Goal: Task Accomplishment & Management: Complete application form

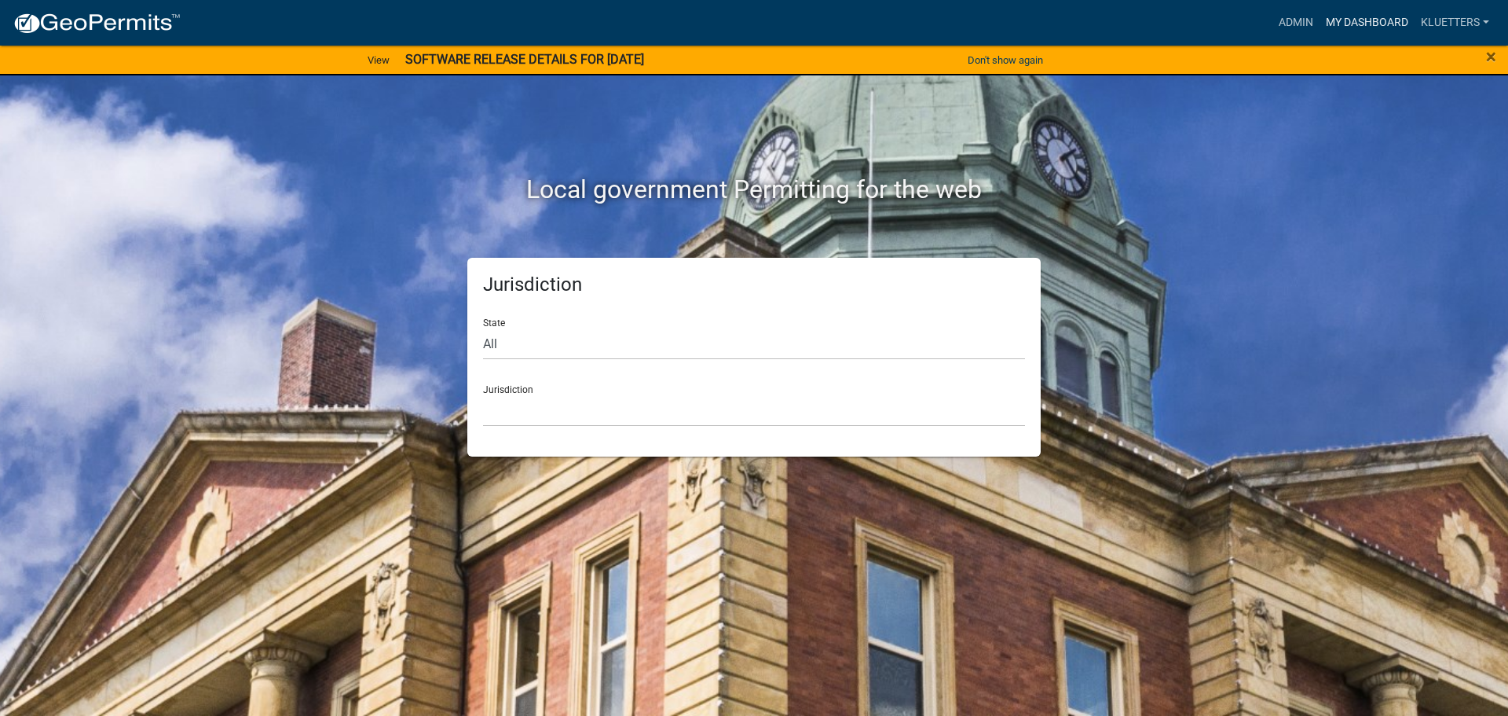
click at [1379, 15] on link "My Dashboard" at bounding box center [1367, 23] width 95 height 30
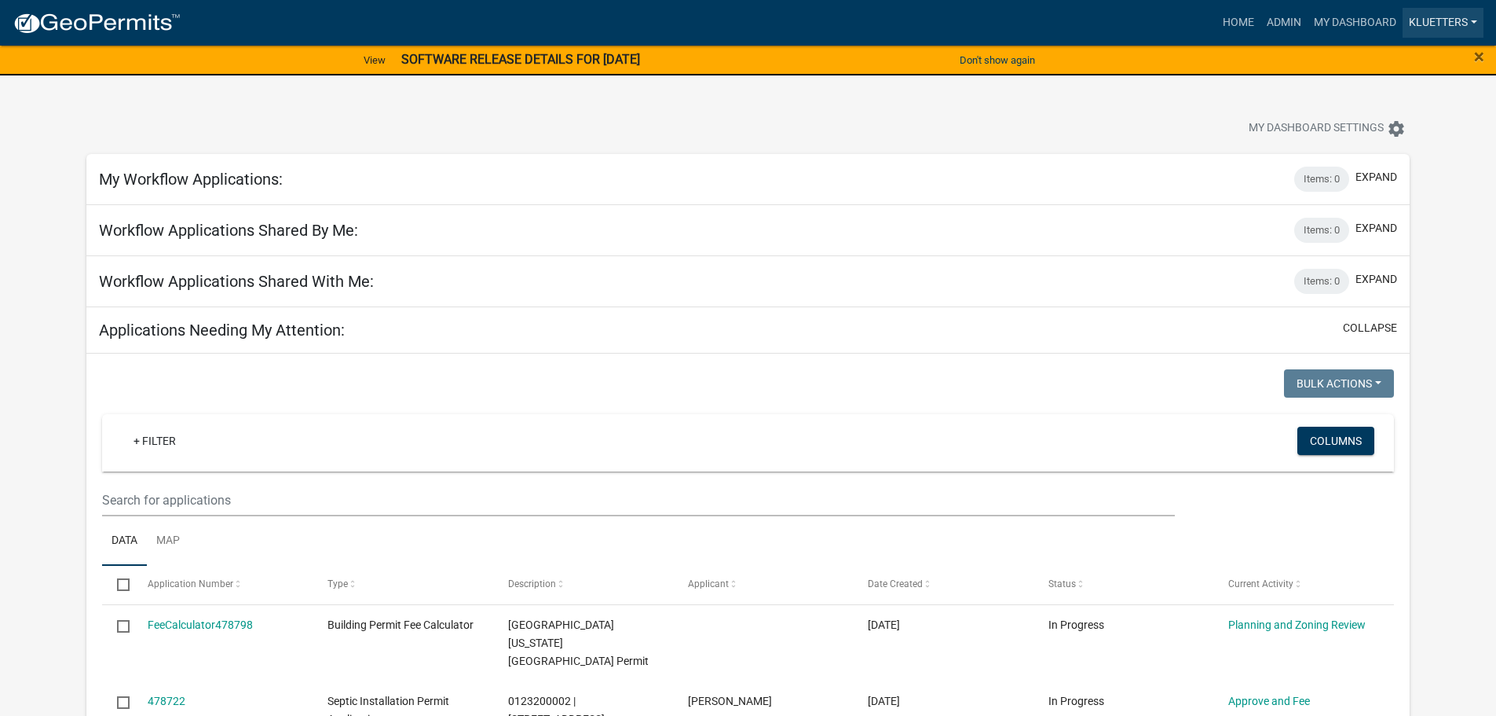
click at [1445, 16] on link "kluetters" at bounding box center [1443, 23] width 81 height 30
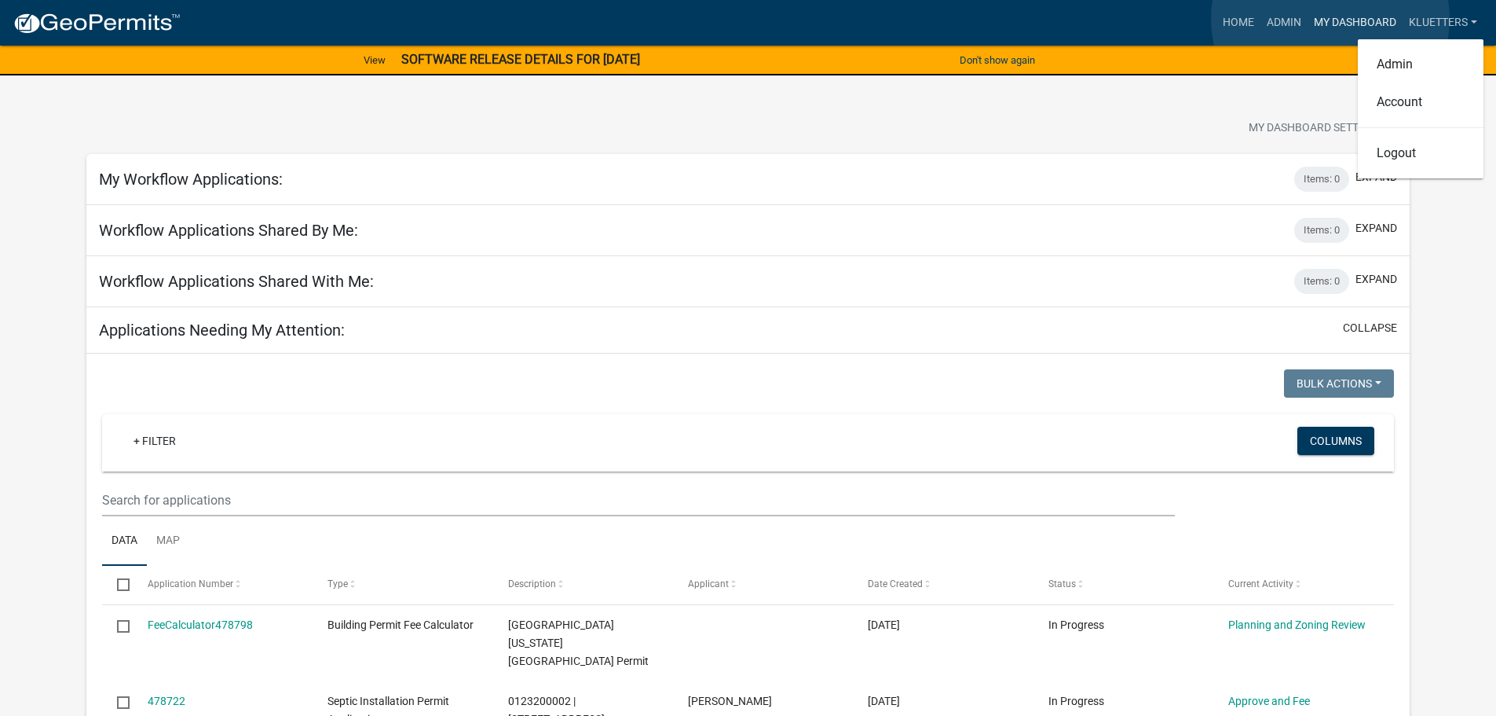
click at [1331, 19] on link "My Dashboard" at bounding box center [1355, 23] width 95 height 30
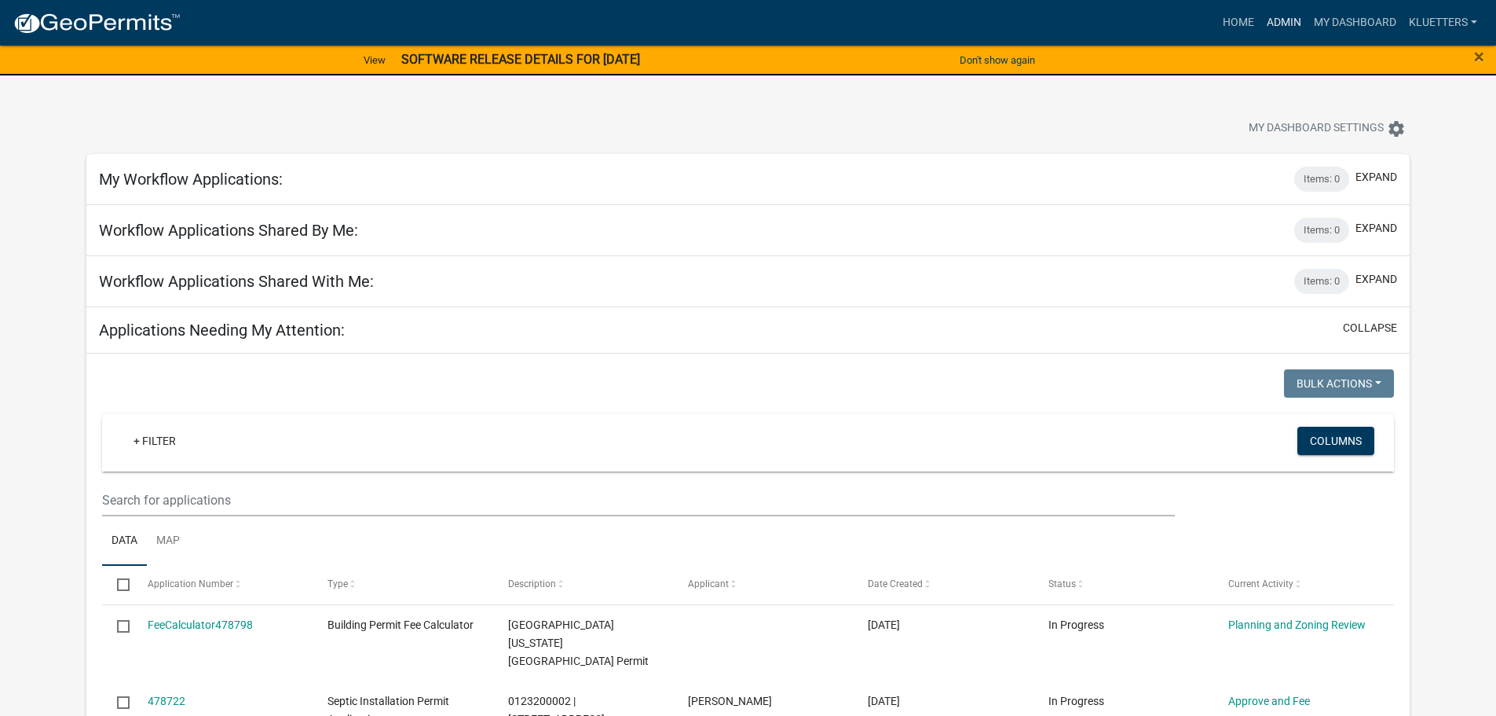
click at [1276, 17] on link "Admin" at bounding box center [1284, 23] width 47 height 30
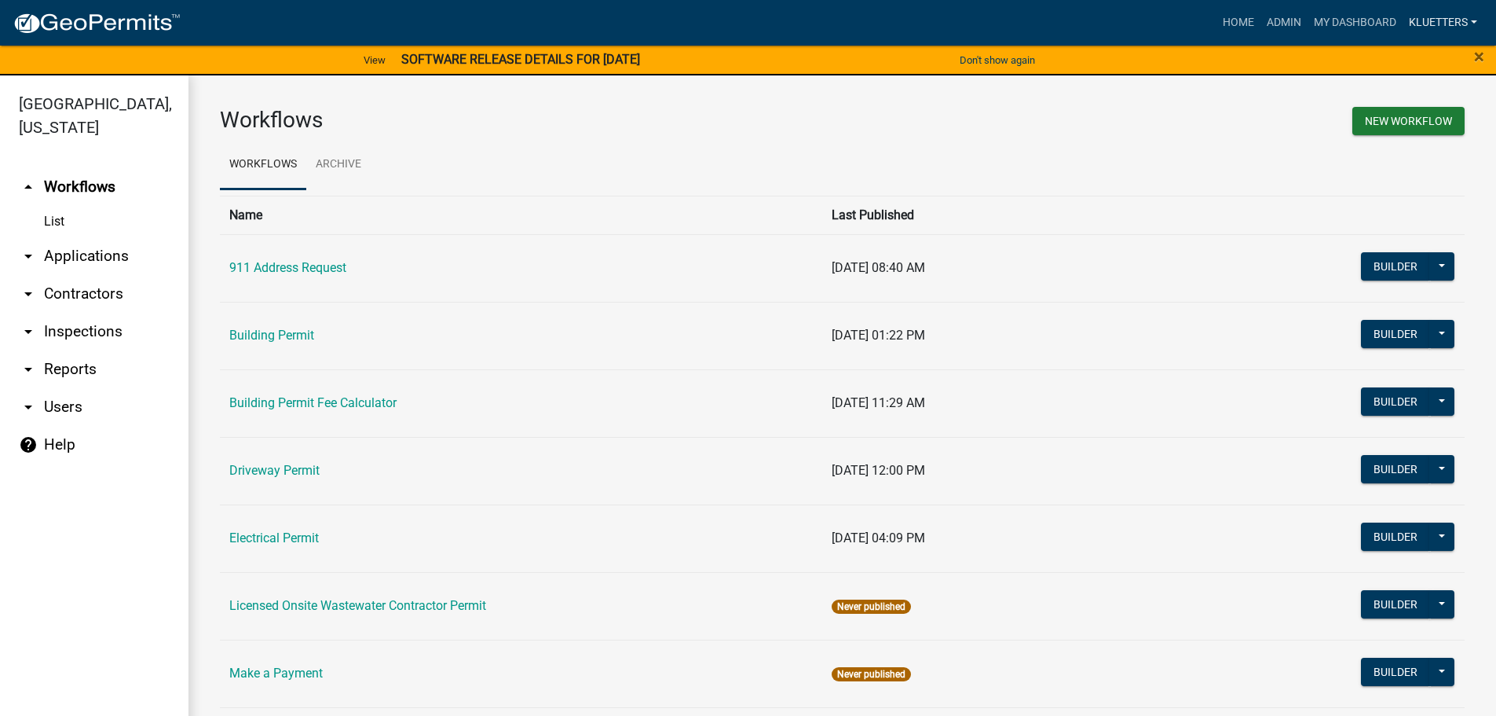
click at [1412, 17] on link "kluetters" at bounding box center [1443, 23] width 81 height 30
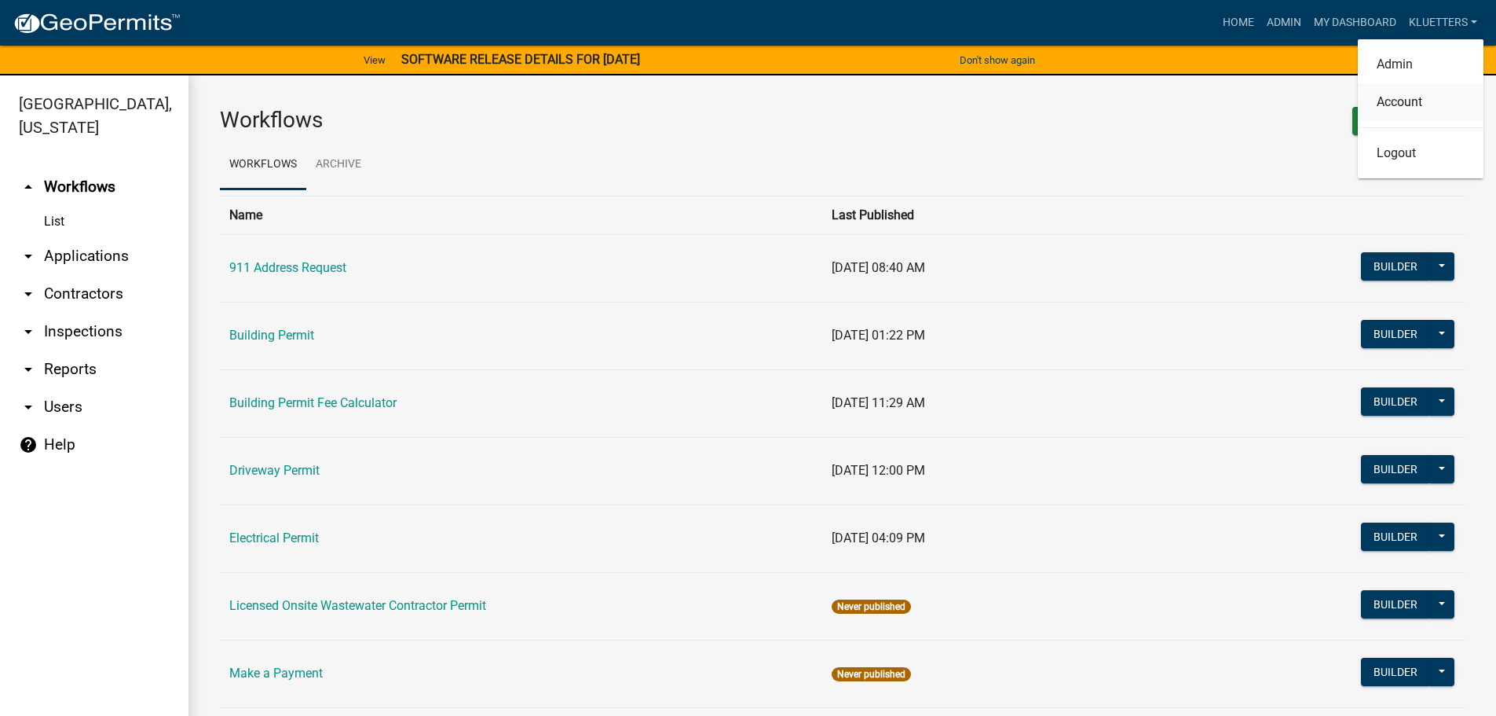
click at [1394, 97] on link "Account" at bounding box center [1421, 102] width 126 height 38
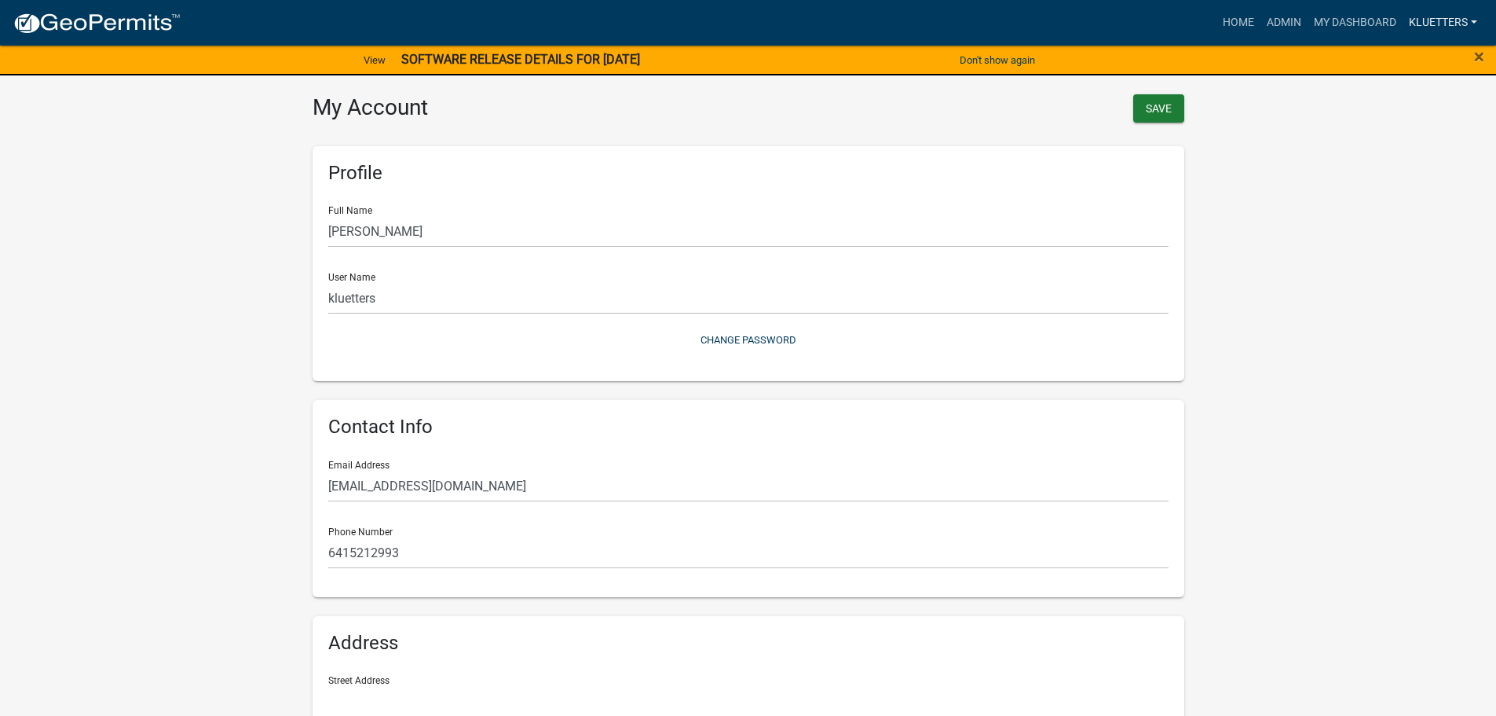
click at [1449, 19] on link "kluetters" at bounding box center [1443, 23] width 81 height 30
click at [1419, 63] on link "Admin" at bounding box center [1421, 65] width 126 height 38
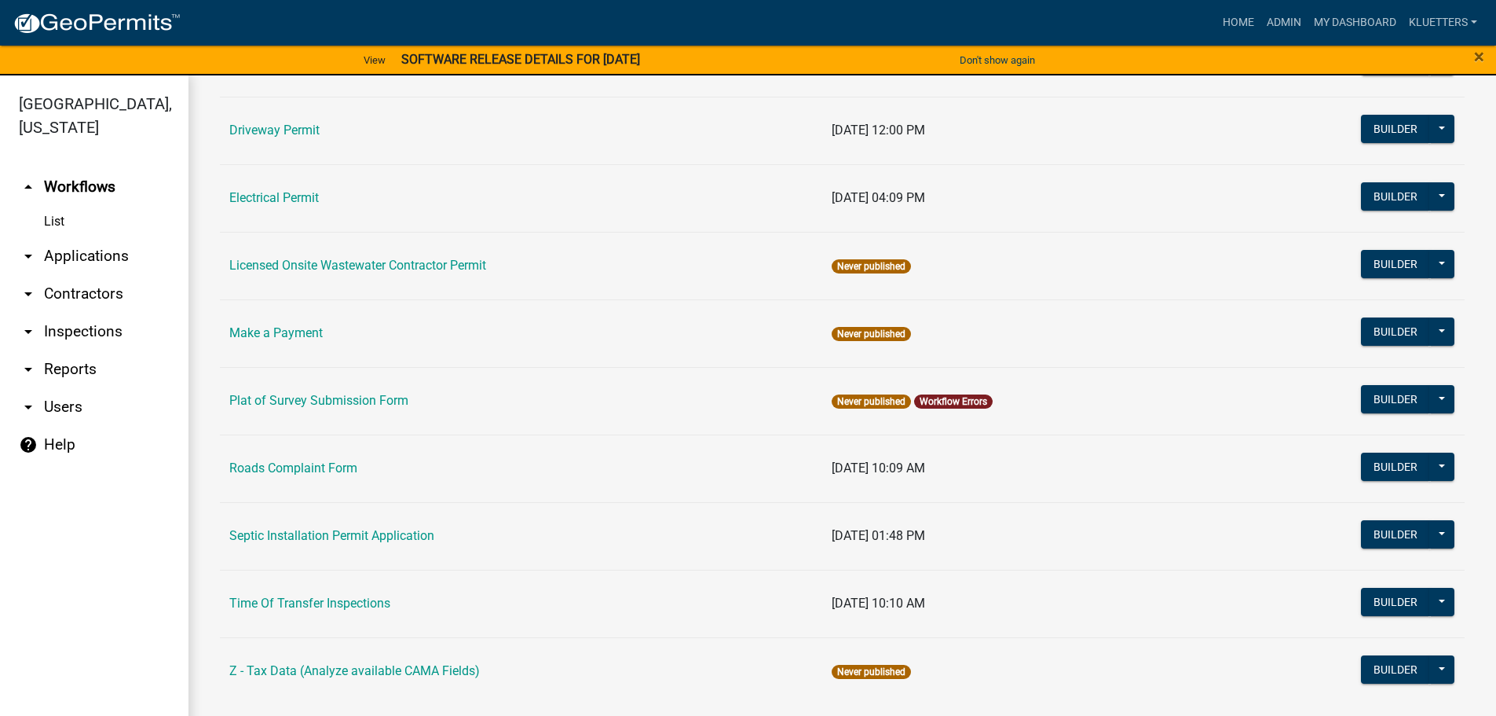
scroll to position [354, 0]
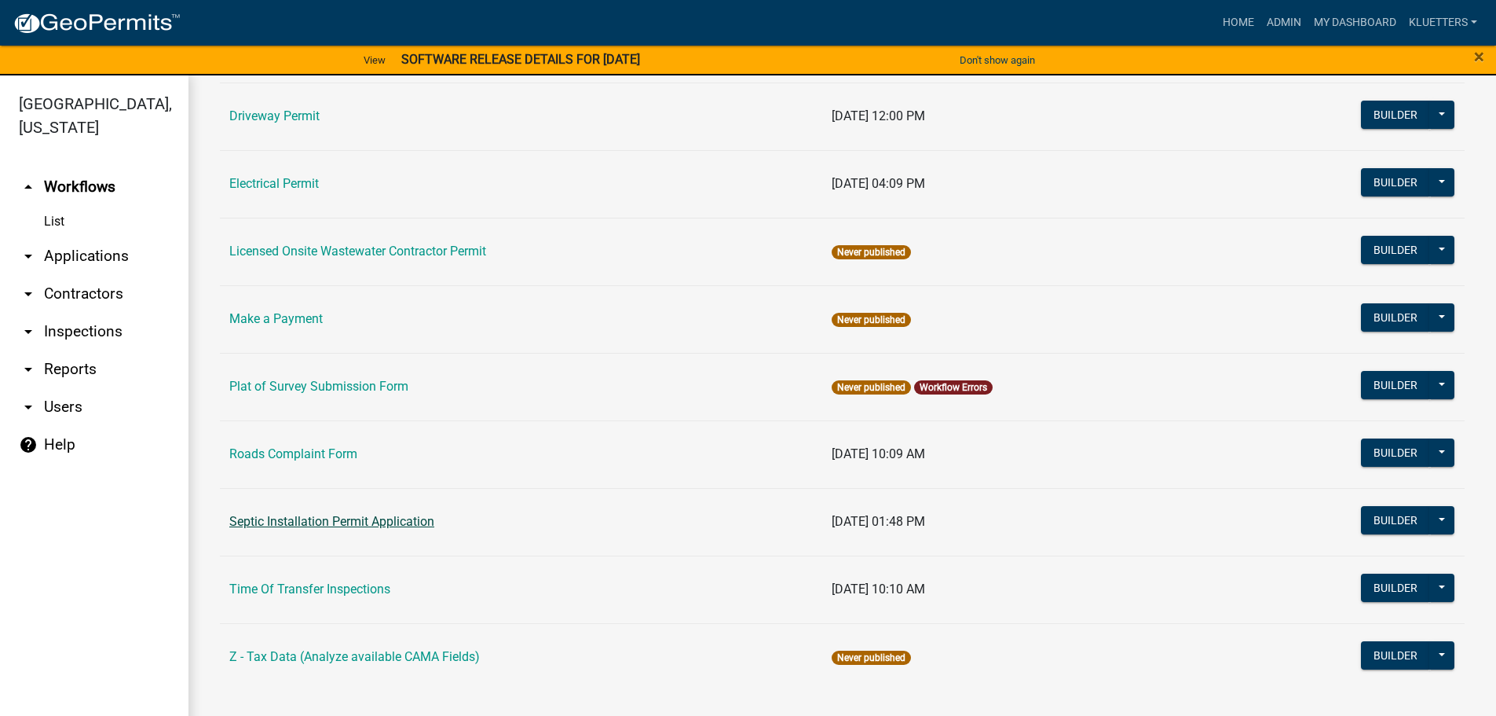
click at [299, 521] on link "Septic Installation Permit Application" at bounding box center [331, 521] width 205 height 15
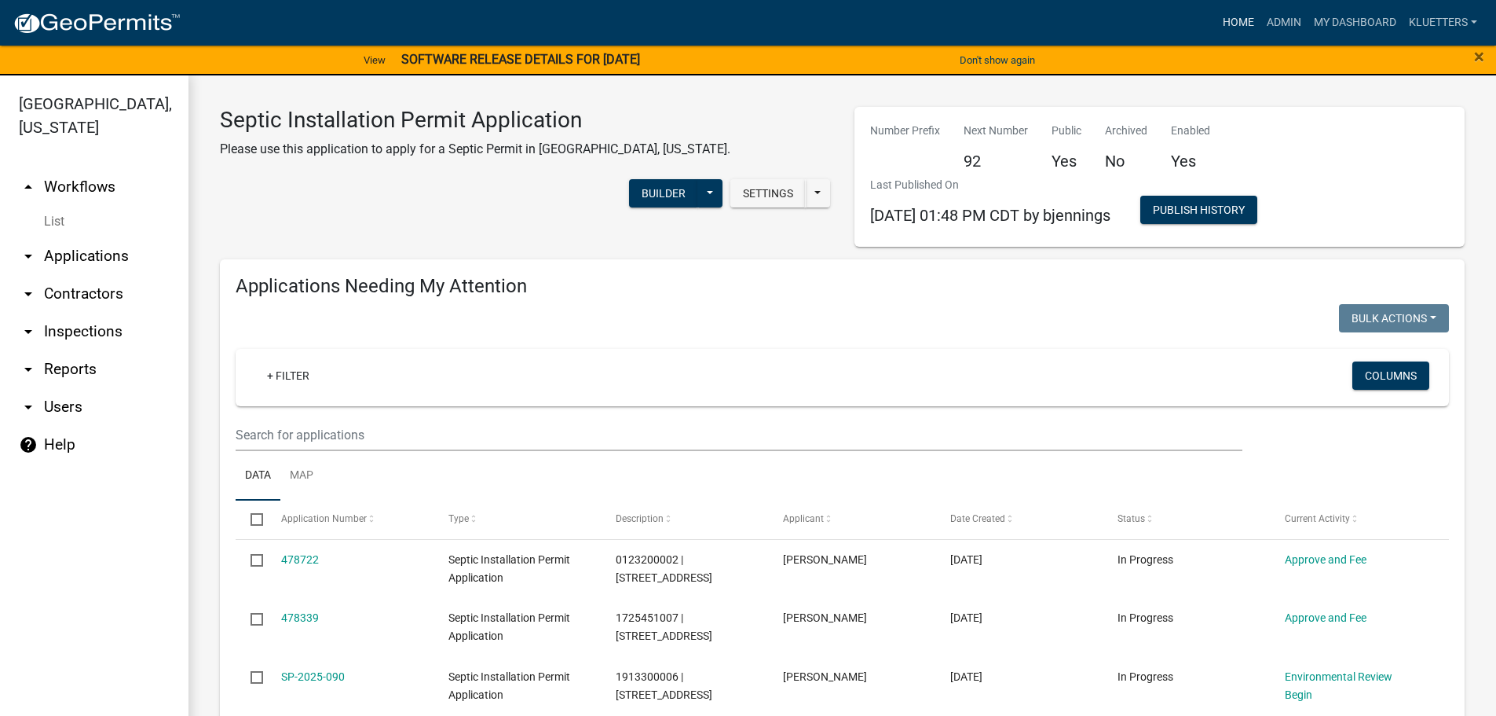
click at [1228, 18] on link "Home" at bounding box center [1239, 23] width 44 height 30
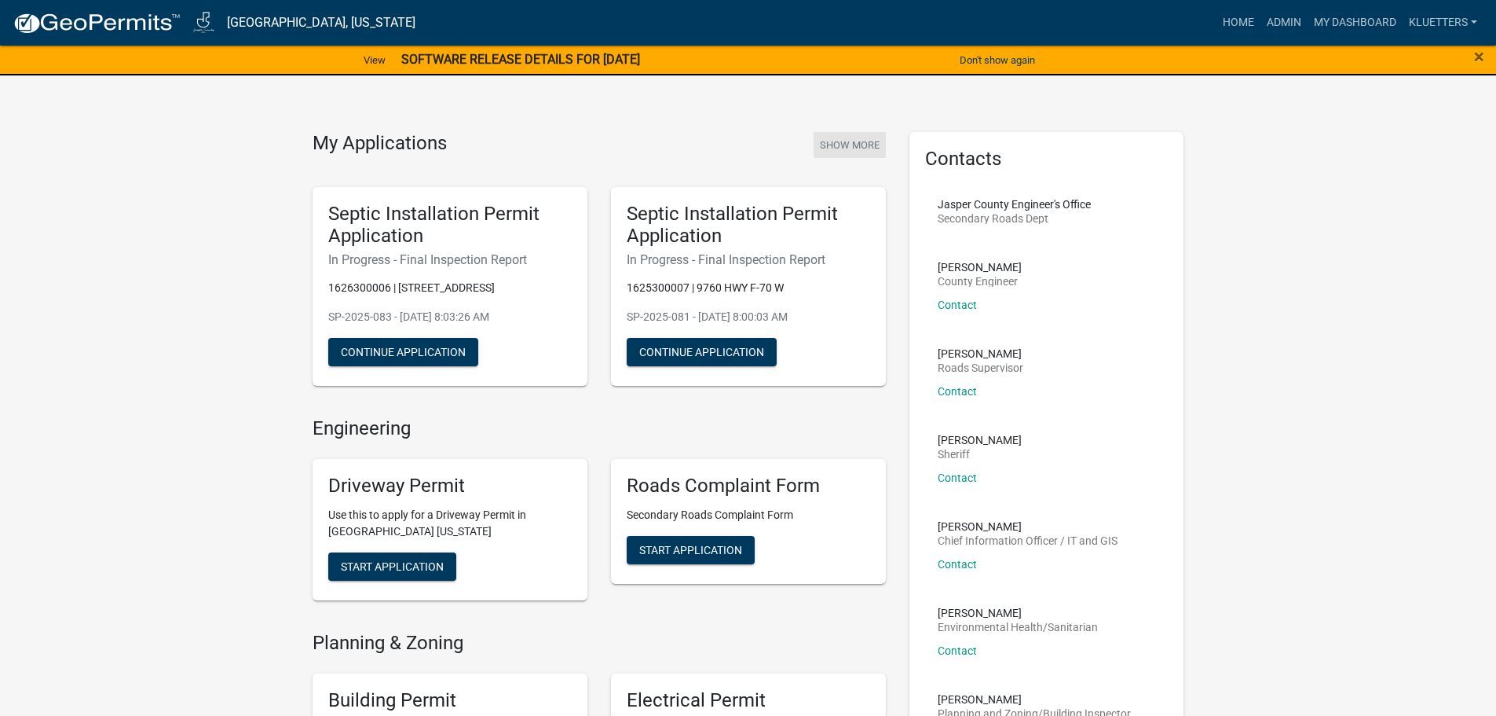
click at [876, 152] on button "Show More" at bounding box center [850, 145] width 72 height 26
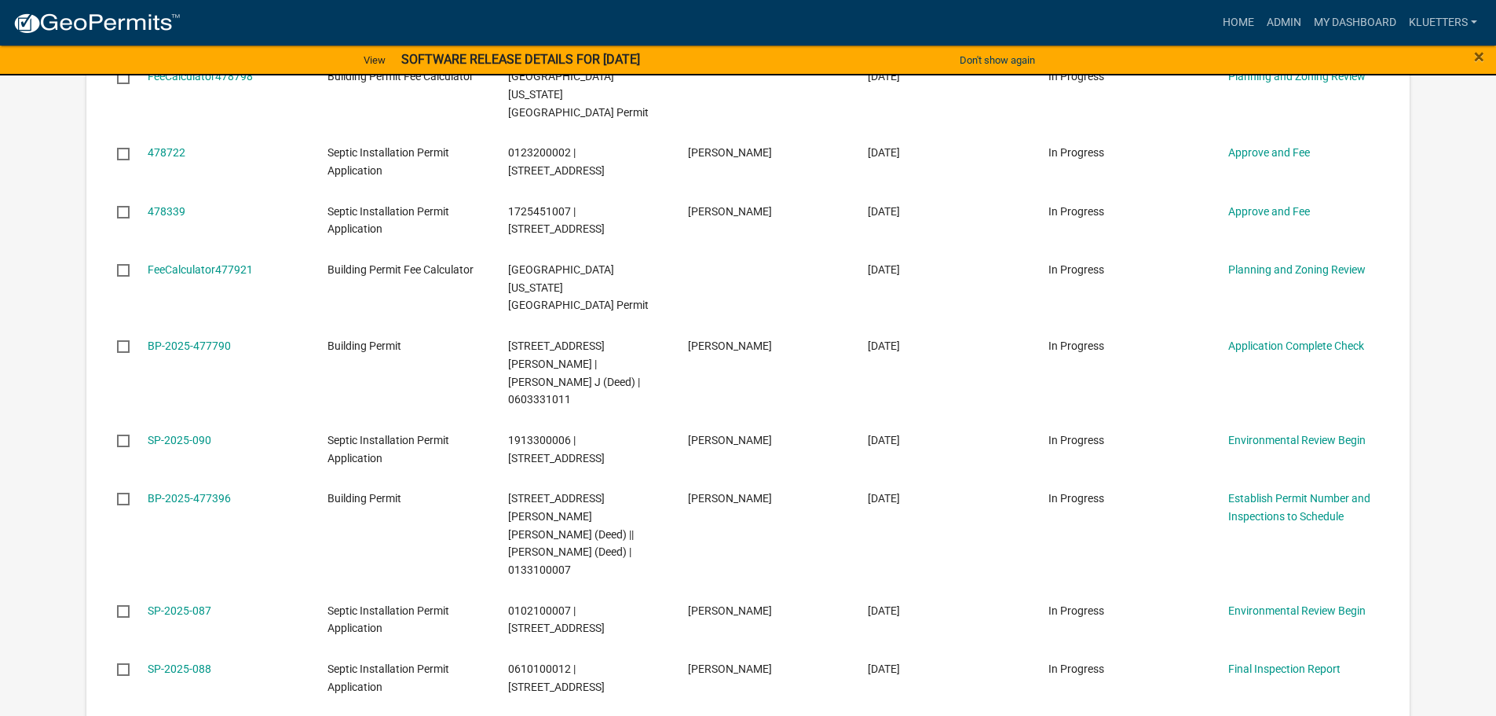
scroll to position [234, 0]
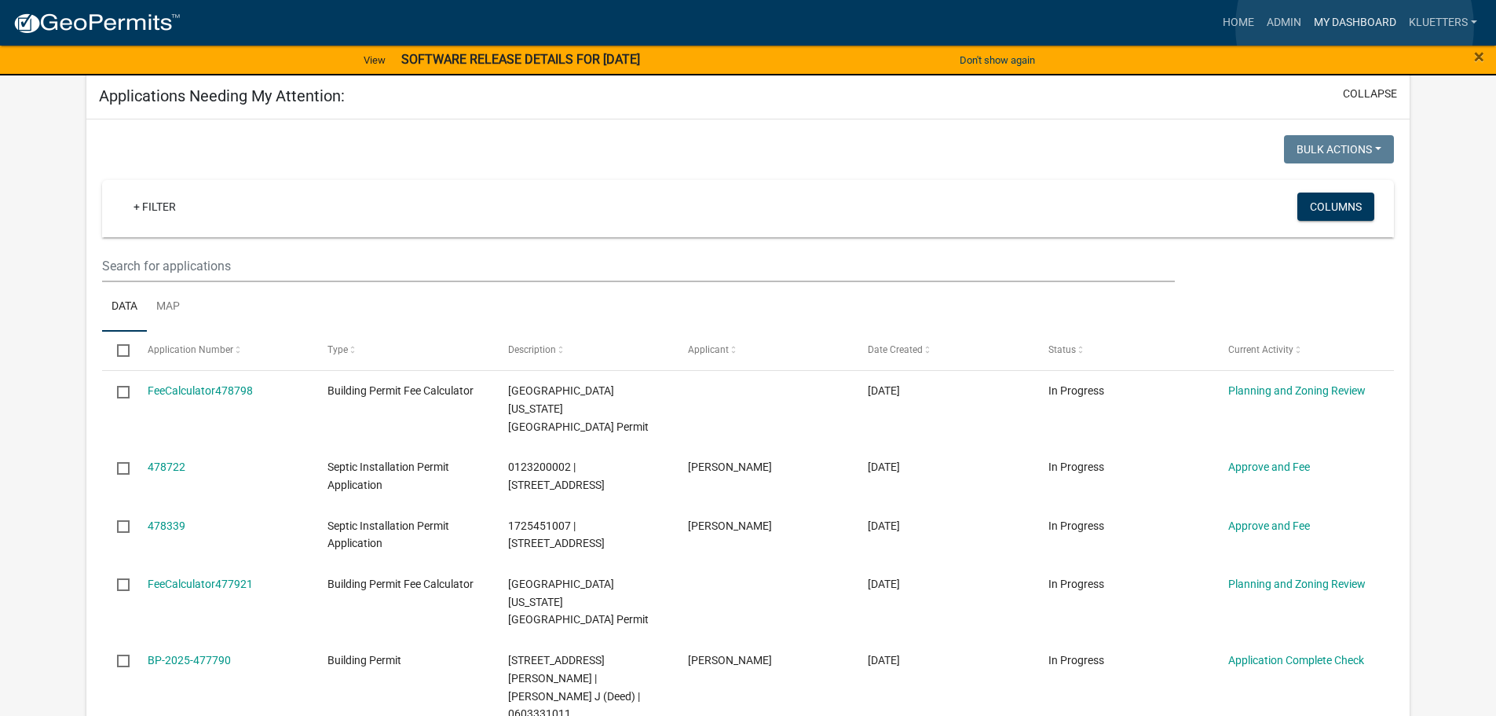
click at [1355, 27] on link "My Dashboard" at bounding box center [1355, 23] width 95 height 30
click at [1291, 19] on link "Admin" at bounding box center [1284, 23] width 47 height 30
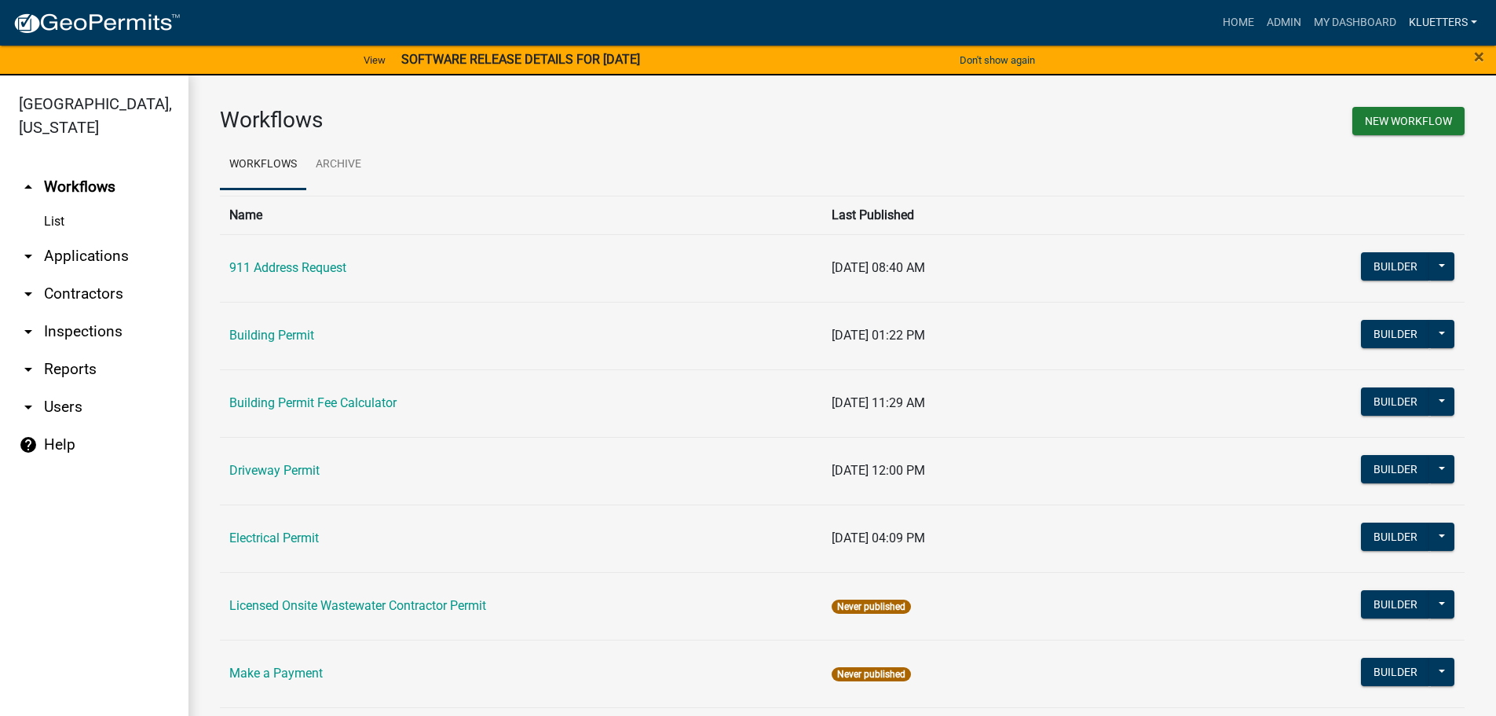
click at [1432, 20] on link "kluetters" at bounding box center [1443, 23] width 81 height 30
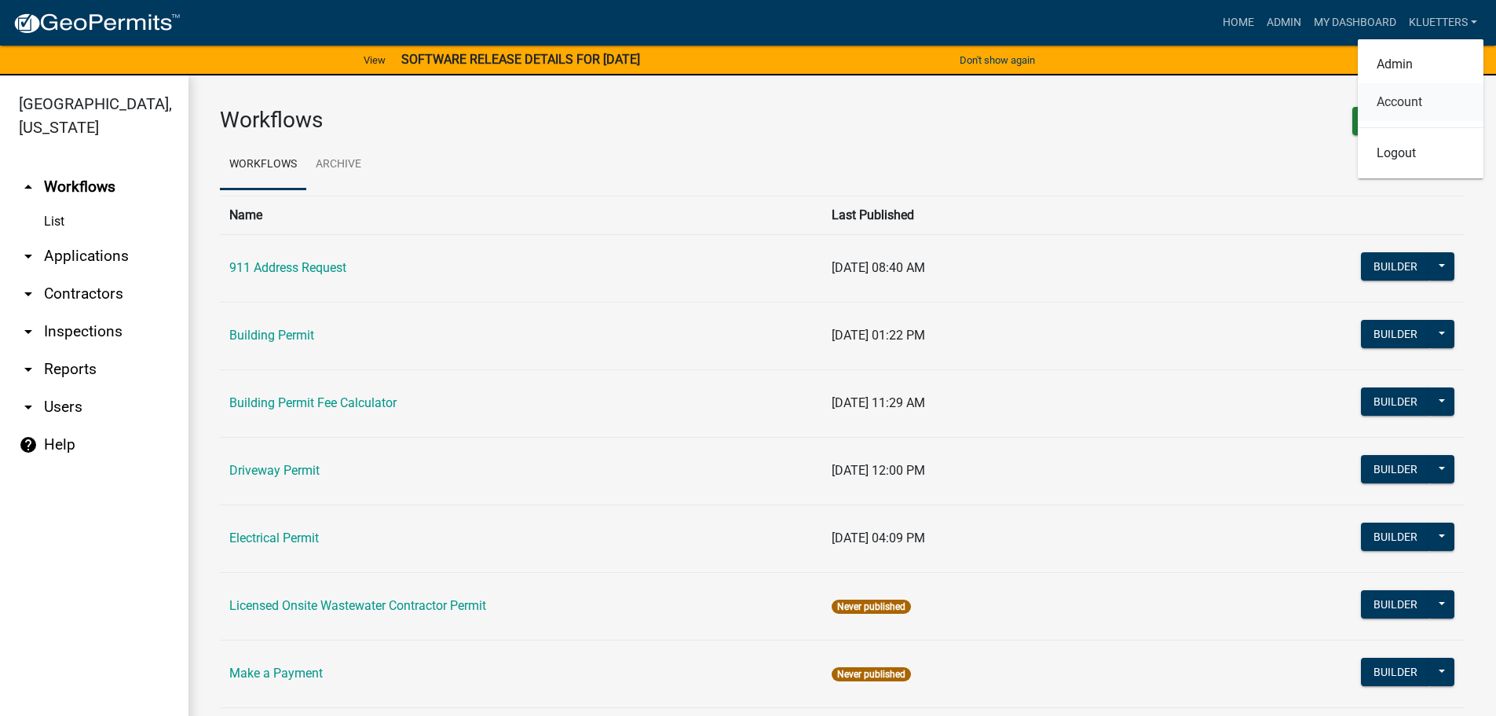
click at [1411, 103] on link "Account" at bounding box center [1421, 102] width 126 height 38
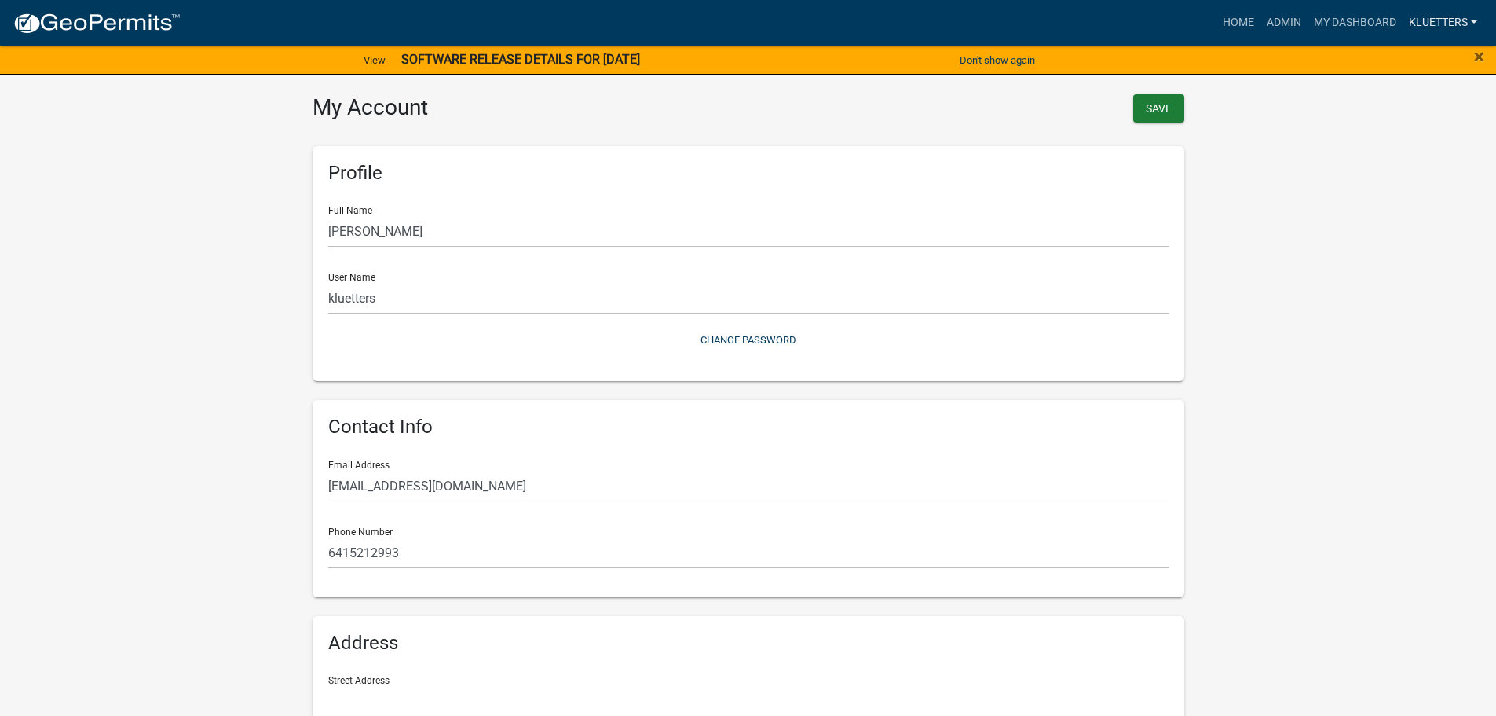
click at [1430, 20] on link "kluetters" at bounding box center [1443, 23] width 81 height 30
click at [1412, 61] on link "Admin" at bounding box center [1421, 65] width 126 height 38
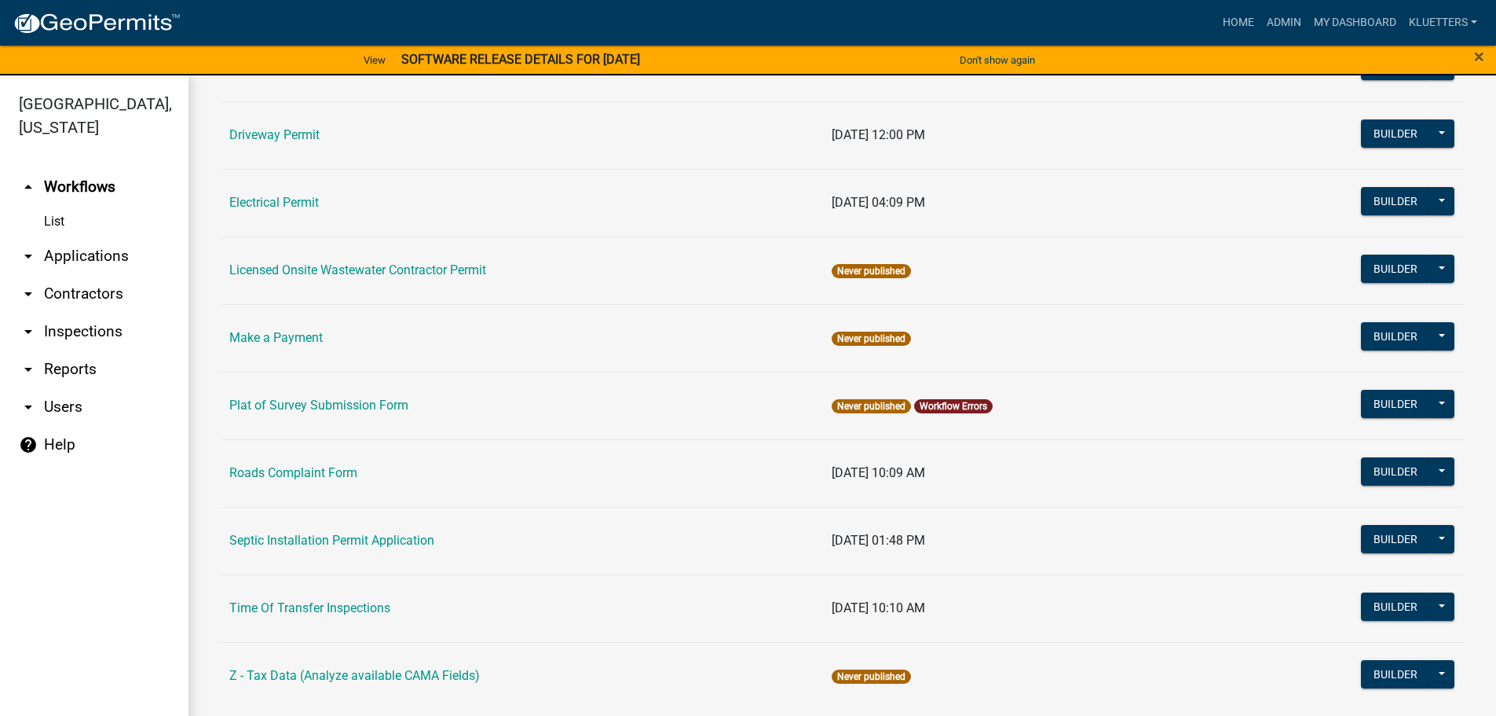
scroll to position [354, 0]
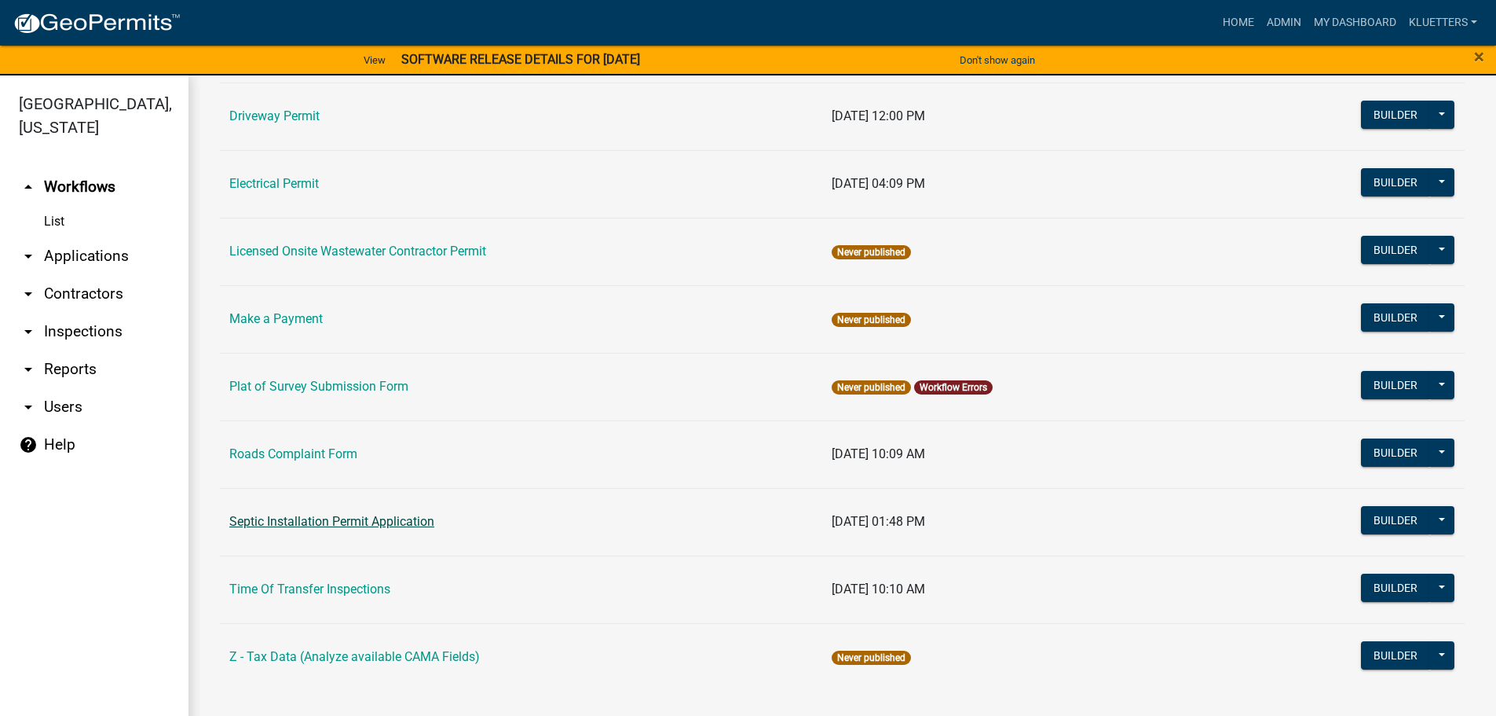
click at [284, 527] on link "Septic Installation Permit Application" at bounding box center [331, 521] width 205 height 15
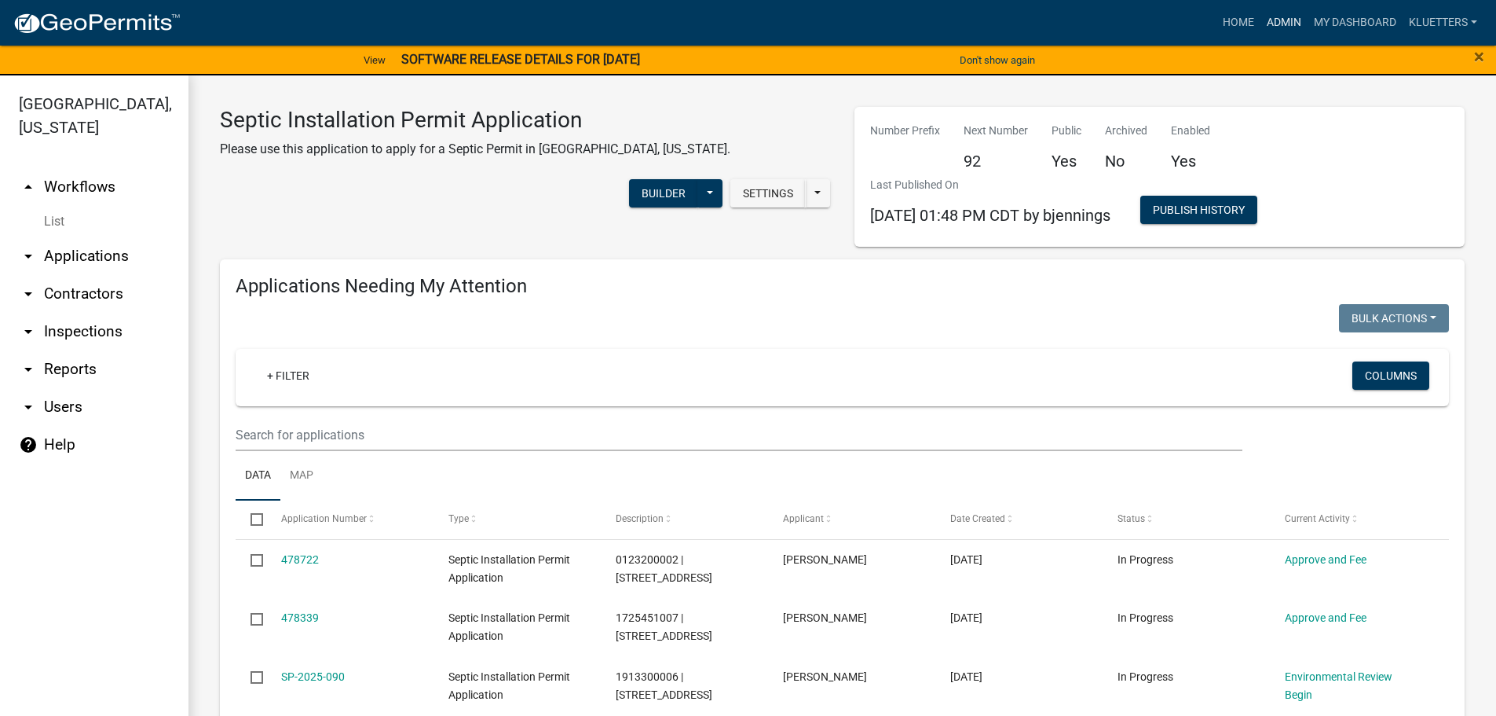
click at [1281, 25] on link "Admin" at bounding box center [1284, 23] width 47 height 30
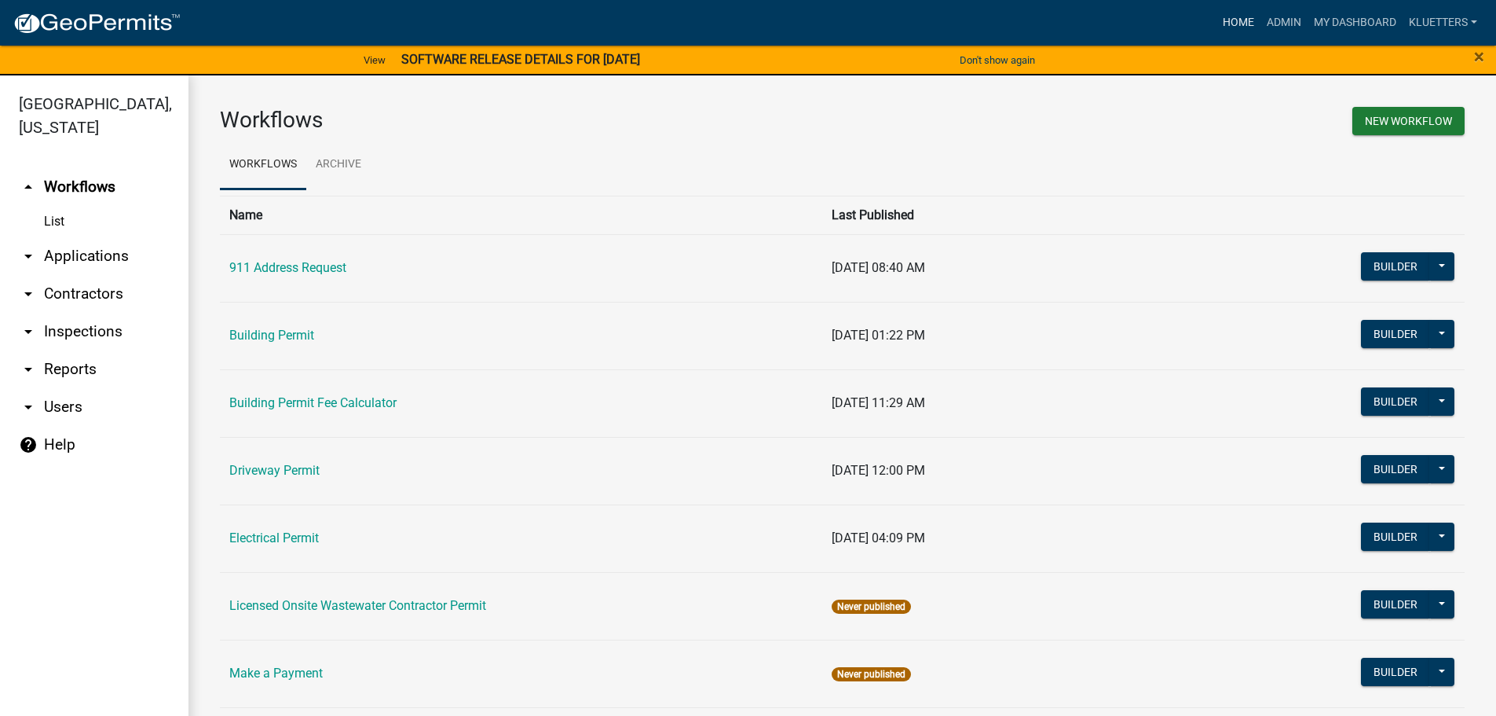
click at [1249, 25] on link "Home" at bounding box center [1239, 23] width 44 height 30
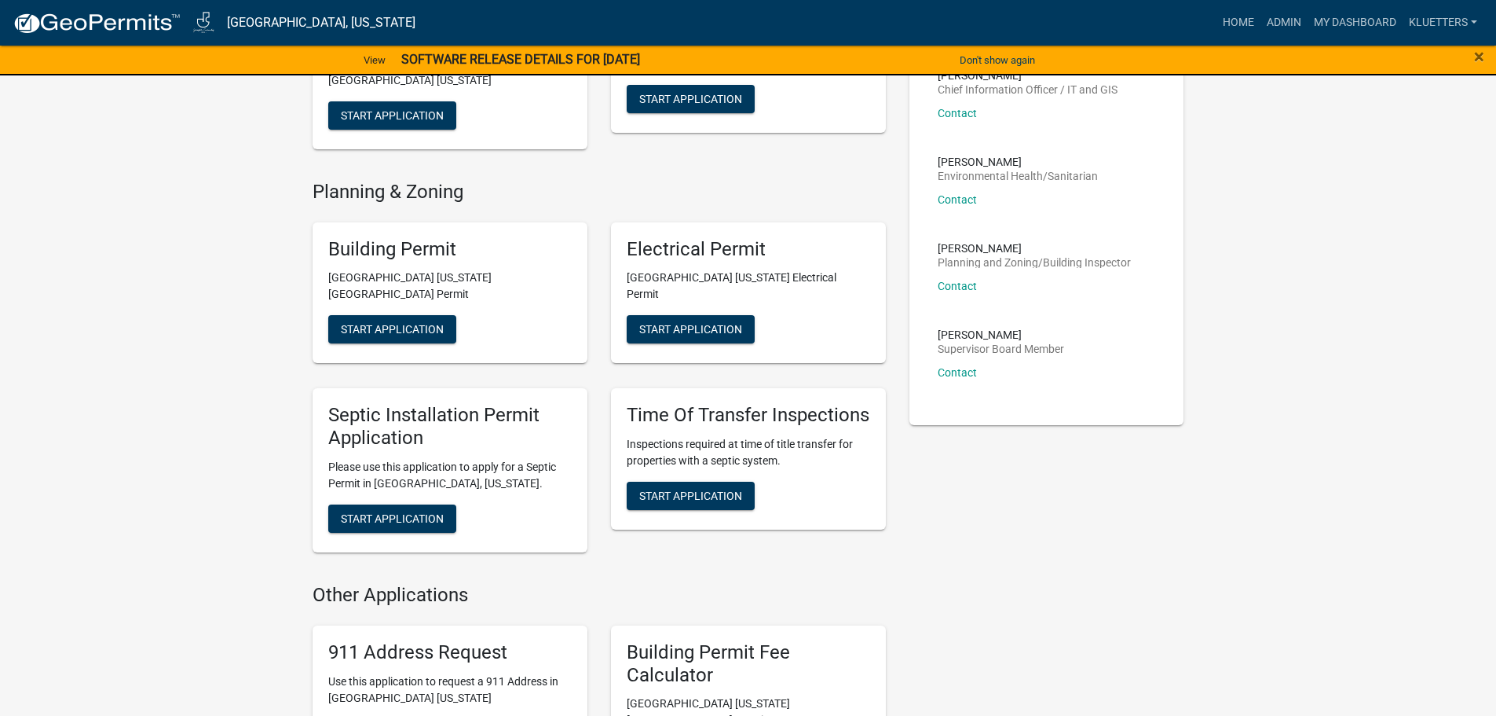
scroll to position [471, 0]
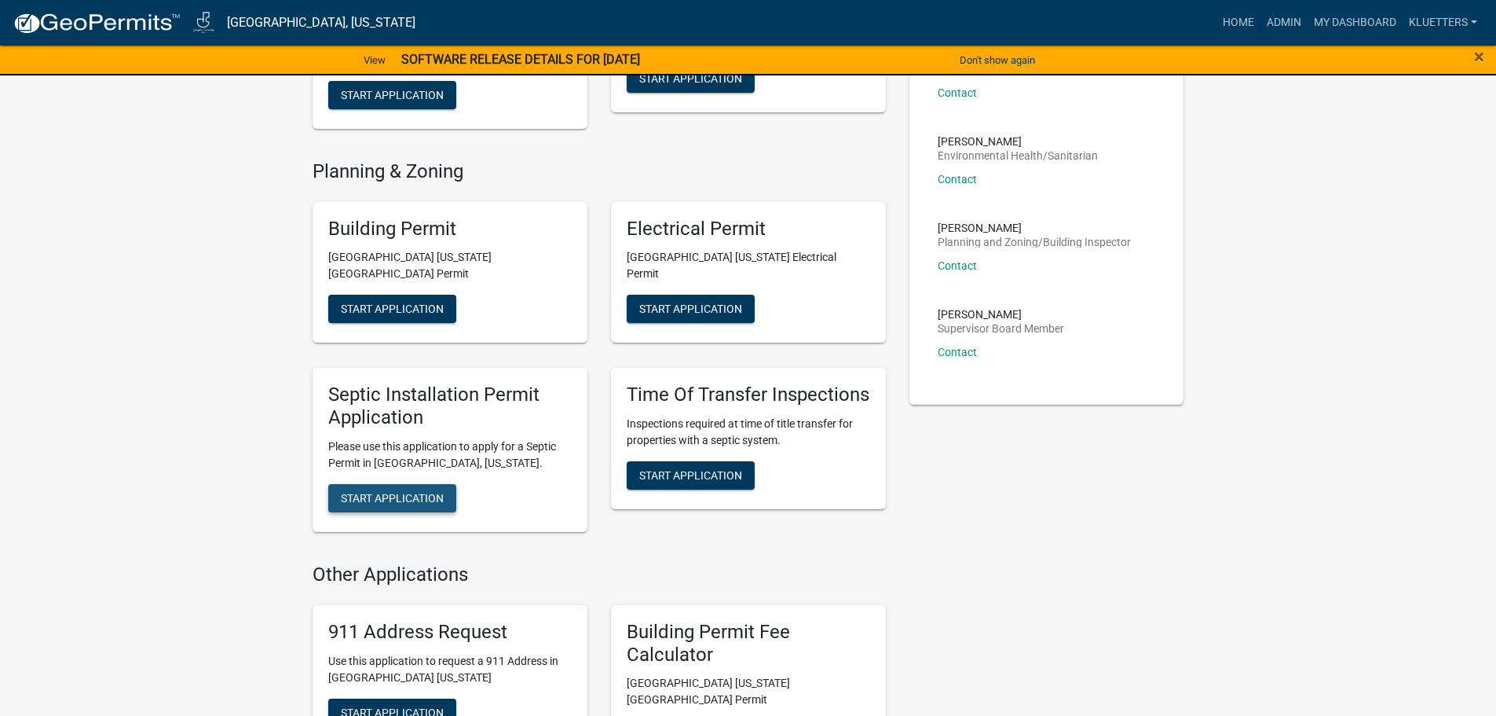
click at [410, 492] on span "Start Application" at bounding box center [392, 498] width 103 height 13
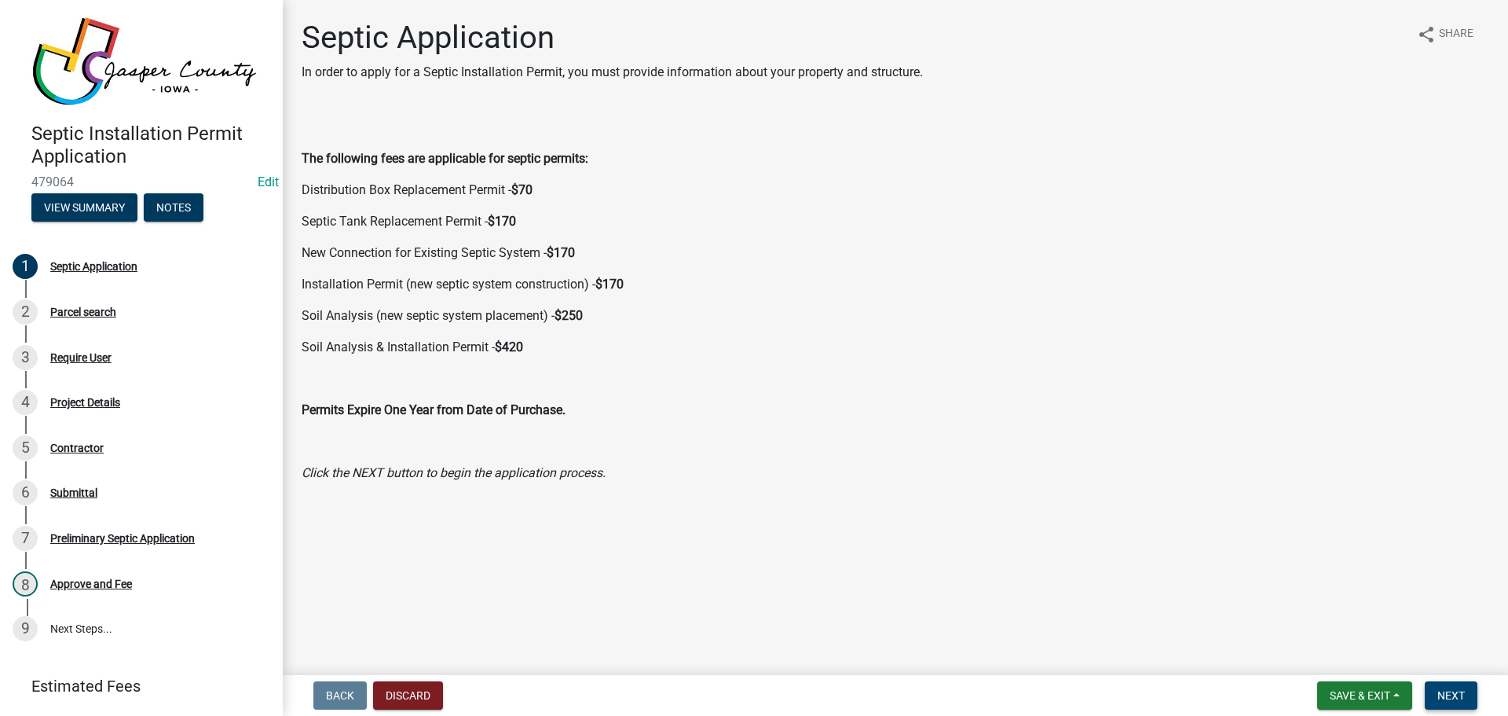
click at [1455, 694] on span "Next" at bounding box center [1451, 695] width 27 height 13
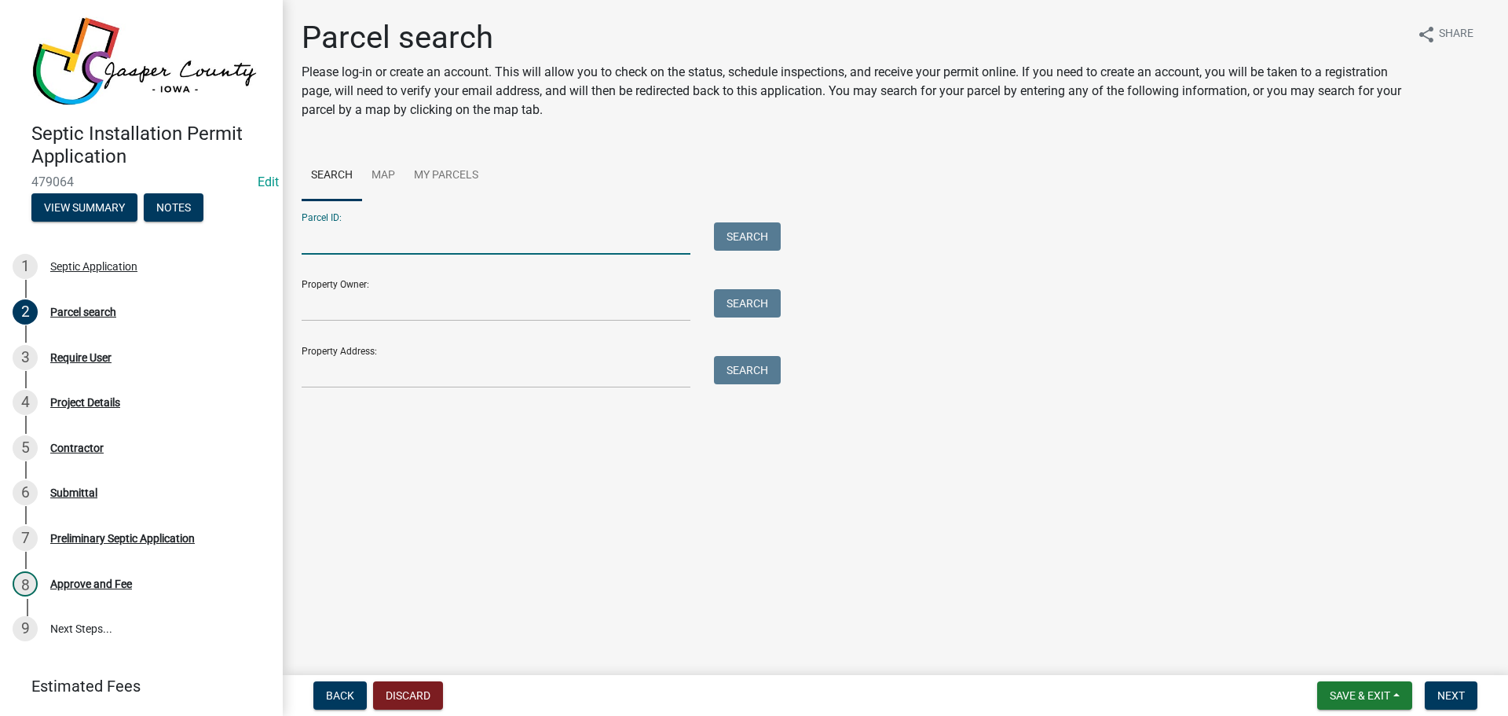
click at [379, 244] on input "Parcel ID:" at bounding box center [496, 238] width 389 height 32
type input "0123200002"
click at [748, 235] on button "Search" at bounding box center [747, 236] width 67 height 28
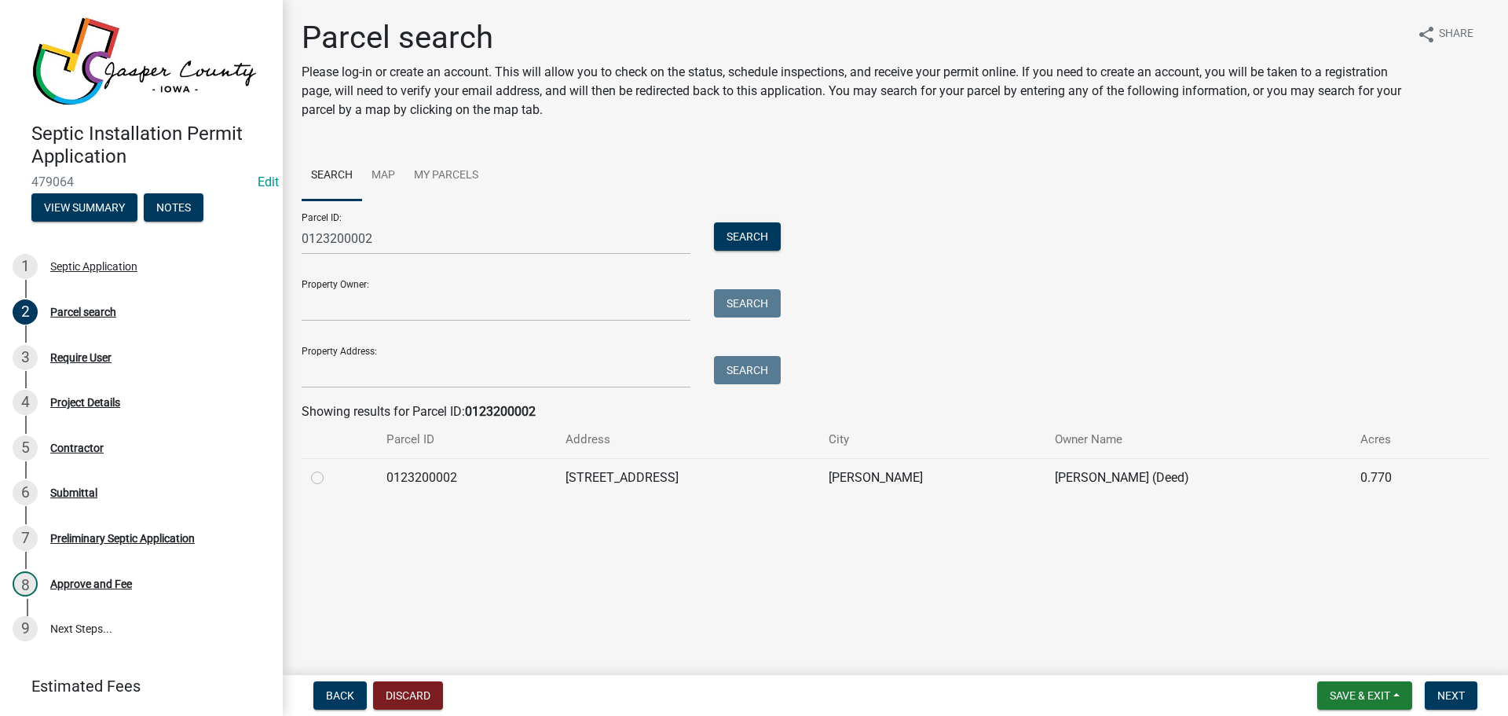
click at [330, 468] on label at bounding box center [330, 468] width 0 height 0
click at [330, 476] on input "radio" at bounding box center [335, 473] width 10 height 10
radio input "true"
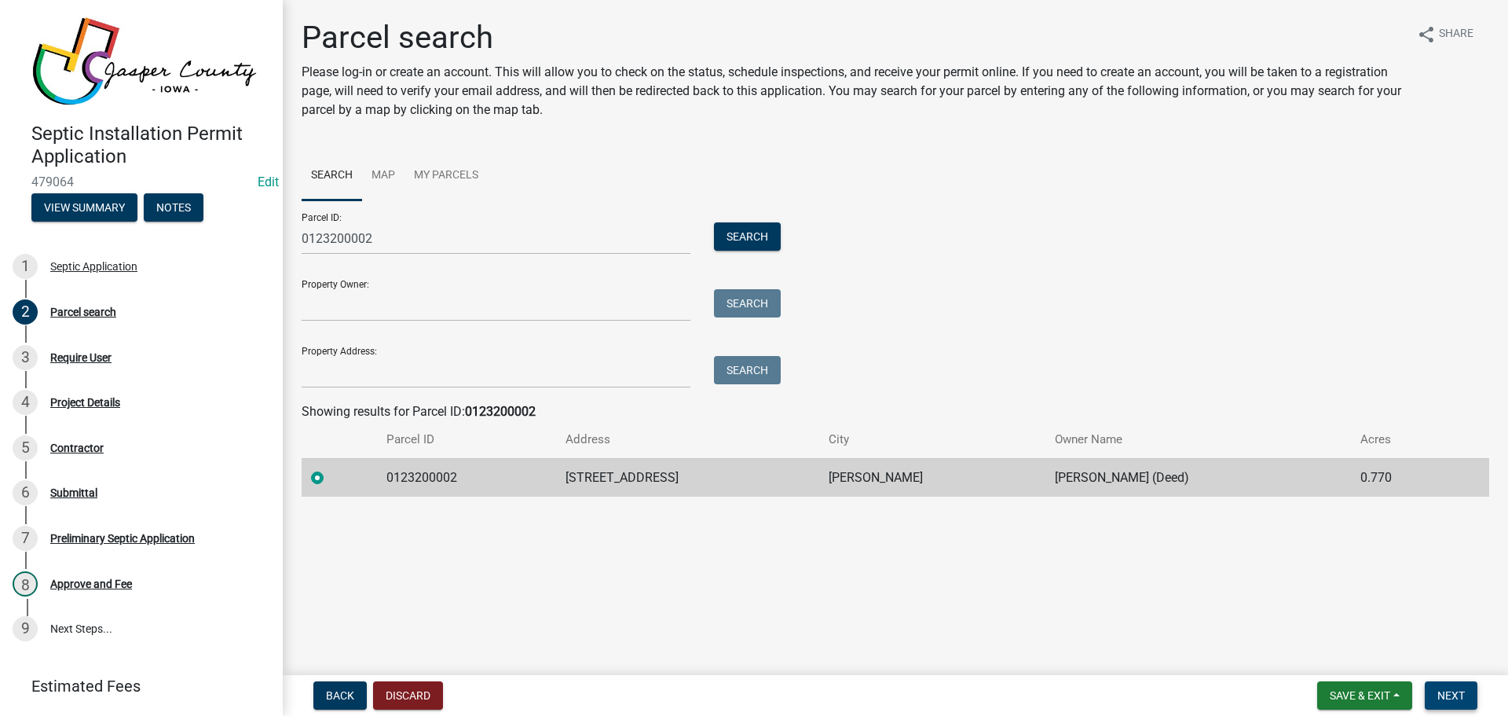
click at [1429, 691] on button "Next" at bounding box center [1451, 695] width 53 height 28
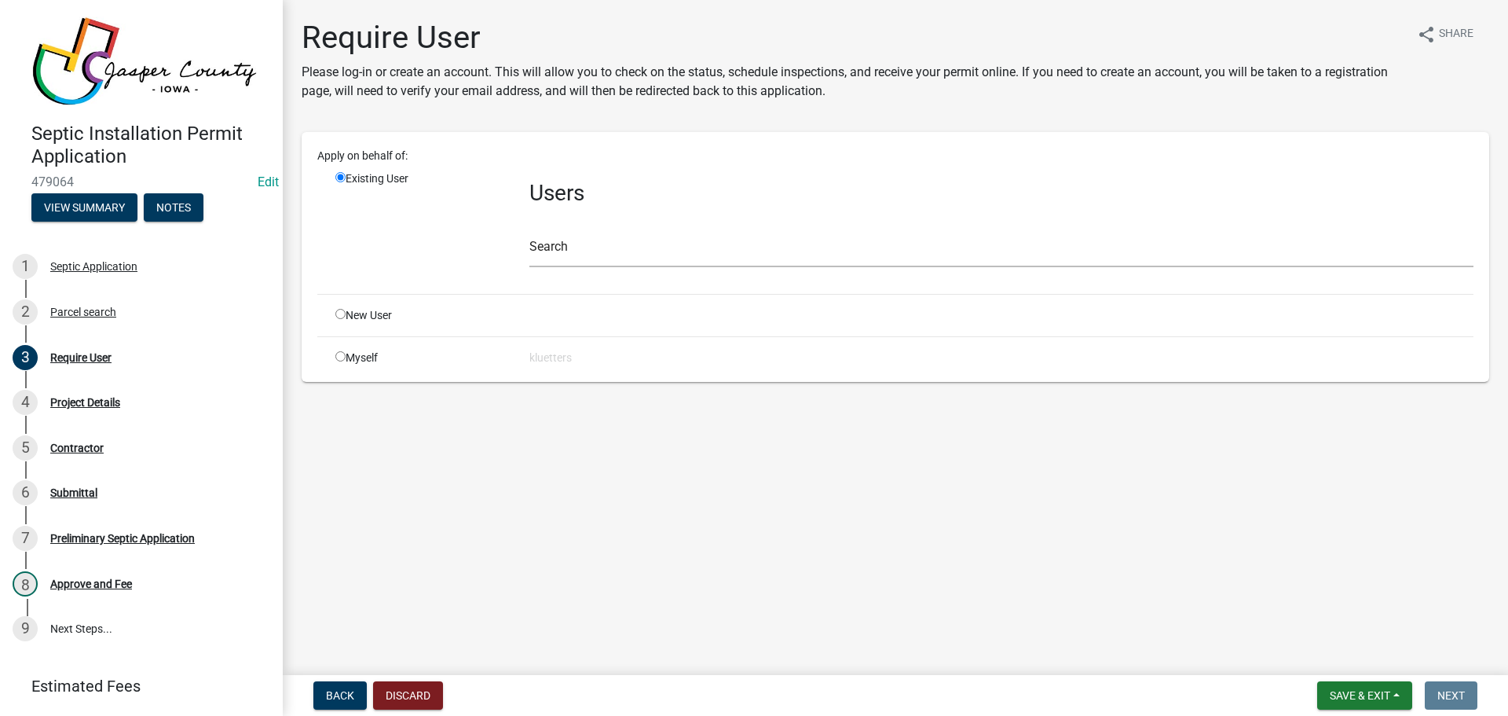
click at [345, 357] on input "radio" at bounding box center [340, 356] width 10 height 10
radio input "true"
radio input "false"
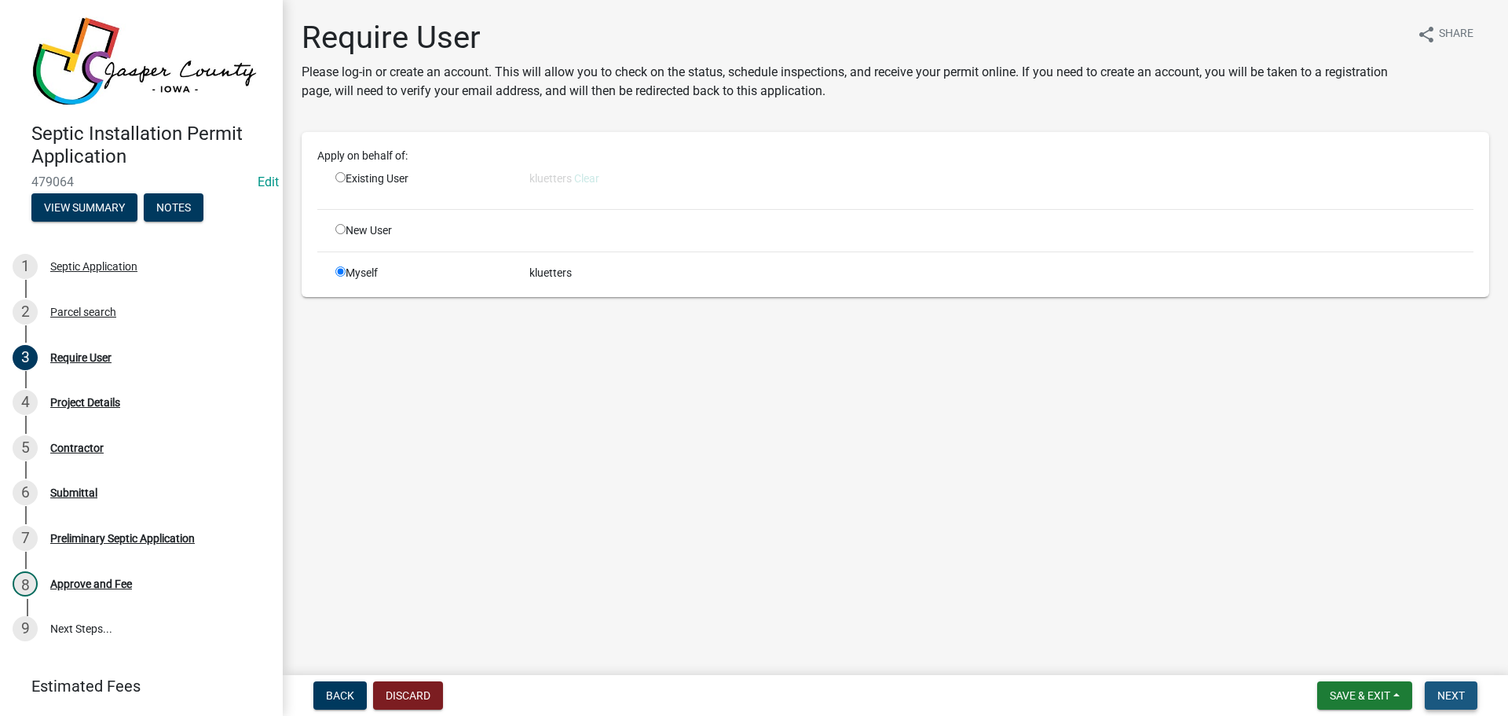
click at [1448, 689] on span "Next" at bounding box center [1451, 695] width 27 height 13
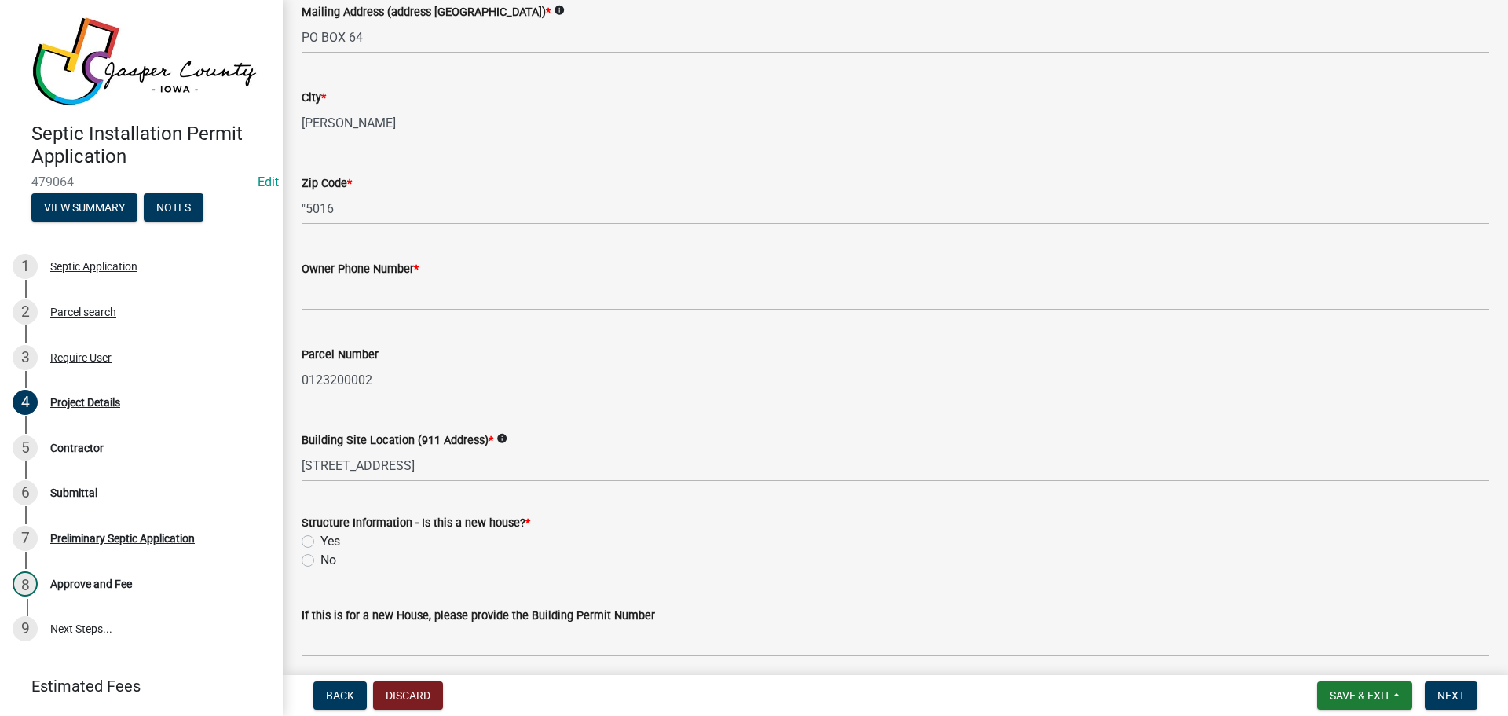
scroll to position [157, 0]
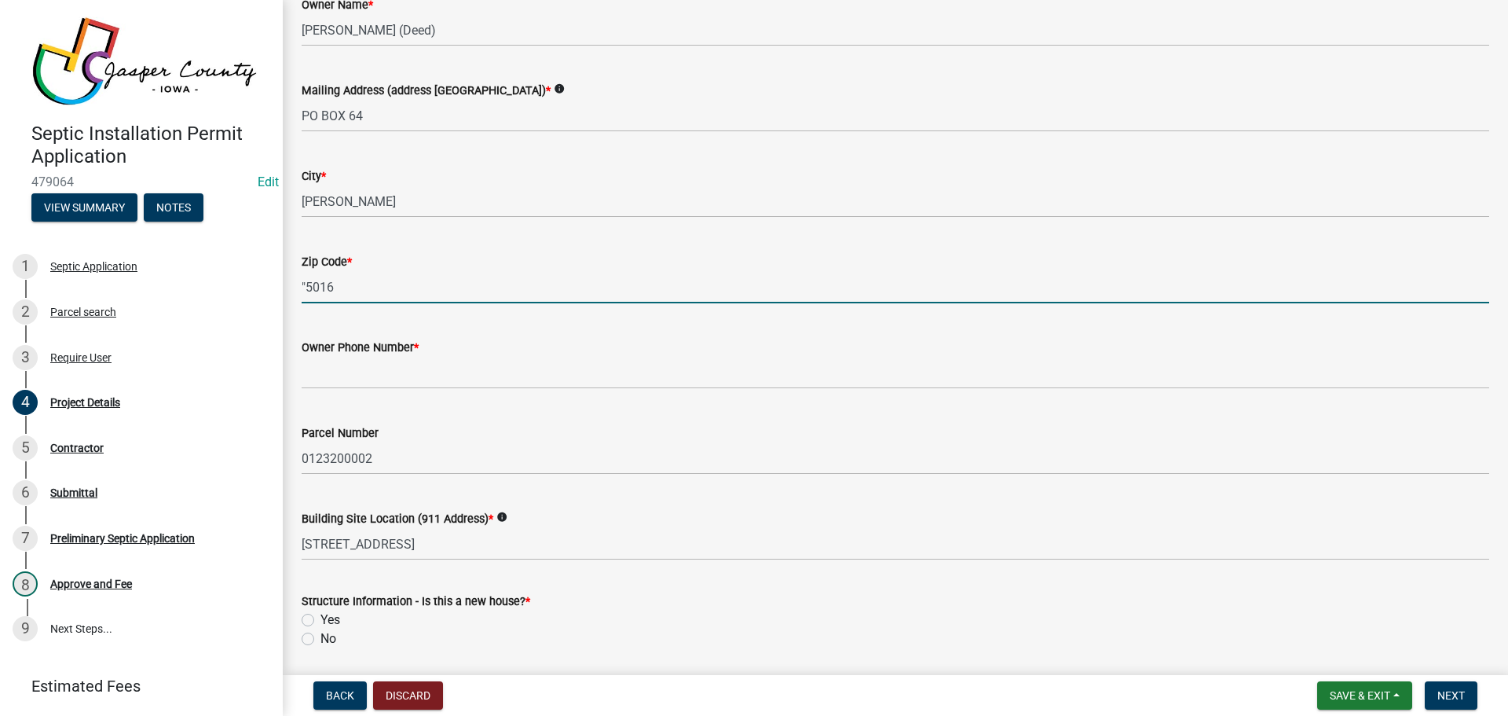
click at [360, 286] on input ""5016" at bounding box center [896, 287] width 1188 height 32
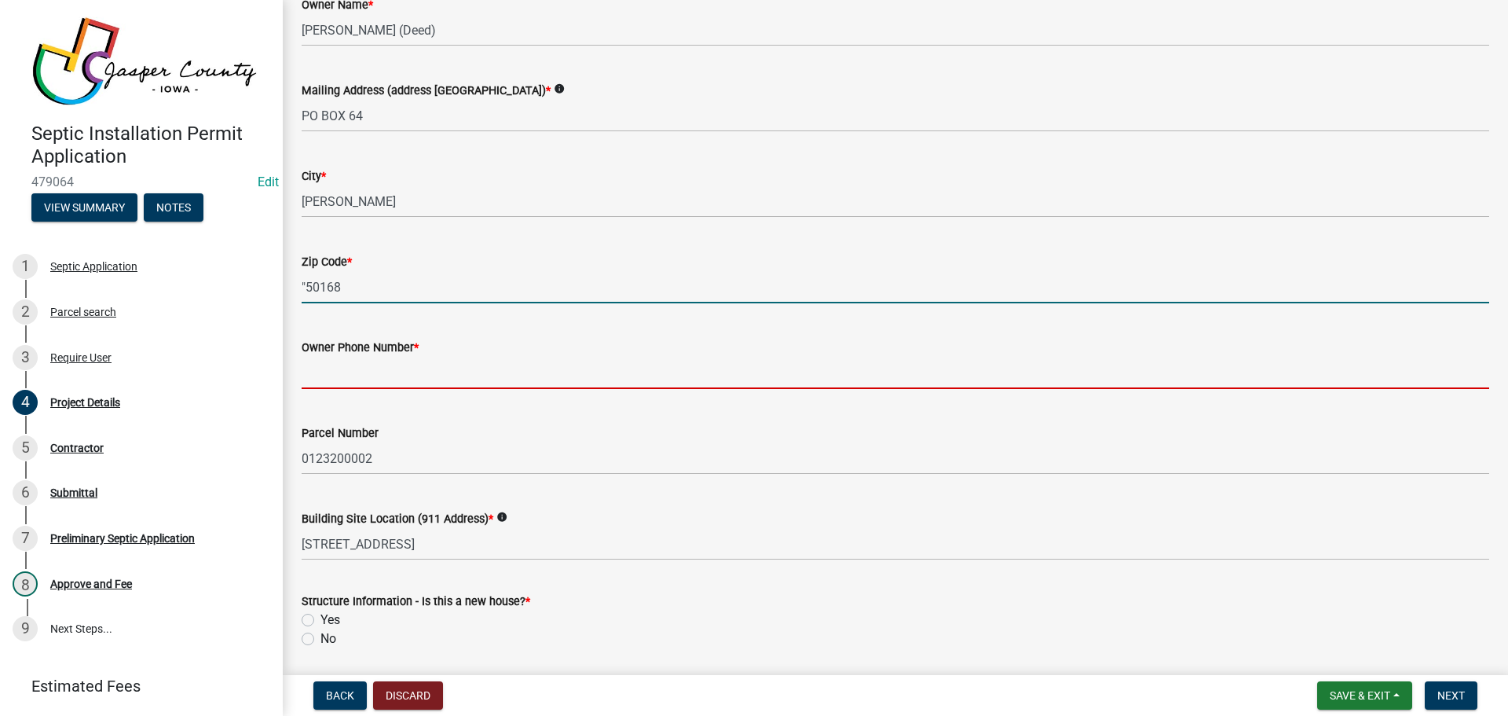
click at [364, 364] on form "Owner Phone Number *" at bounding box center [896, 363] width 1188 height 51
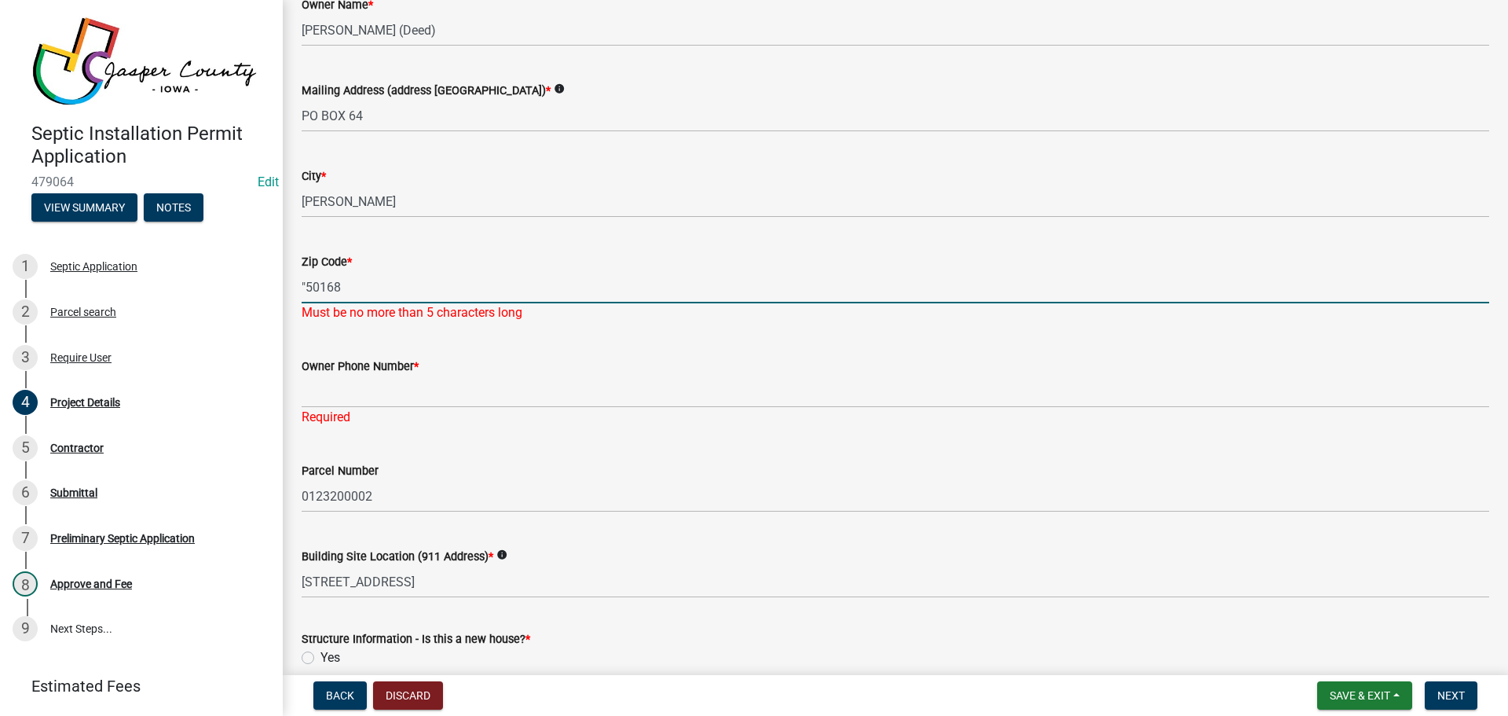
click at [306, 288] on input ""50168" at bounding box center [896, 287] width 1188 height 32
type input "50168"
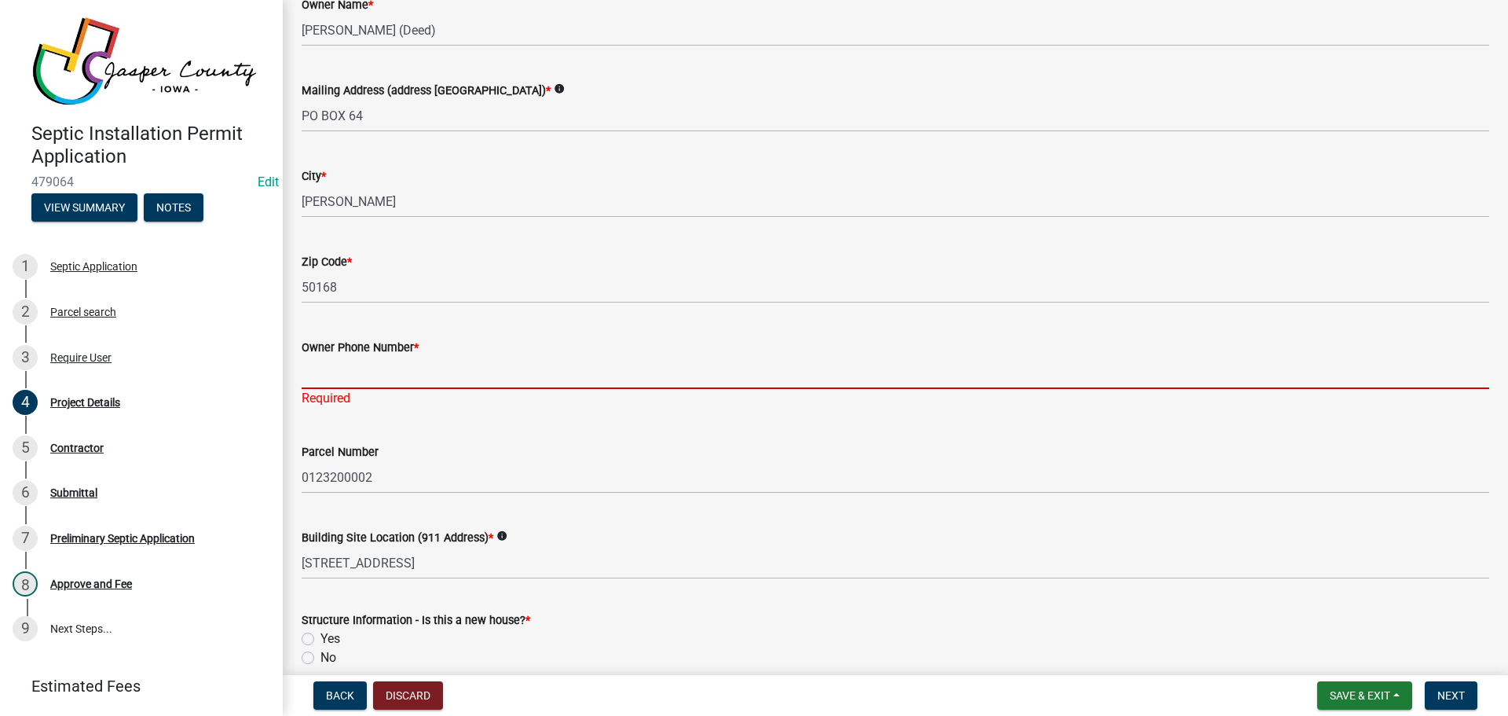
click at [339, 385] on input "Owner Phone Number *" at bounding box center [896, 373] width 1188 height 32
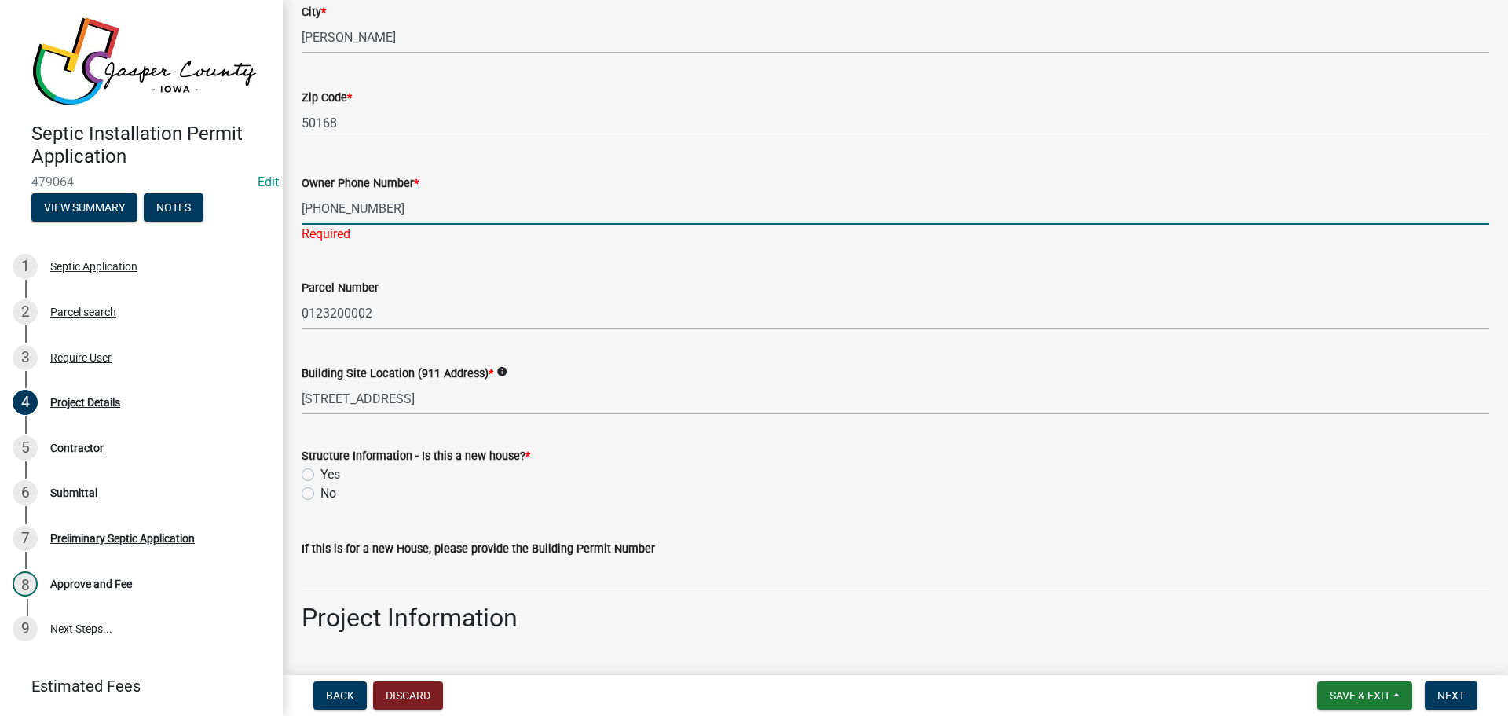
scroll to position [393, 0]
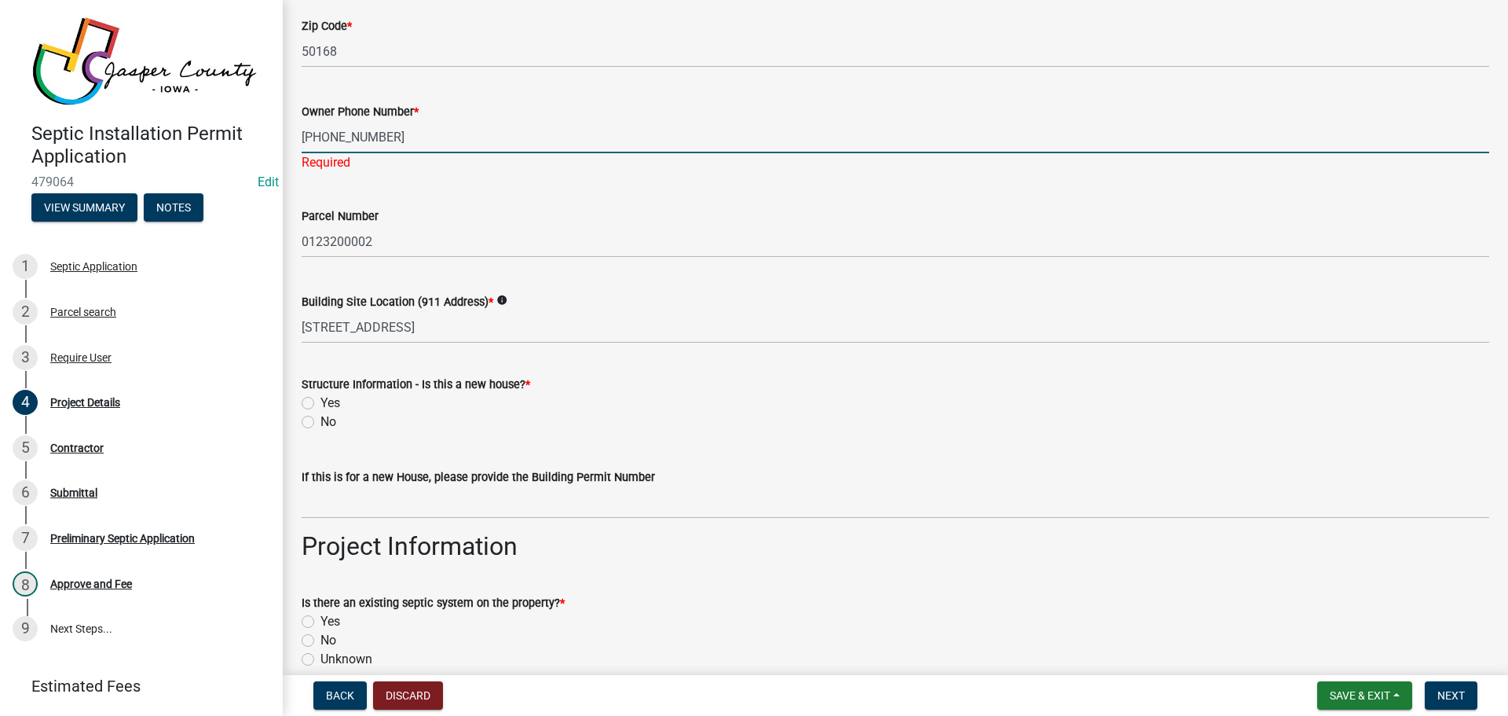
type input "[PHONE_NUMBER]"
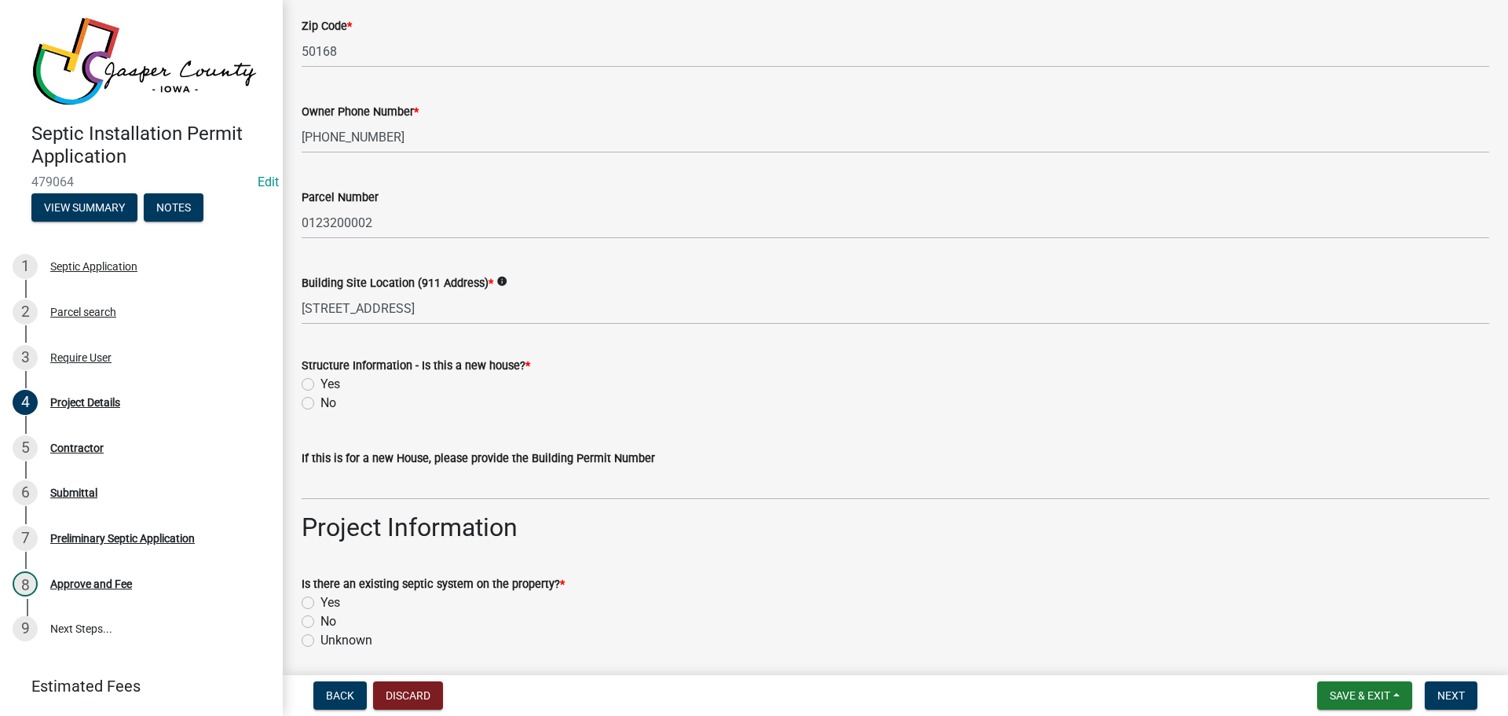
click at [311, 424] on wm-data-entity-input "Structure Information - Is this a new house? * Yes No" at bounding box center [896, 382] width 1188 height 90
click at [321, 403] on label "No" at bounding box center [329, 403] width 16 height 19
click at [321, 403] on input "No" at bounding box center [326, 399] width 10 height 10
radio input "true"
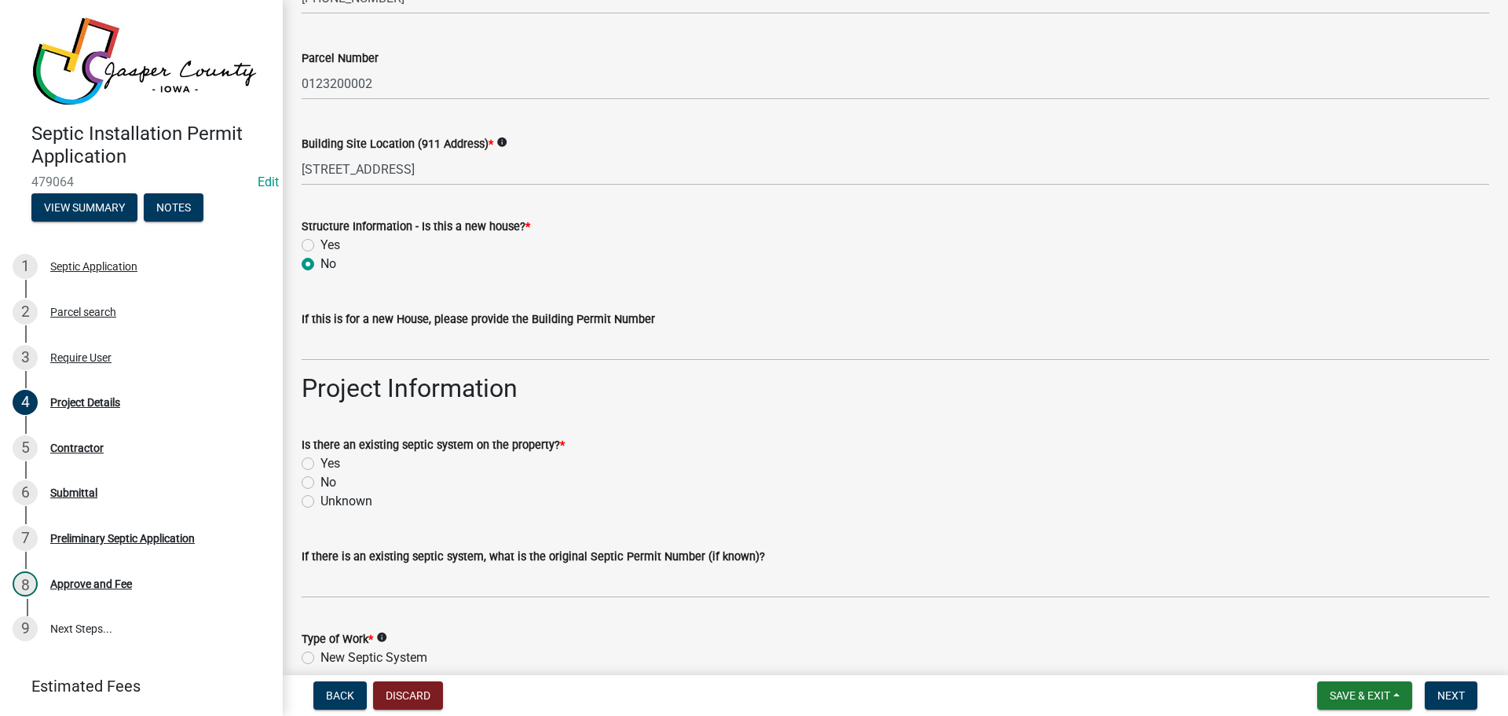
scroll to position [550, 0]
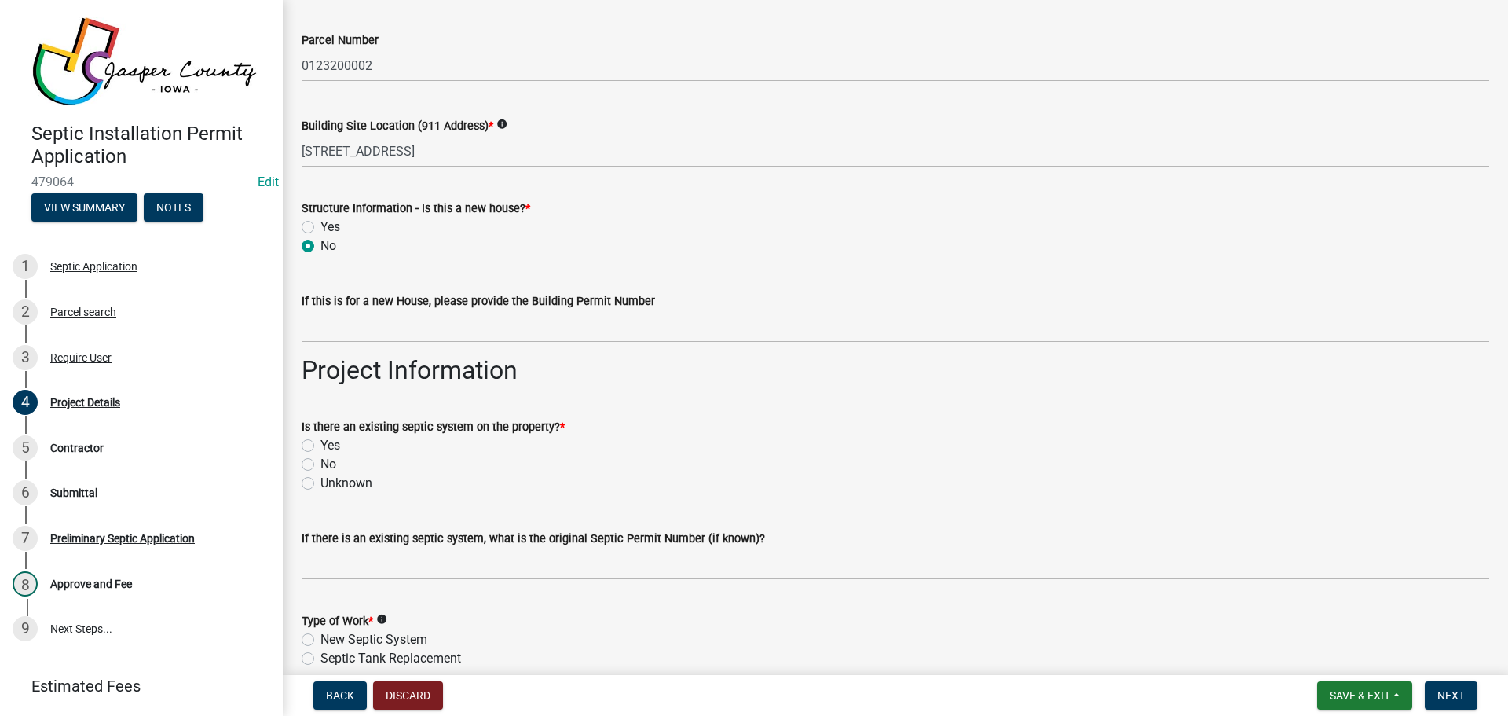
click at [321, 462] on label "No" at bounding box center [329, 464] width 16 height 19
click at [321, 462] on input "No" at bounding box center [326, 460] width 10 height 10
radio input "true"
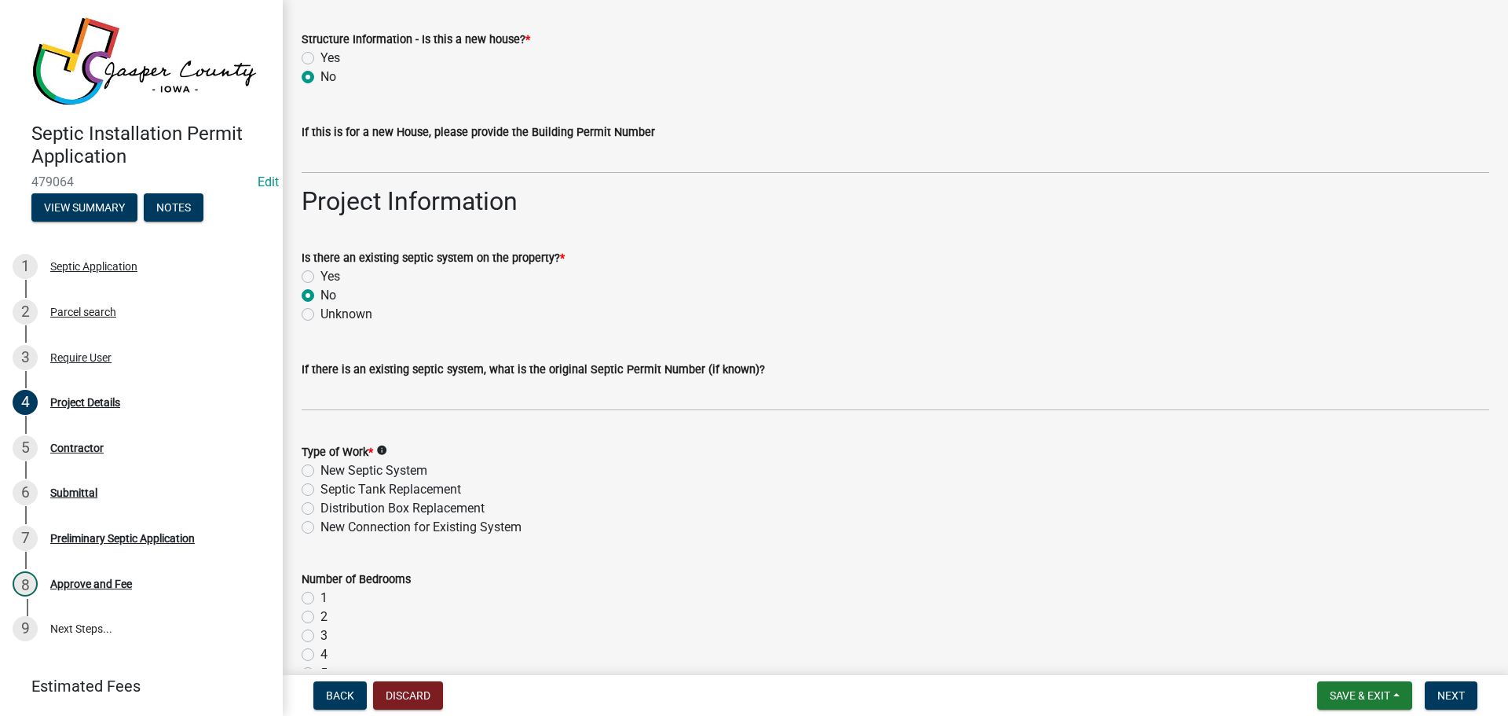
scroll to position [786, 0]
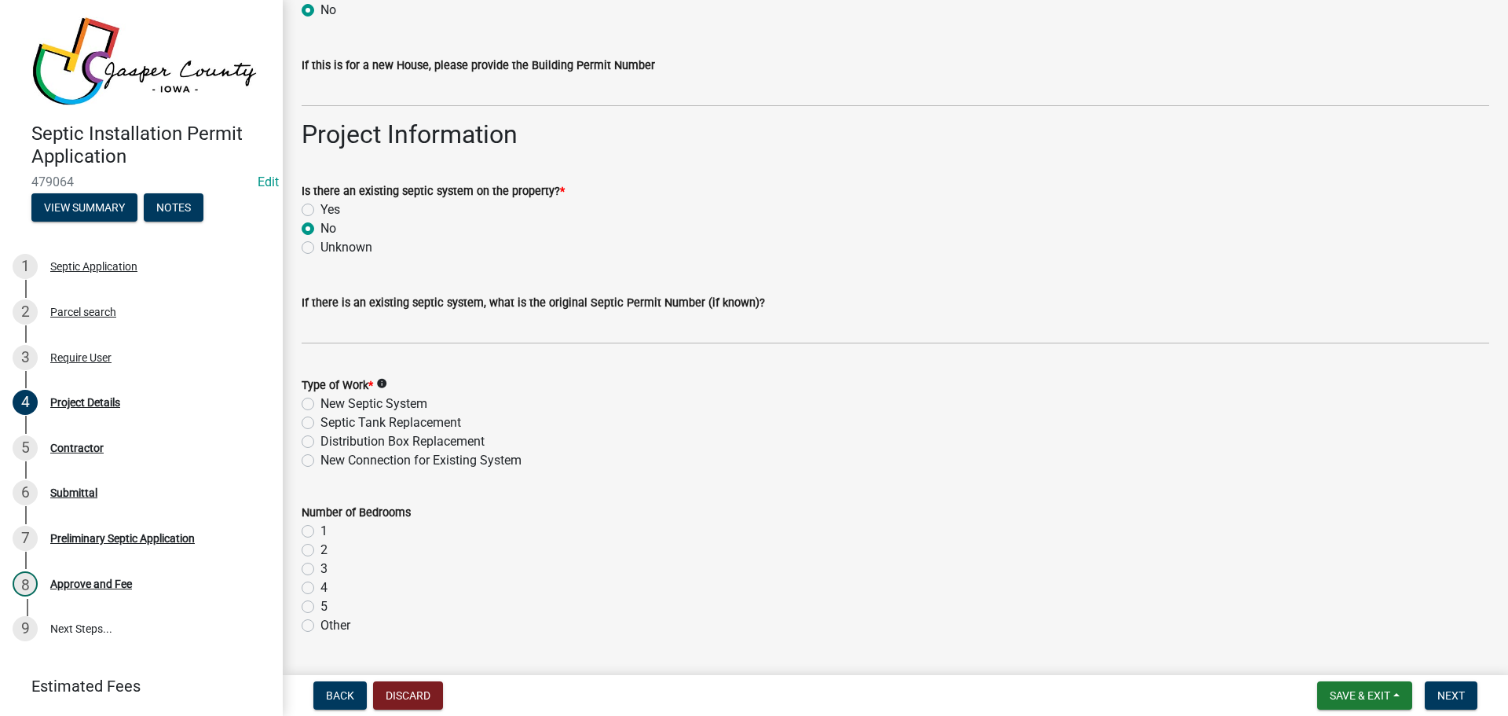
click at [321, 402] on label "New Septic System" at bounding box center [374, 403] width 107 height 19
click at [321, 402] on input "New Septic System" at bounding box center [326, 399] width 10 height 10
radio input "true"
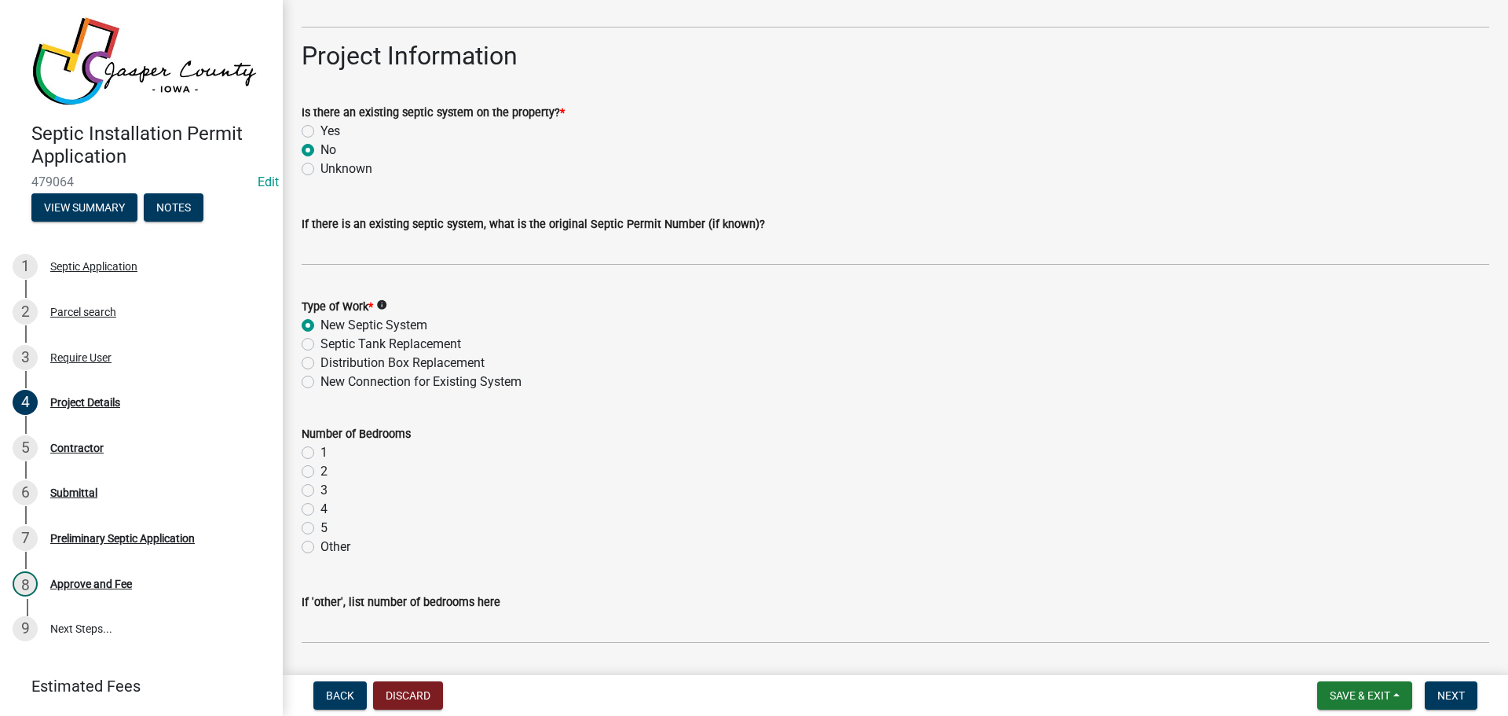
click at [321, 492] on label "3" at bounding box center [324, 490] width 7 height 19
click at [321, 491] on input "3" at bounding box center [326, 486] width 10 height 10
radio input "true"
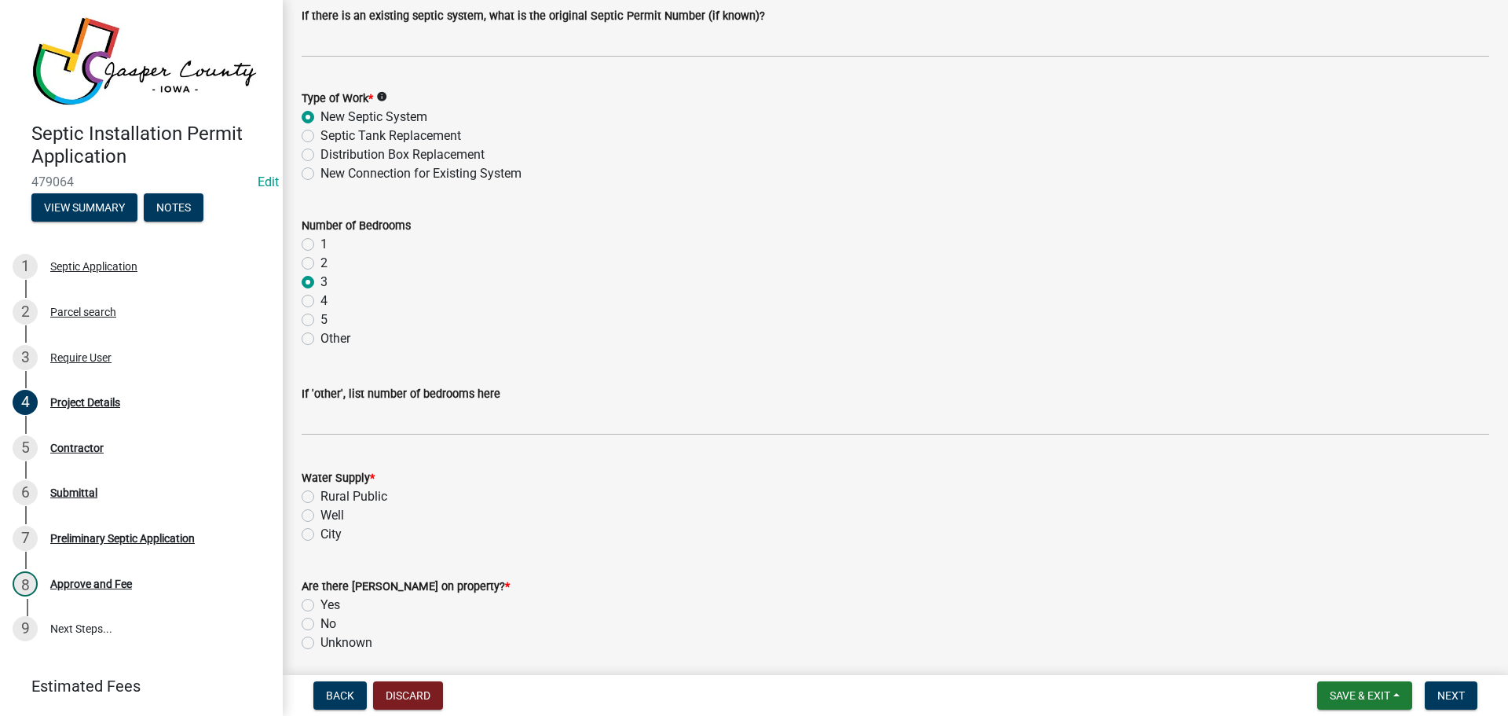
scroll to position [1100, 0]
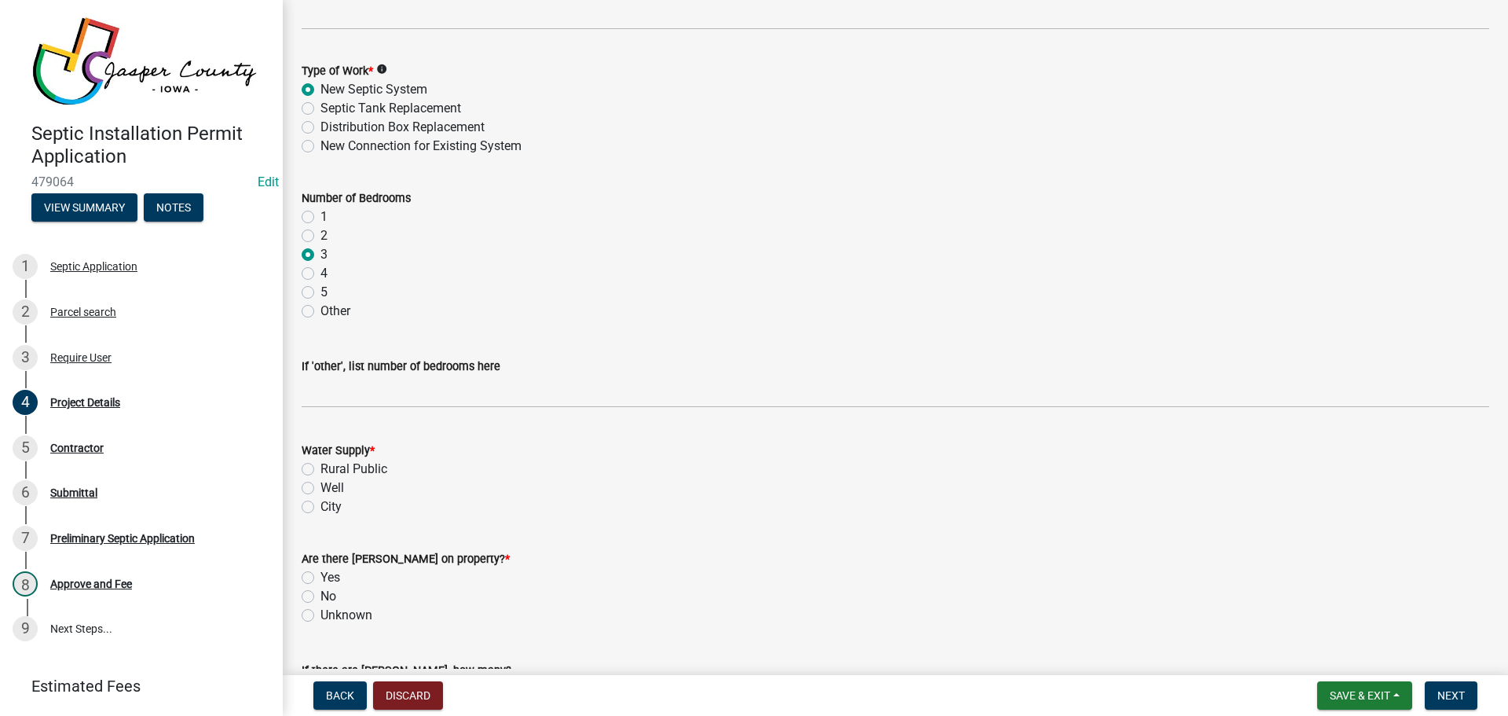
click at [321, 467] on label "Rural Public" at bounding box center [354, 469] width 67 height 19
click at [321, 467] on input "Rural Public" at bounding box center [326, 465] width 10 height 10
radio input "true"
click at [321, 577] on label "Yes" at bounding box center [331, 577] width 20 height 19
click at [321, 577] on input "Yes" at bounding box center [326, 573] width 10 height 10
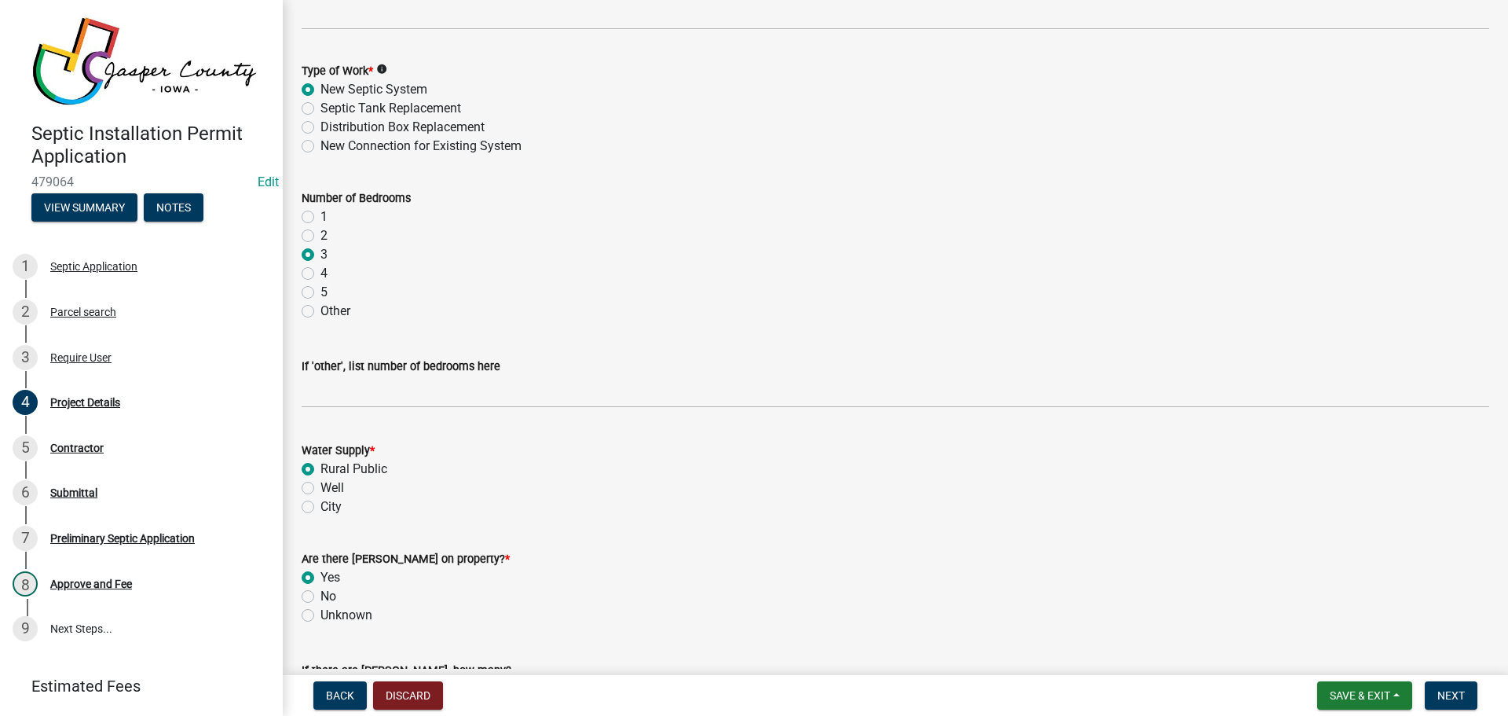
radio input "true"
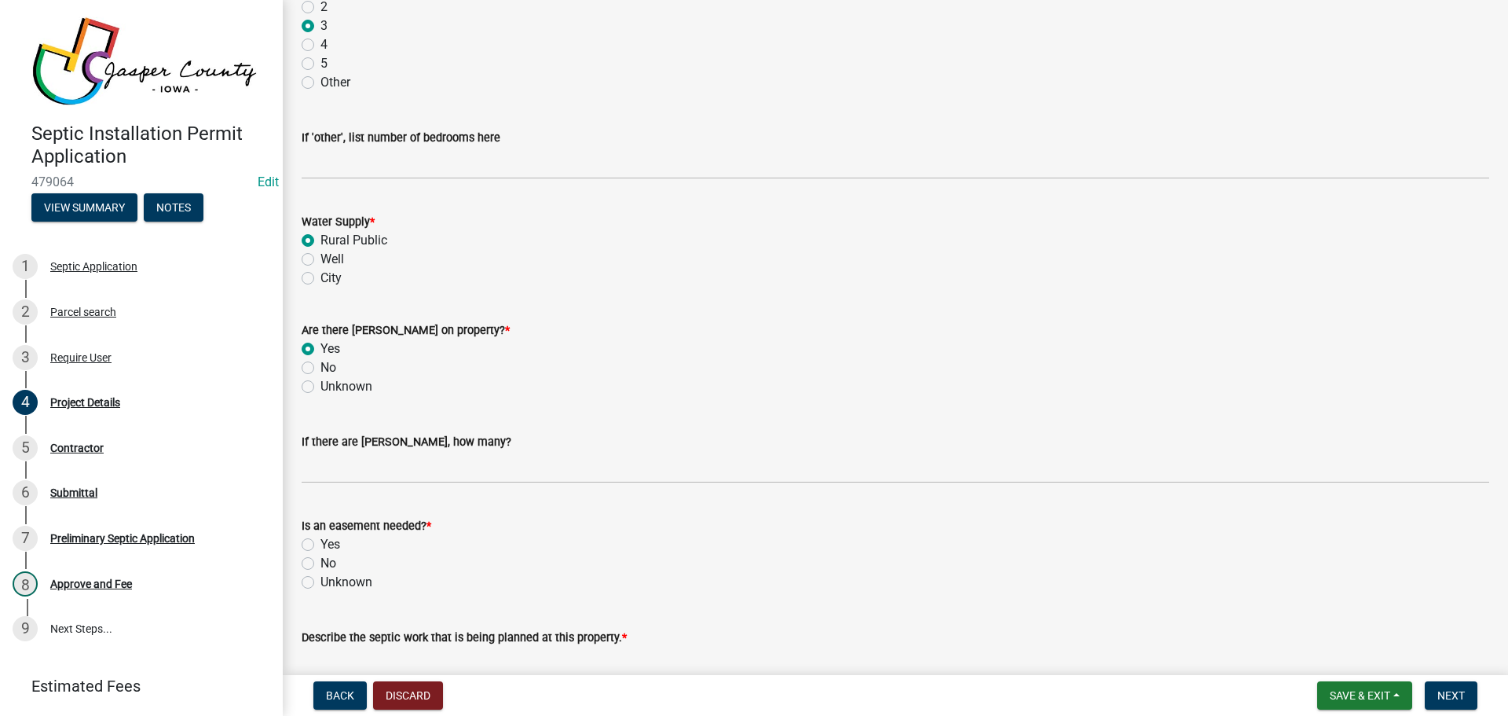
scroll to position [1335, 0]
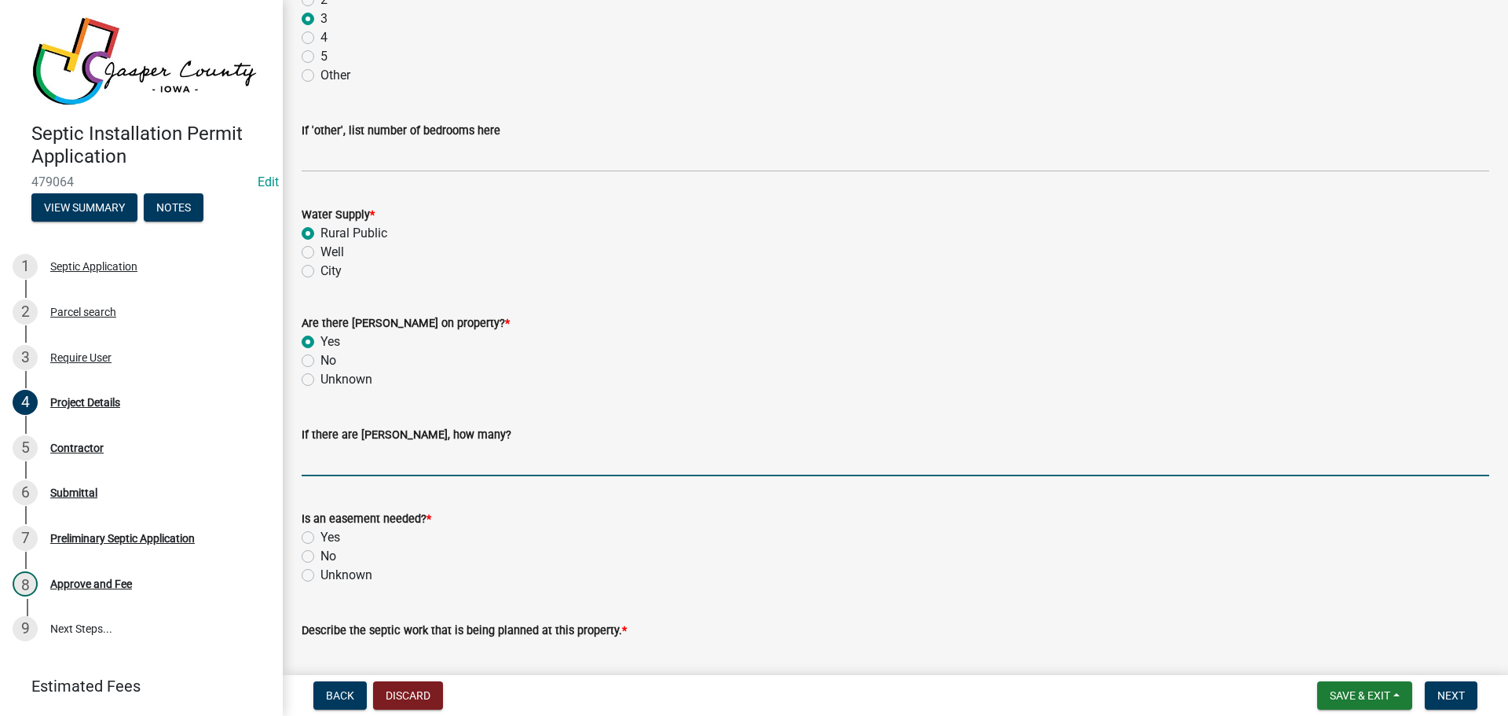
click at [327, 464] on input "text" at bounding box center [896, 460] width 1188 height 32
type input "1"
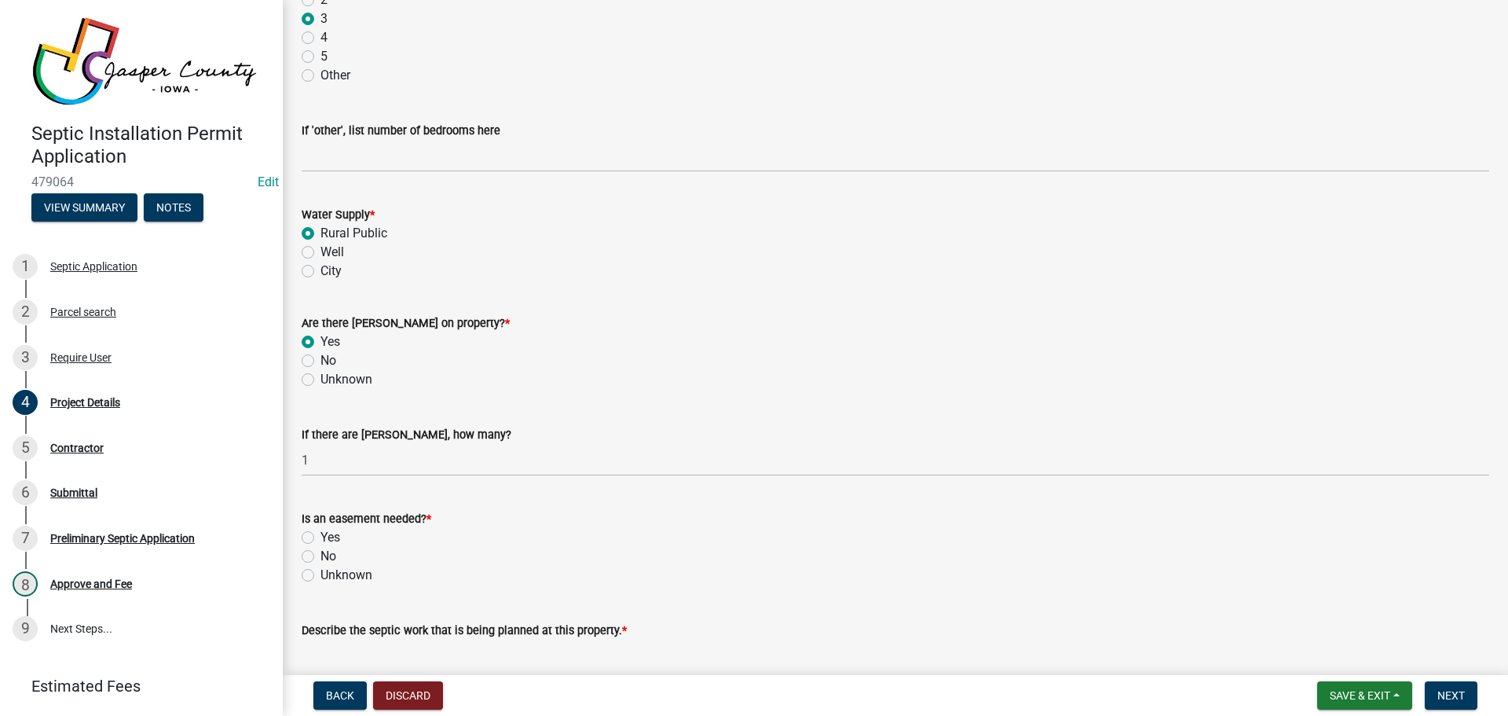
click at [321, 555] on label "No" at bounding box center [329, 556] width 16 height 19
click at [321, 555] on input "No" at bounding box center [326, 552] width 10 height 10
radio input "true"
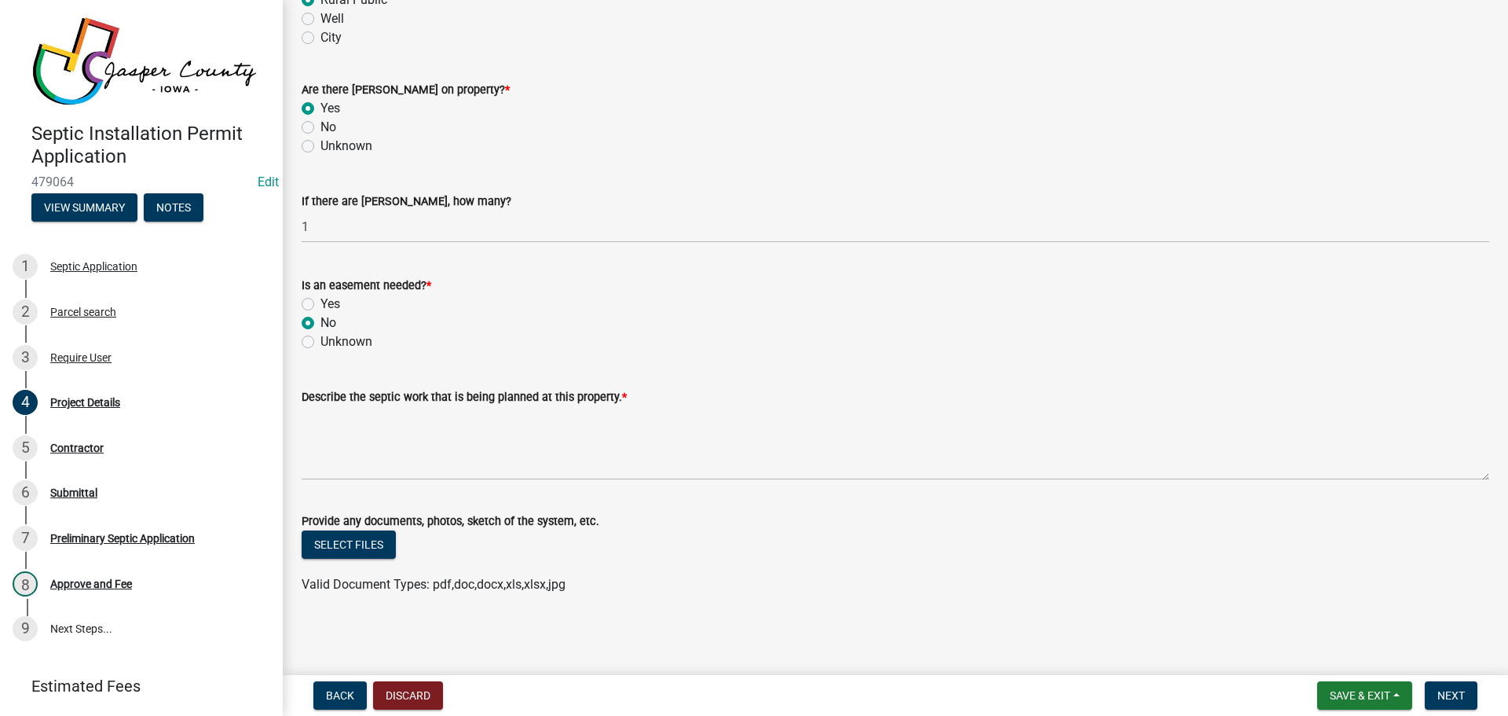
scroll to position [1570, 0]
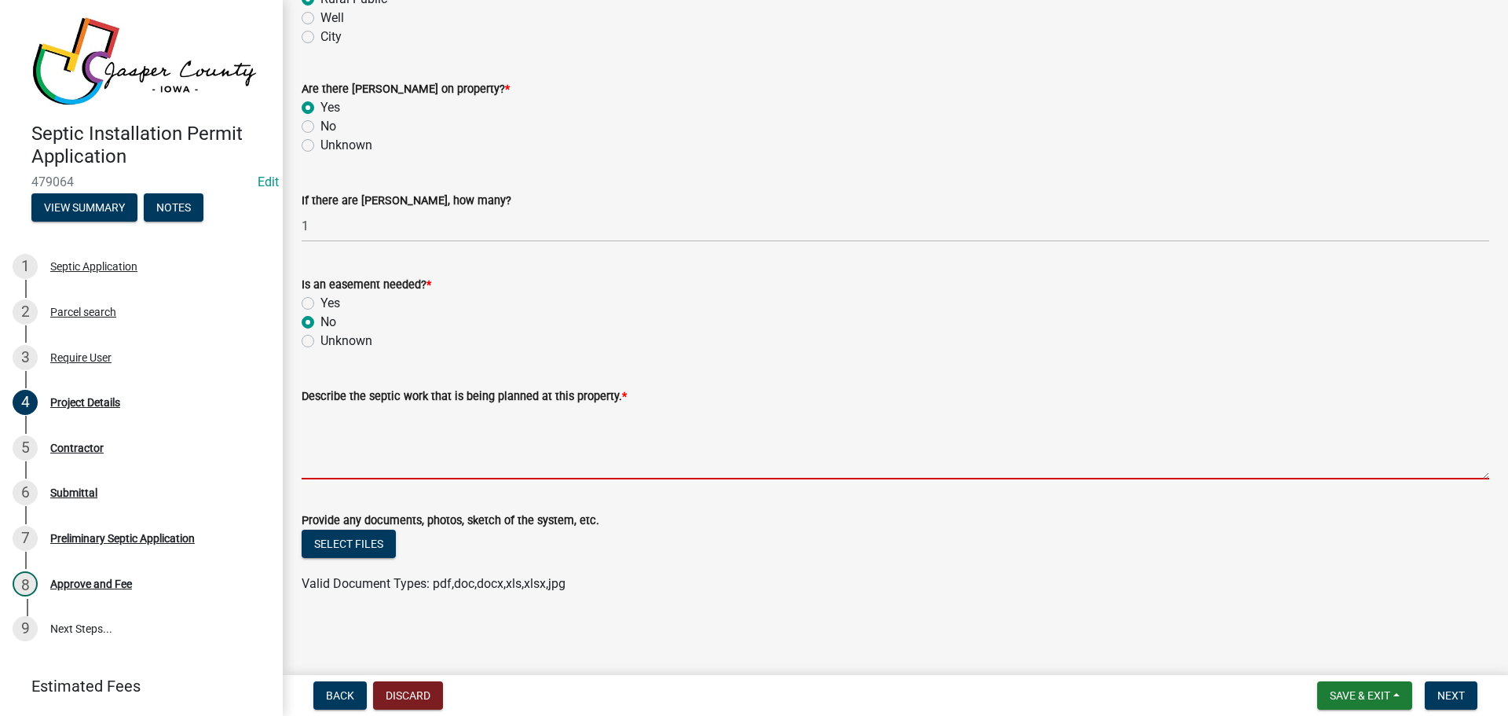
click at [453, 444] on textarea "Describe the septic work that is being planned at this property. *" at bounding box center [896, 442] width 1188 height 74
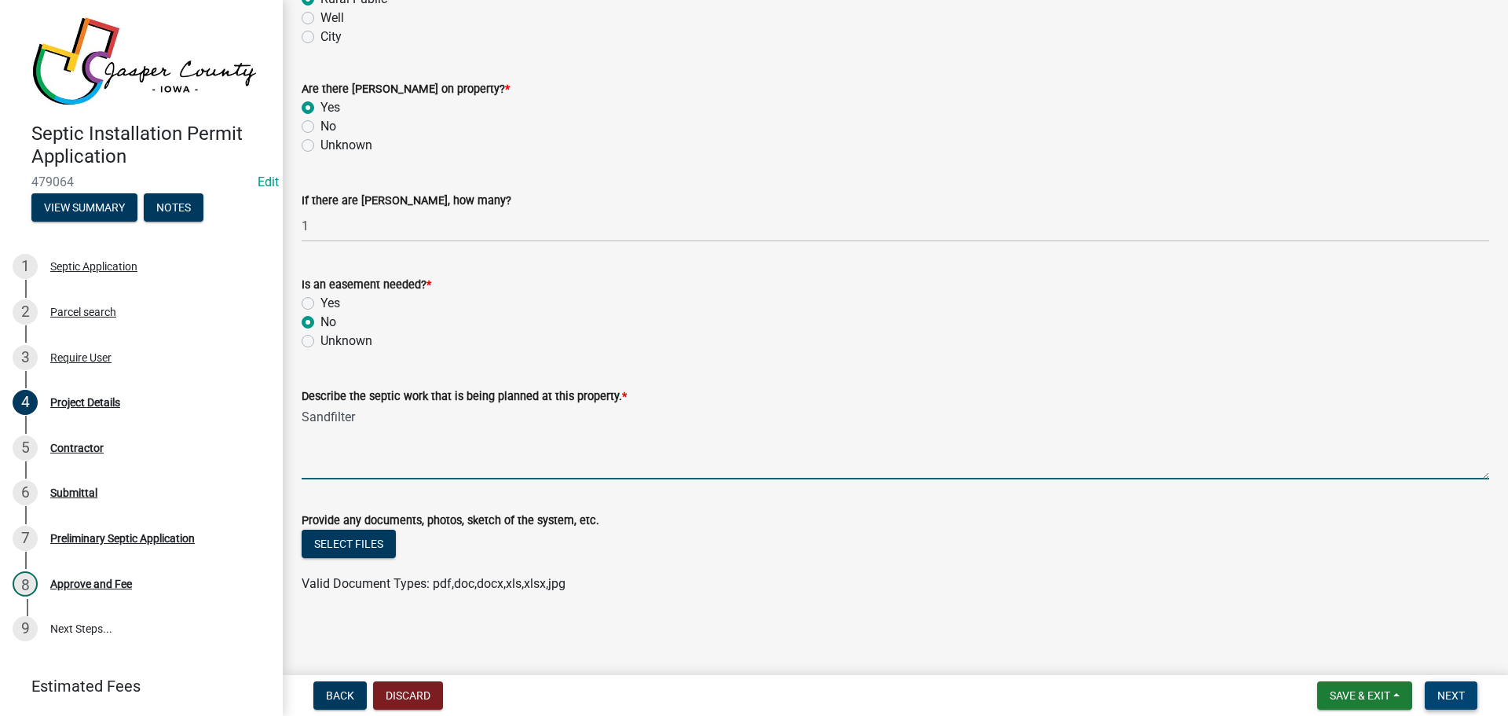
type textarea "Sandfilter"
click at [1456, 693] on span "Next" at bounding box center [1451, 695] width 27 height 13
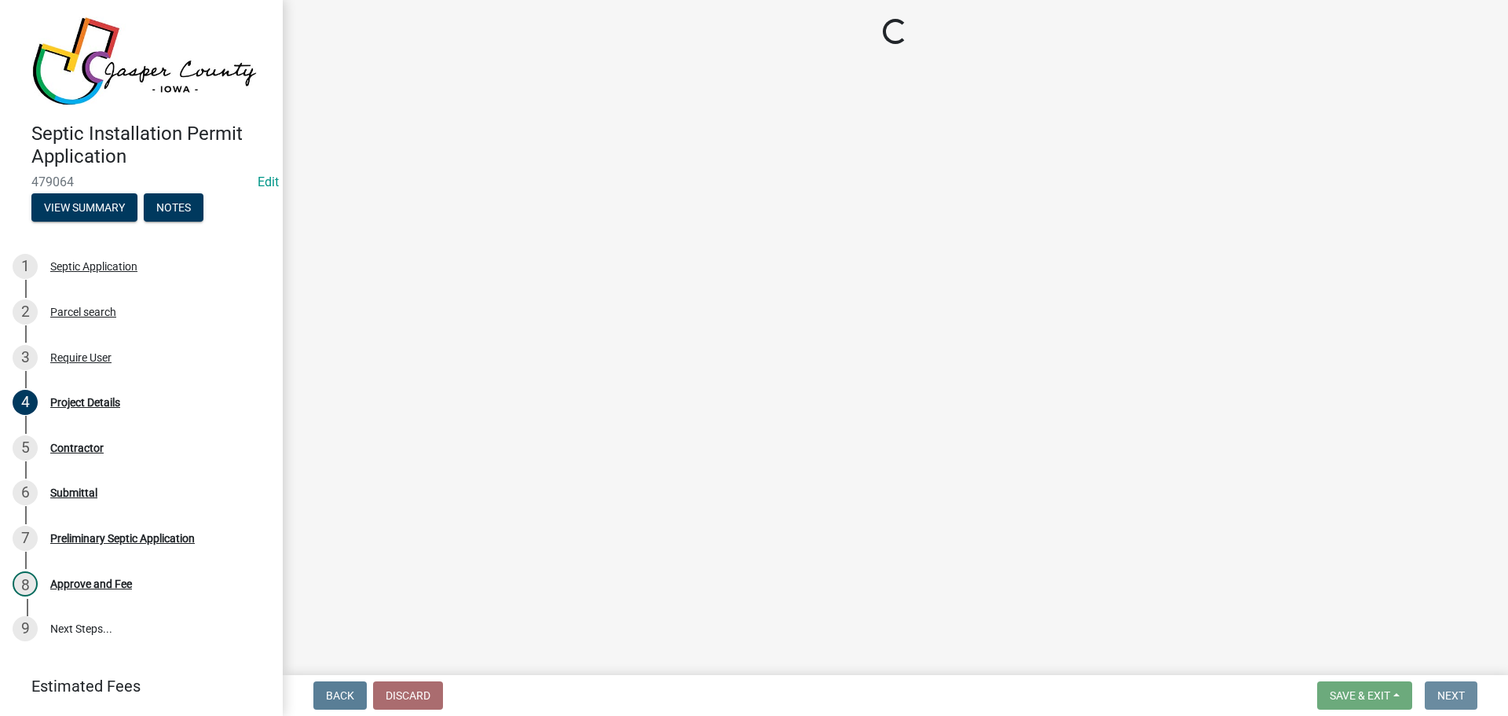
scroll to position [0, 0]
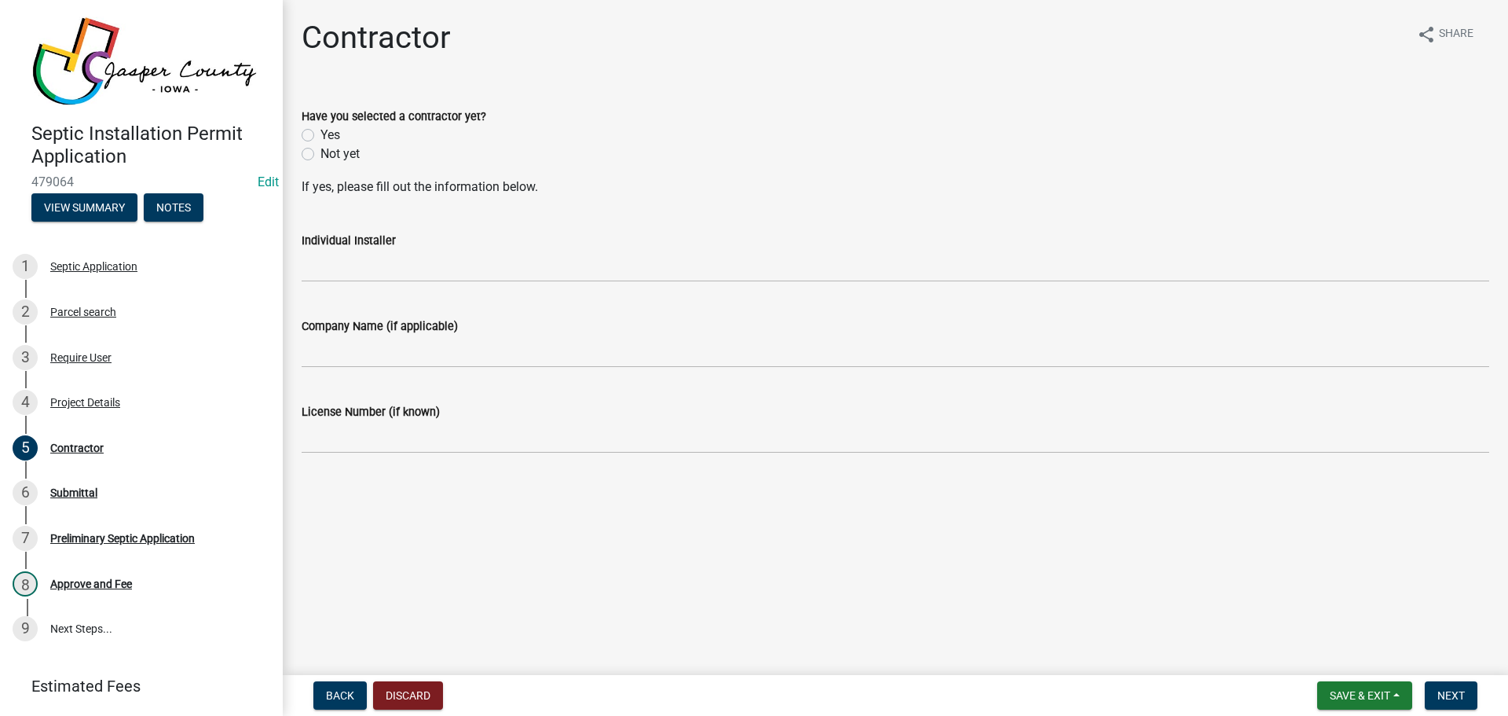
click at [321, 137] on label "Yes" at bounding box center [331, 135] width 20 height 19
click at [321, 136] on input "Yes" at bounding box center [326, 131] width 10 height 10
radio input "true"
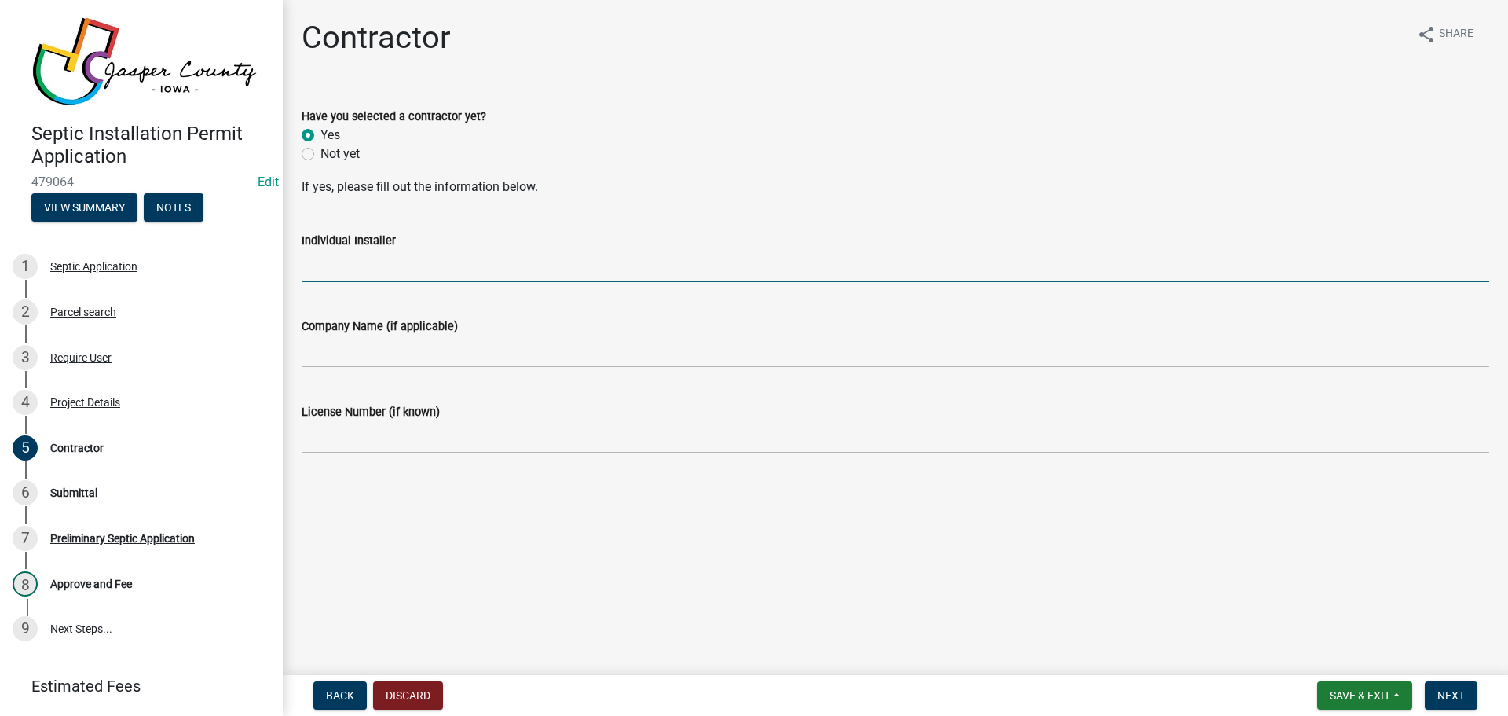
click at [339, 276] on input "Individual Installer" at bounding box center [896, 266] width 1188 height 32
type input "[PERSON_NAME]"
click at [1456, 690] on span "Next" at bounding box center [1451, 695] width 27 height 13
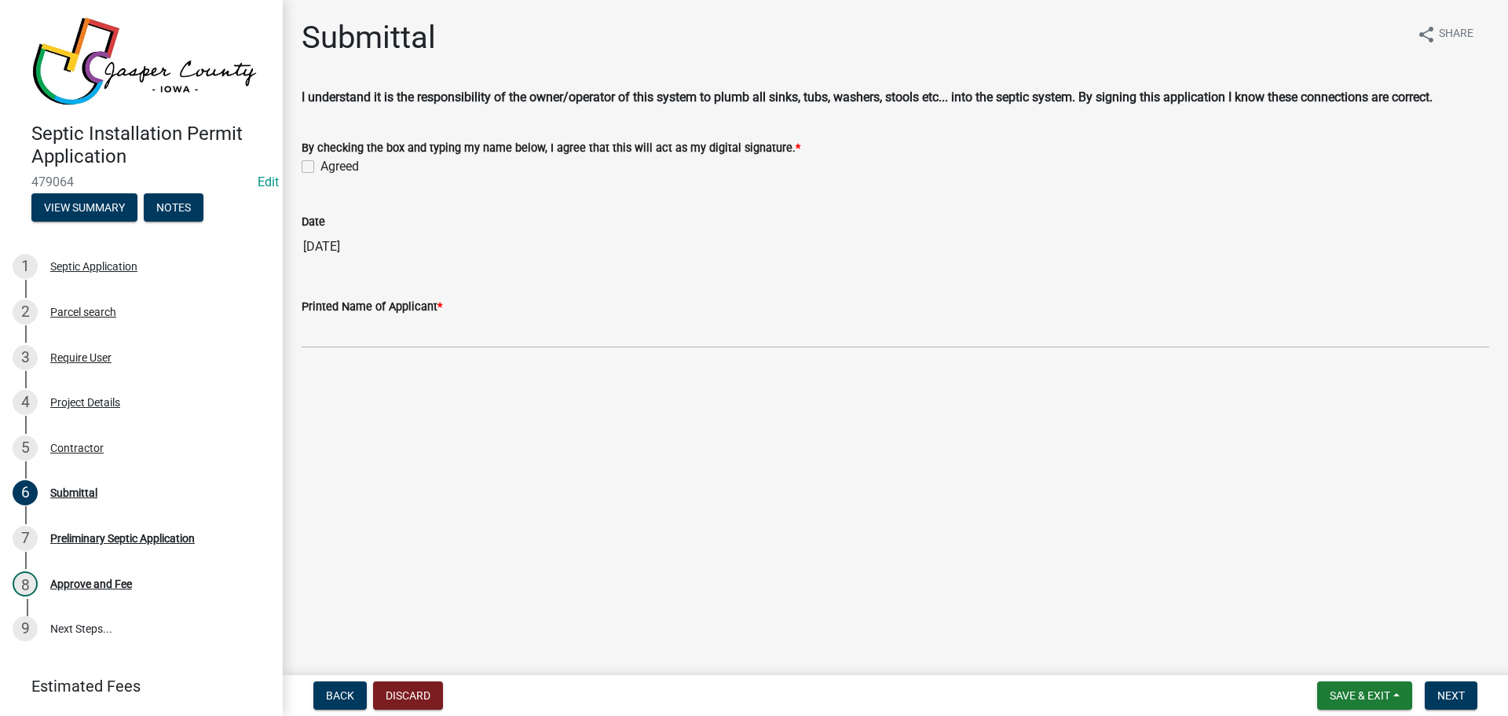
click at [321, 168] on label "Agreed" at bounding box center [340, 166] width 38 height 19
click at [321, 167] on input "Agreed" at bounding box center [326, 162] width 10 height 10
checkbox input "true"
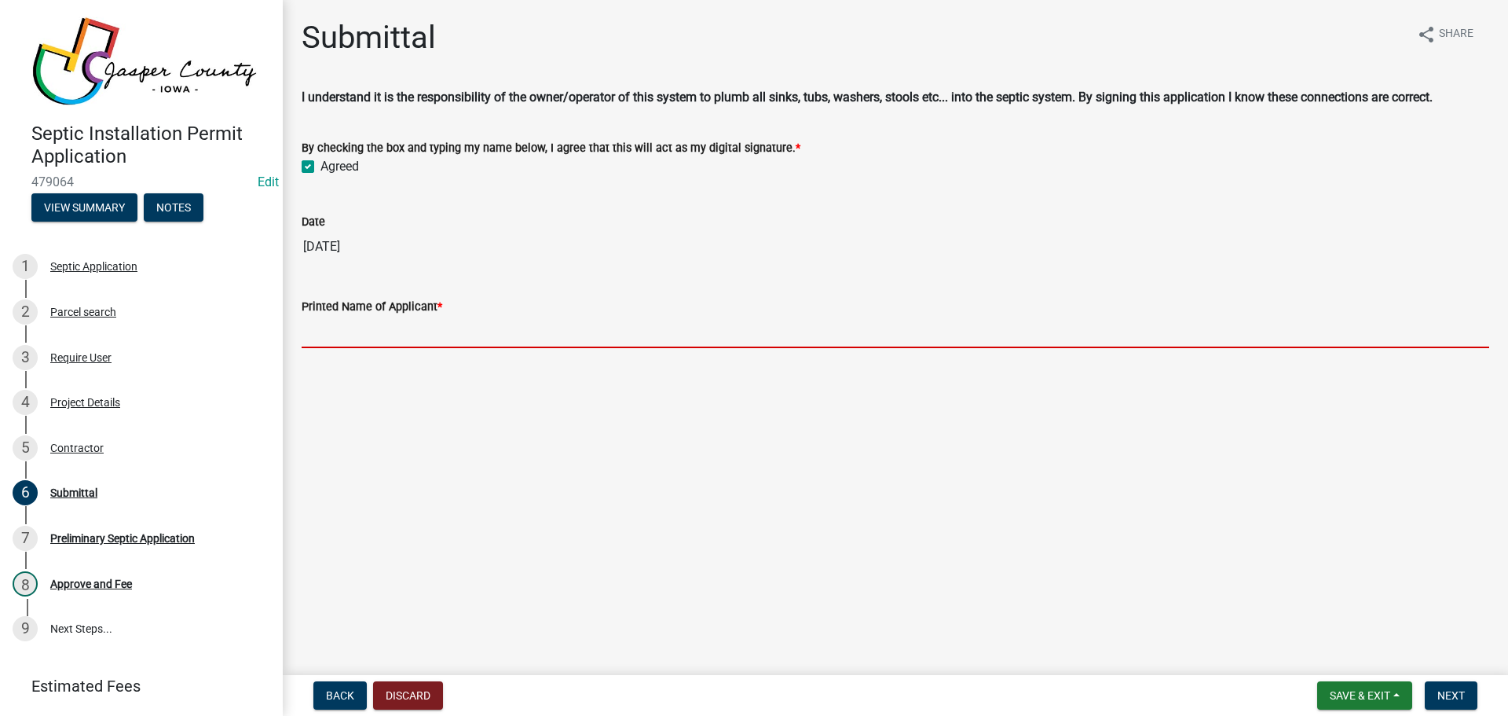
click at [339, 328] on input "Printed Name of Applicant *" at bounding box center [896, 332] width 1188 height 32
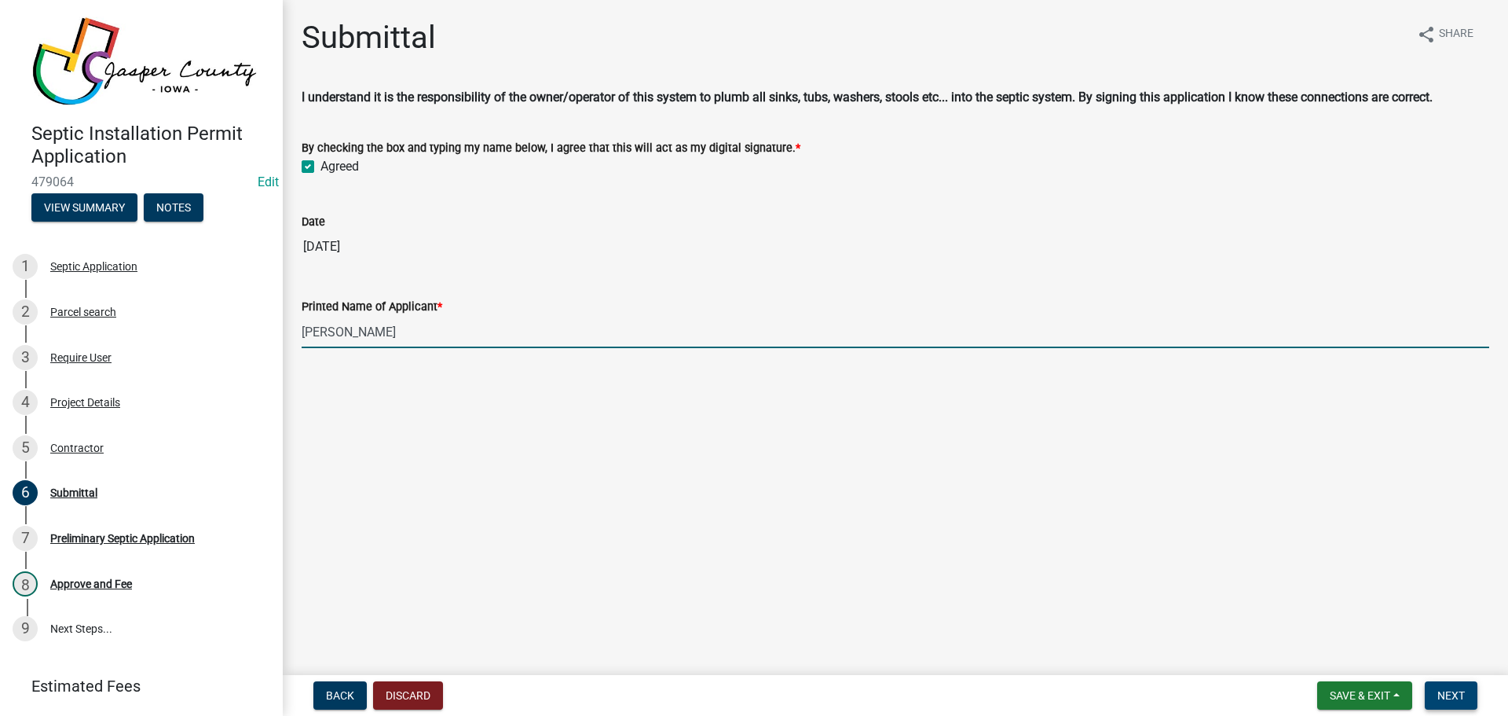
type input "[PERSON_NAME]"
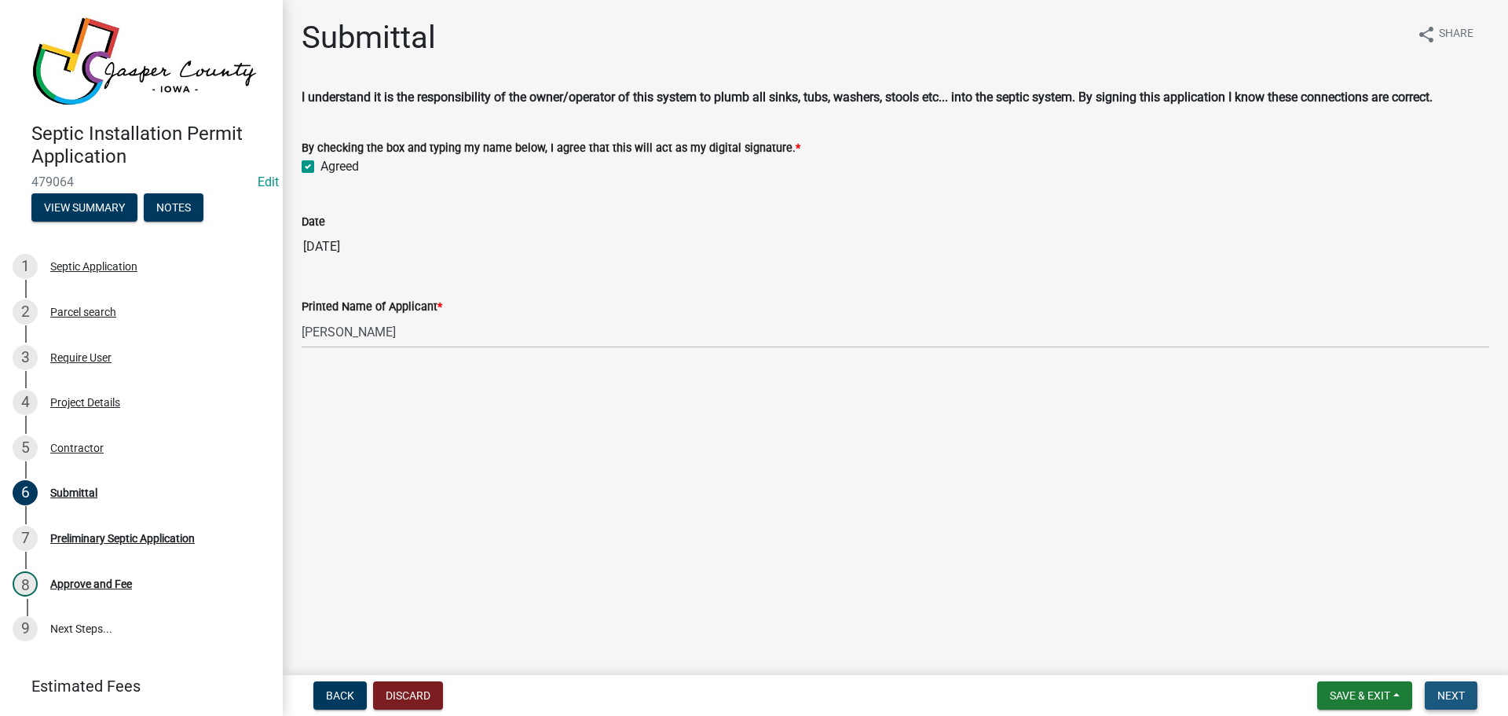
click at [1437, 697] on button "Next" at bounding box center [1451, 695] width 53 height 28
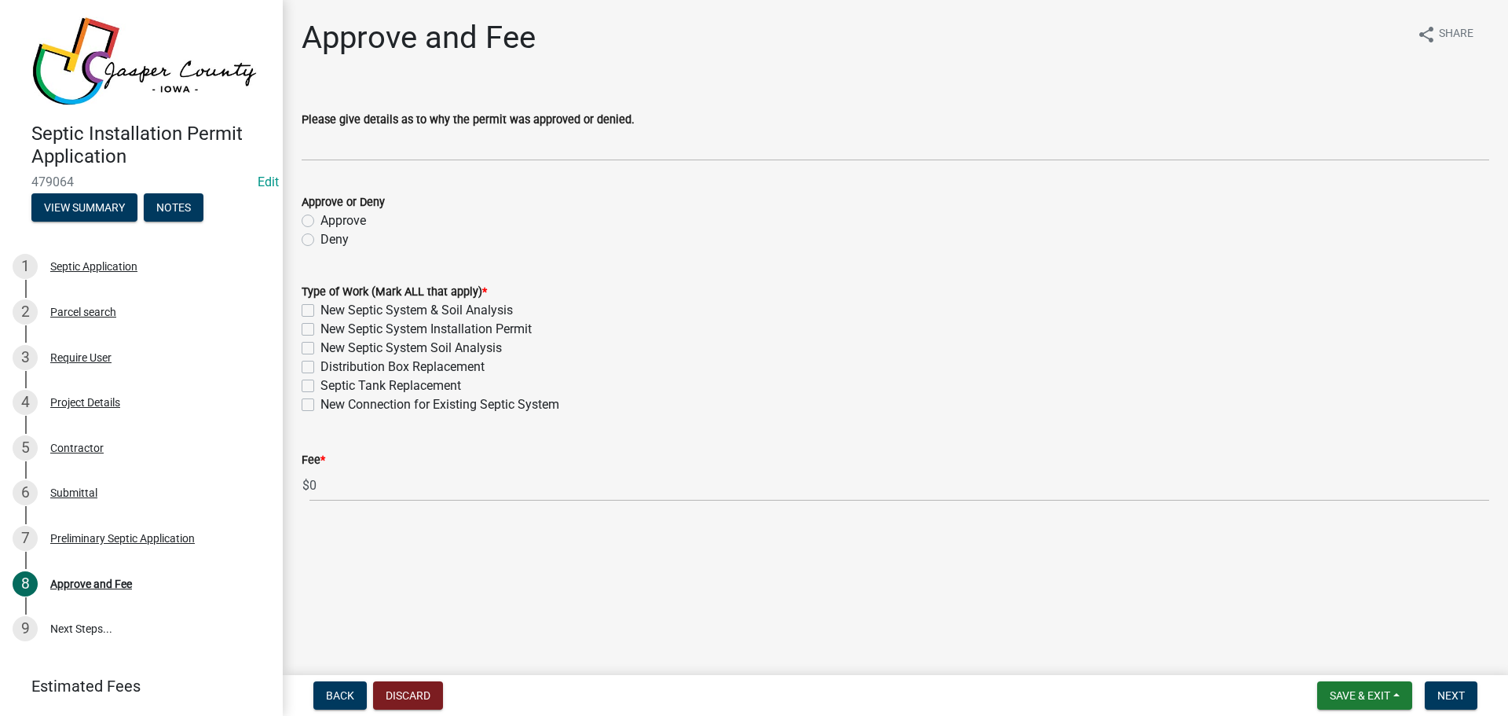
click at [321, 219] on label "Approve" at bounding box center [344, 220] width 46 height 19
click at [321, 219] on input "Approve" at bounding box center [326, 216] width 10 height 10
radio input "true"
click at [321, 310] on label "New Septic System & Soil Analysis" at bounding box center [417, 310] width 192 height 19
click at [321, 310] on input "New Septic System & Soil Analysis" at bounding box center [326, 306] width 10 height 10
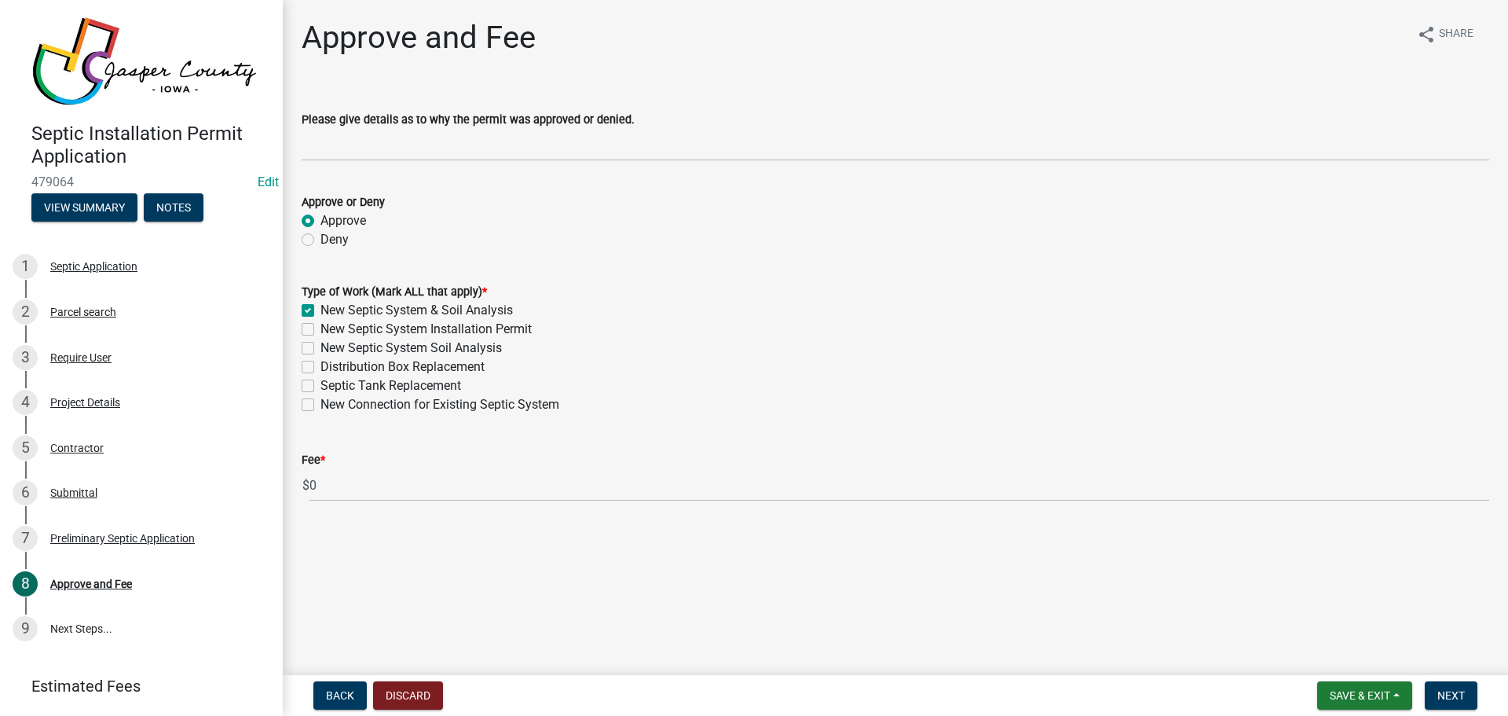
checkbox input "true"
checkbox input "false"
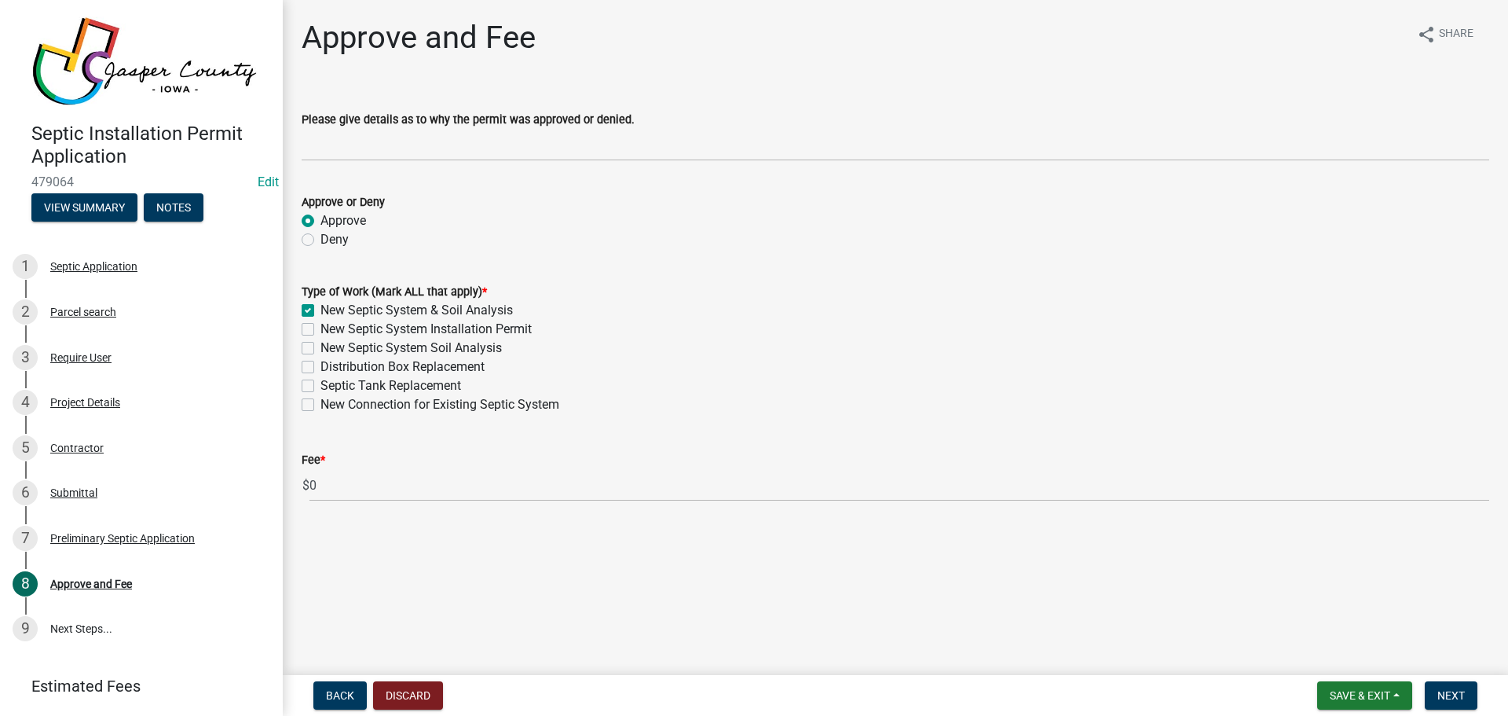
checkbox input "false"
click at [1455, 692] on span "Next" at bounding box center [1451, 695] width 27 height 13
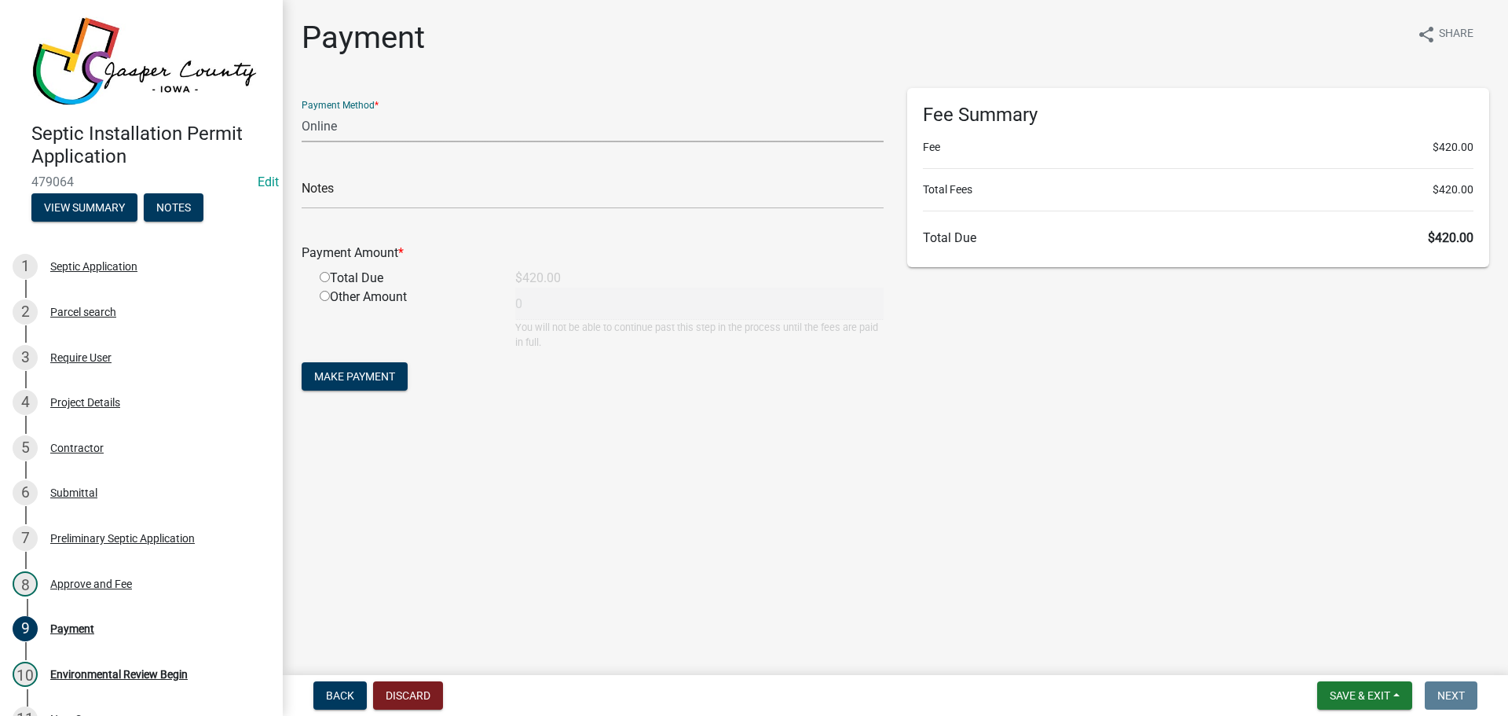
click at [357, 129] on select "Credit Card POS Check Cash Online" at bounding box center [593, 126] width 582 height 32
select select "1: 0"
click at [302, 110] on select "Credit Card POS Check Cash Online" at bounding box center [593, 126] width 582 height 32
click at [326, 277] on input "radio" at bounding box center [325, 277] width 10 height 10
radio input "true"
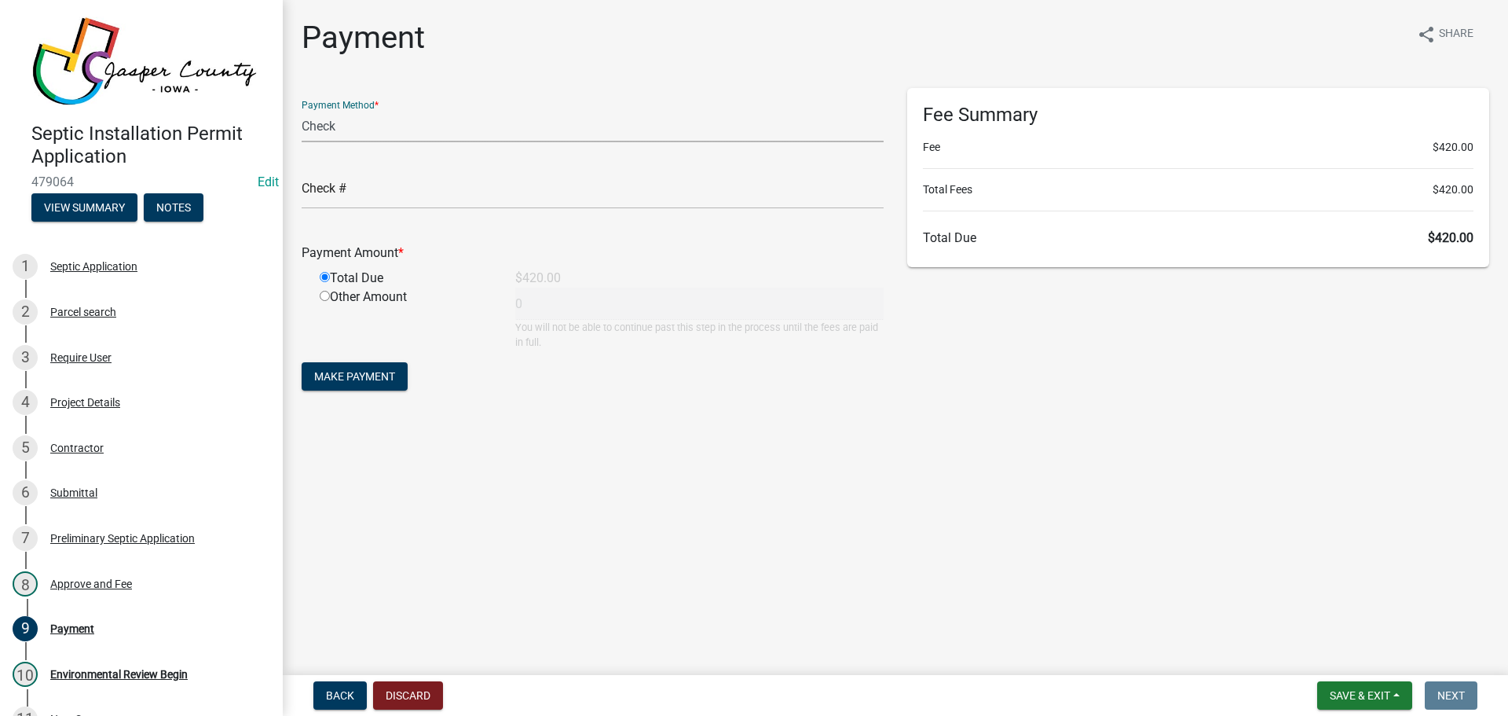
type input "420"
click at [361, 375] on span "Make Payment" at bounding box center [354, 376] width 81 height 13
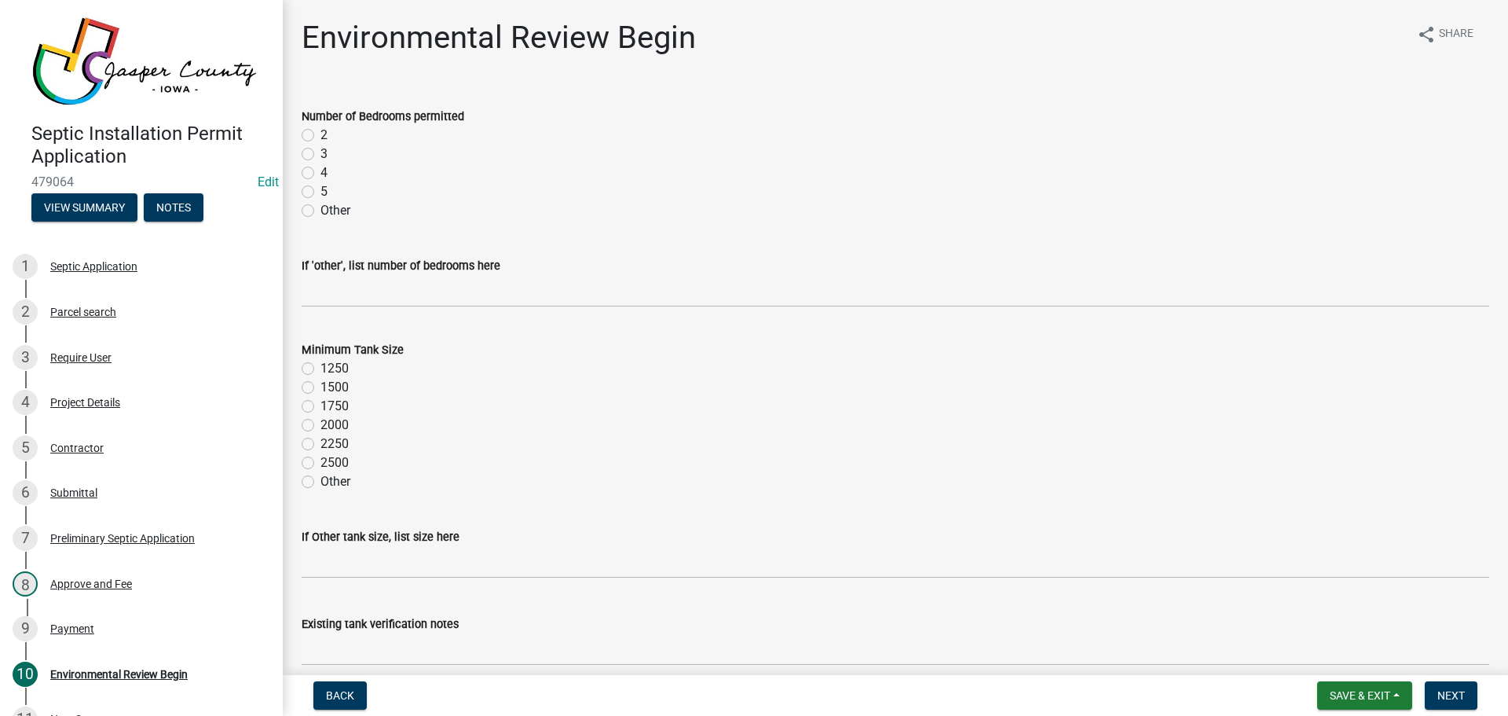
click at [321, 156] on label "3" at bounding box center [324, 154] width 7 height 19
click at [321, 155] on input "3" at bounding box center [326, 150] width 10 height 10
radio input "true"
click at [321, 408] on label "1750" at bounding box center [335, 406] width 28 height 19
click at [321, 407] on input "1750" at bounding box center [326, 402] width 10 height 10
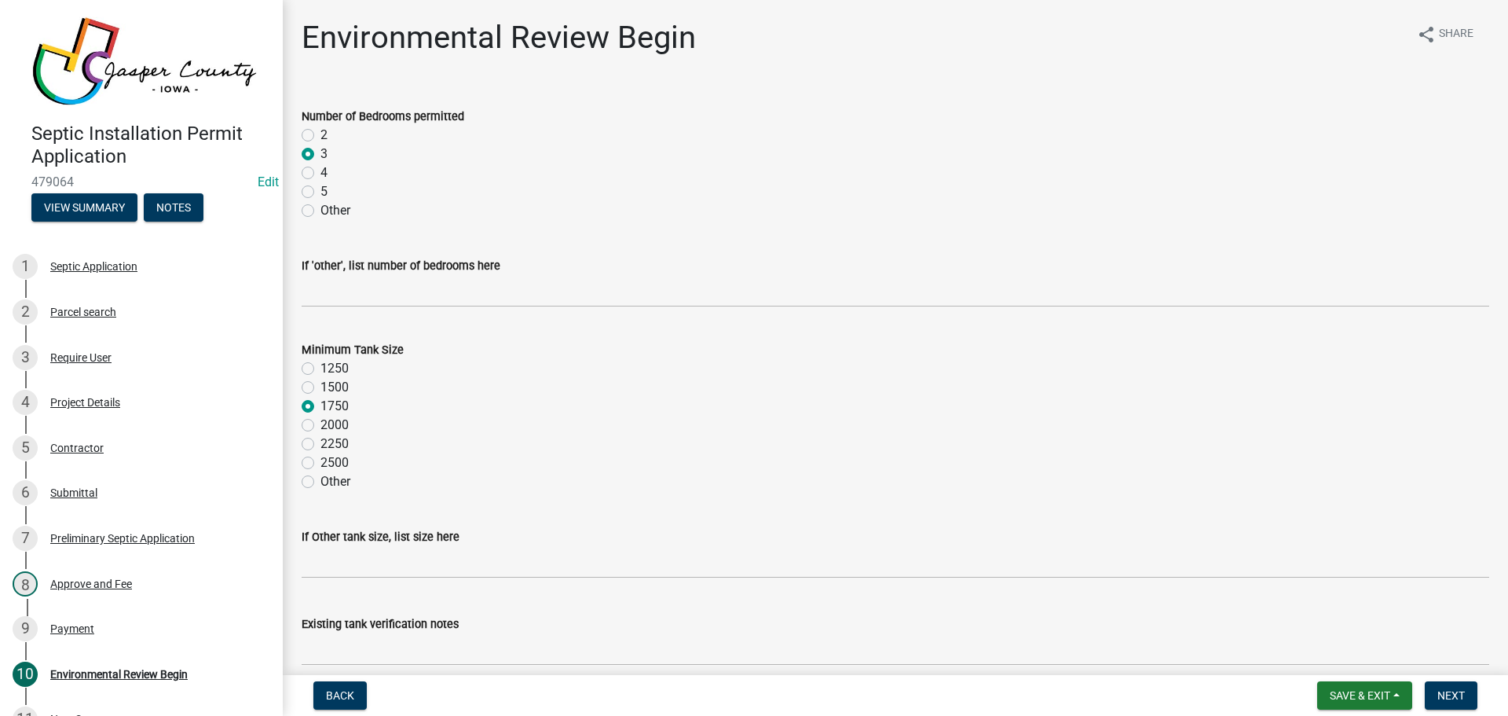
radio input "true"
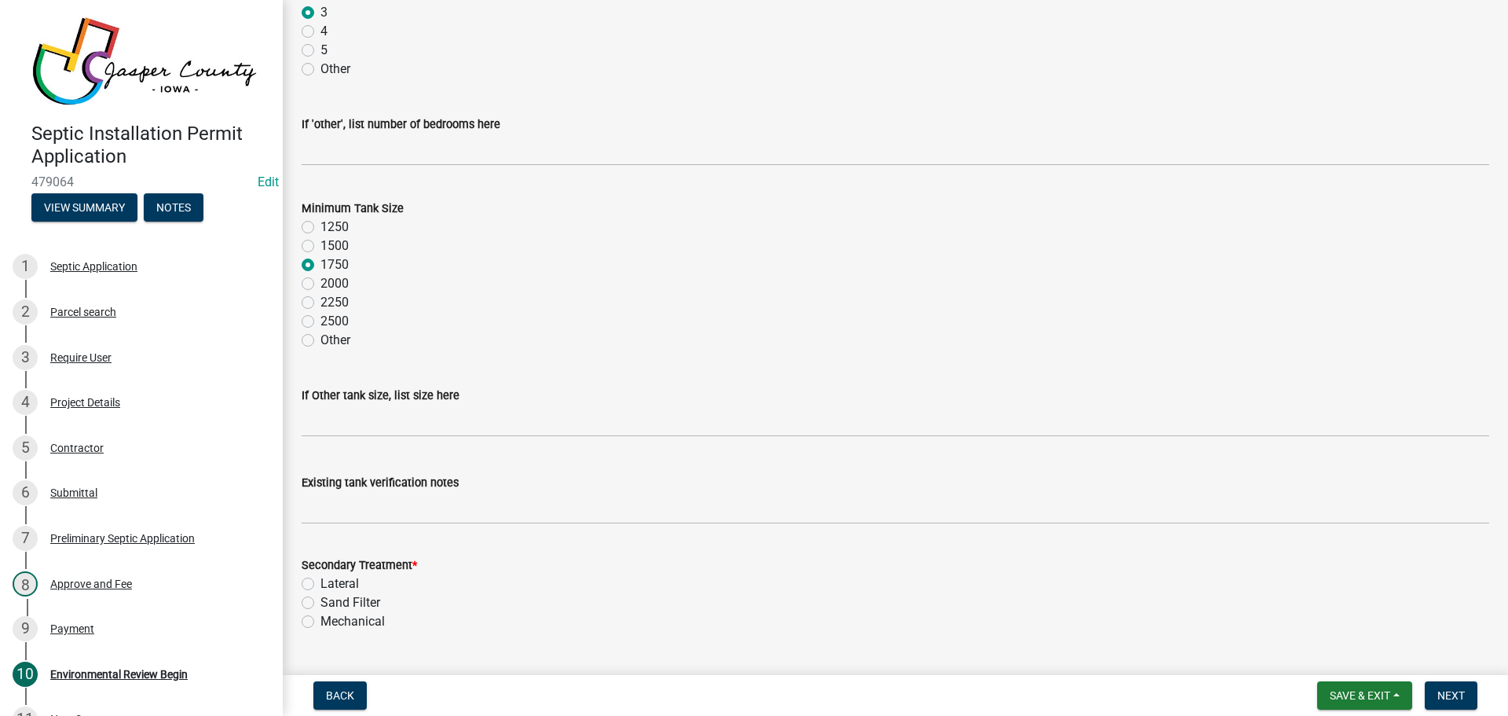
scroll to position [179, 0]
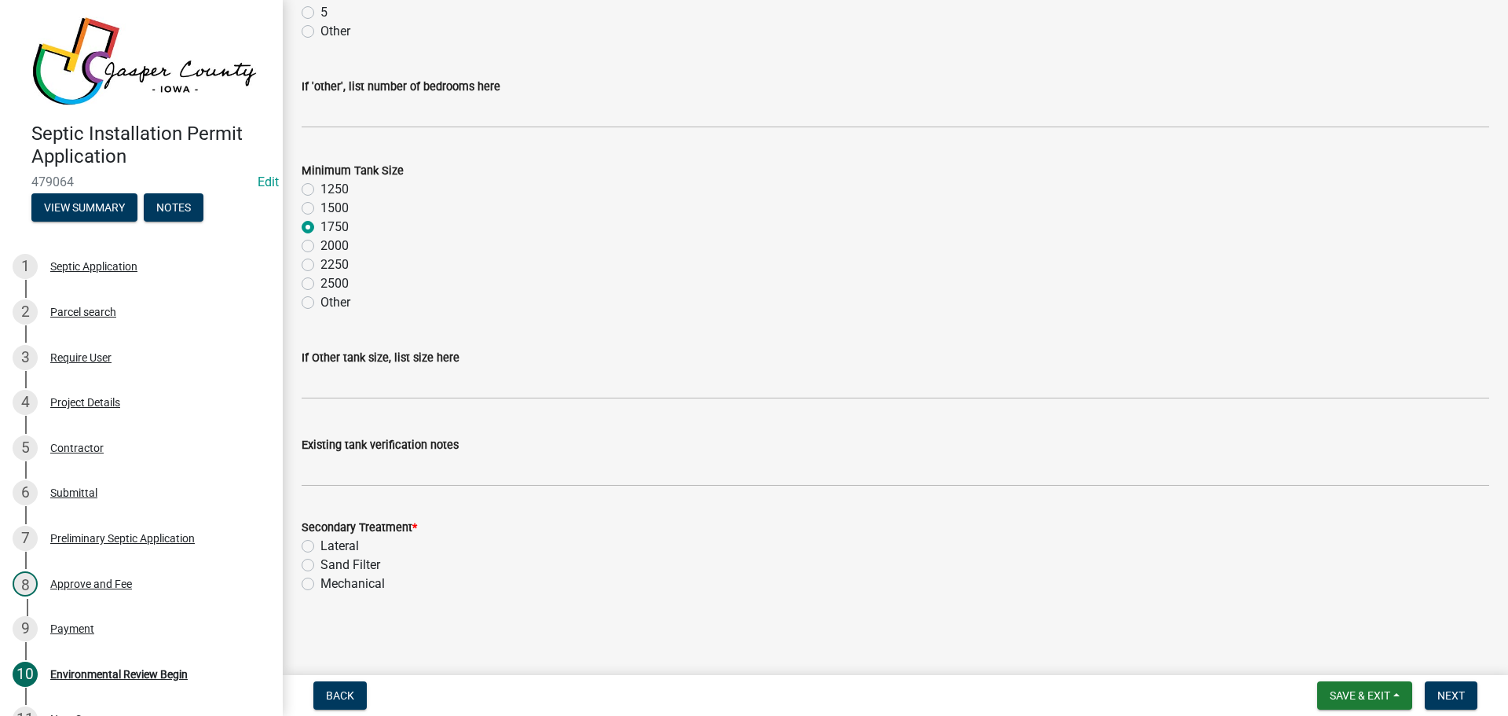
click at [321, 563] on label "Sand Filter" at bounding box center [351, 564] width 60 height 19
click at [321, 563] on input "Sand Filter" at bounding box center [326, 560] width 10 height 10
radio input "true"
click at [1445, 697] on span "Next" at bounding box center [1451, 695] width 27 height 13
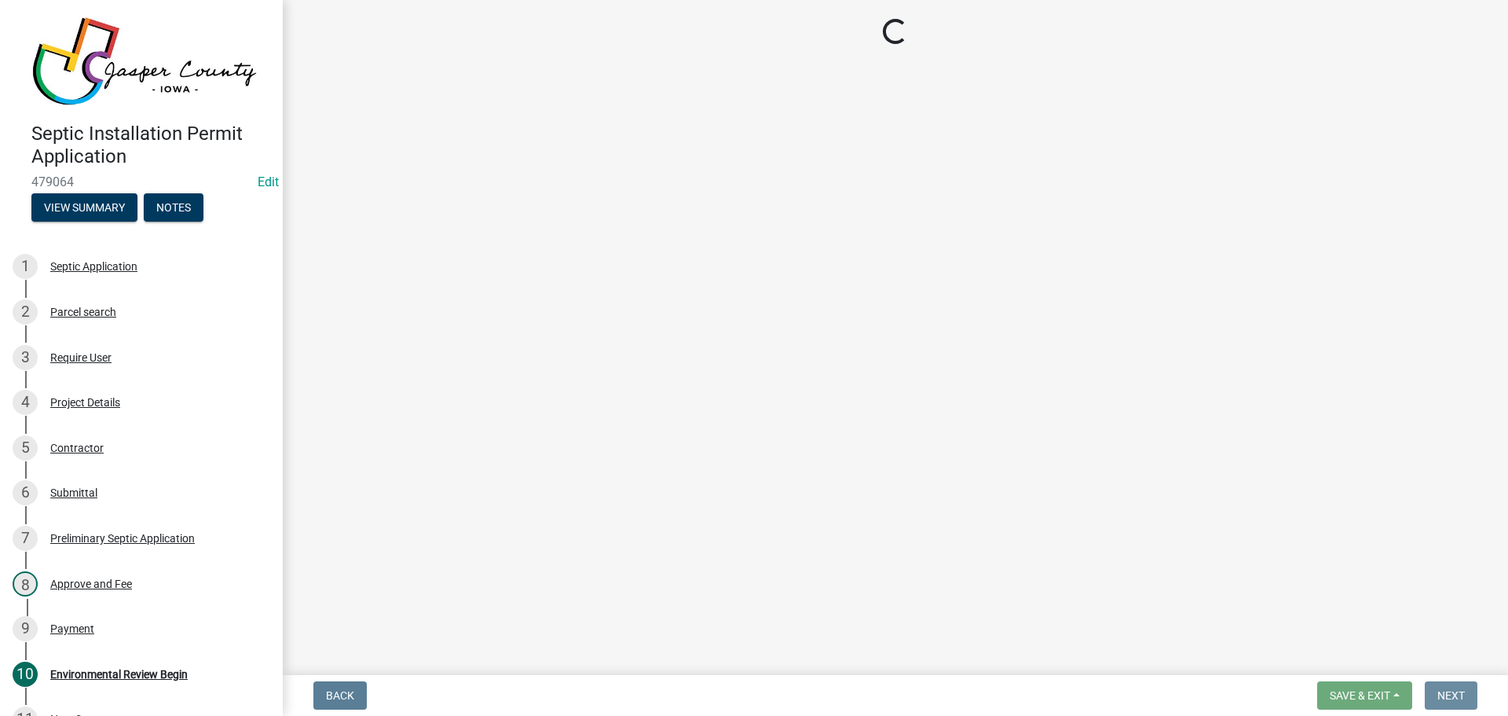
scroll to position [0, 0]
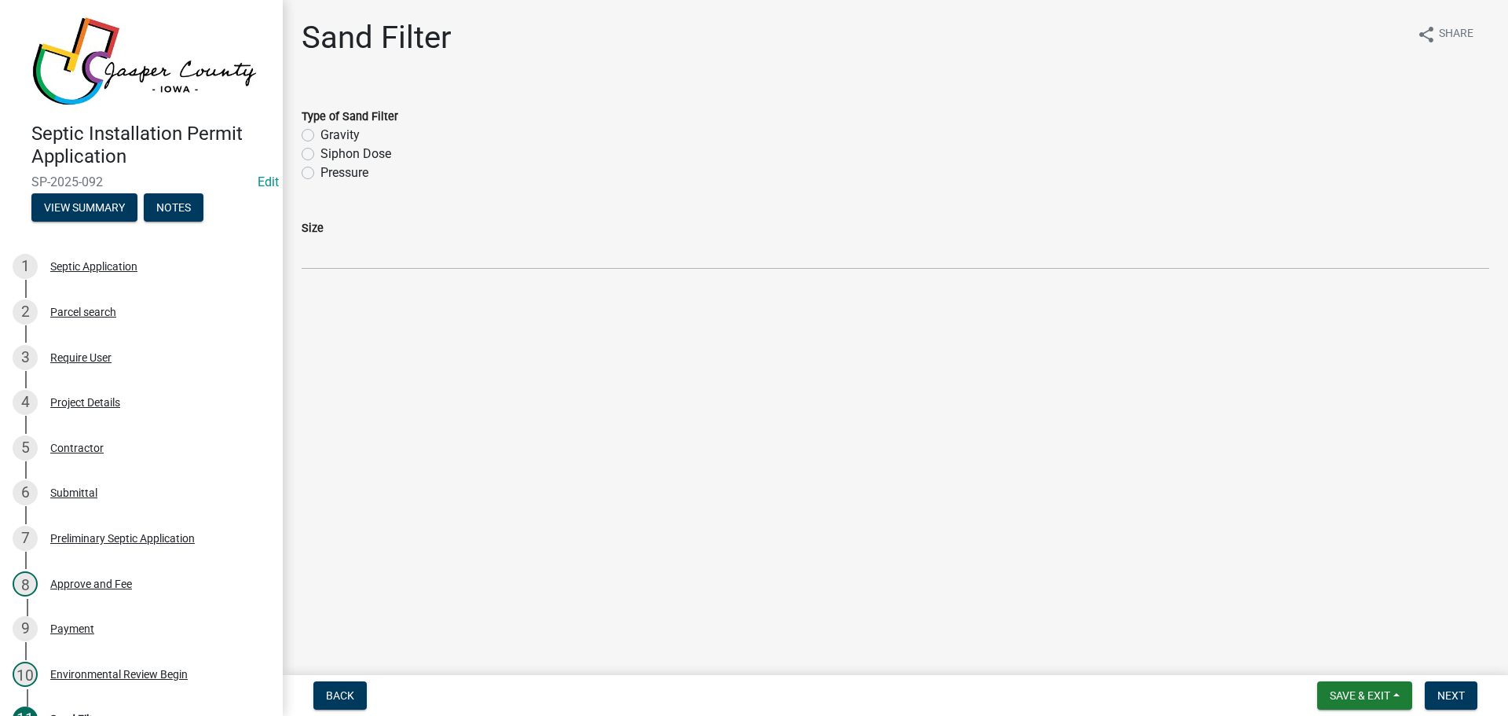
click at [321, 155] on label "Siphon Dose" at bounding box center [356, 154] width 71 height 19
click at [321, 155] on input "Siphon Dose" at bounding box center [326, 150] width 10 height 10
radio input "true"
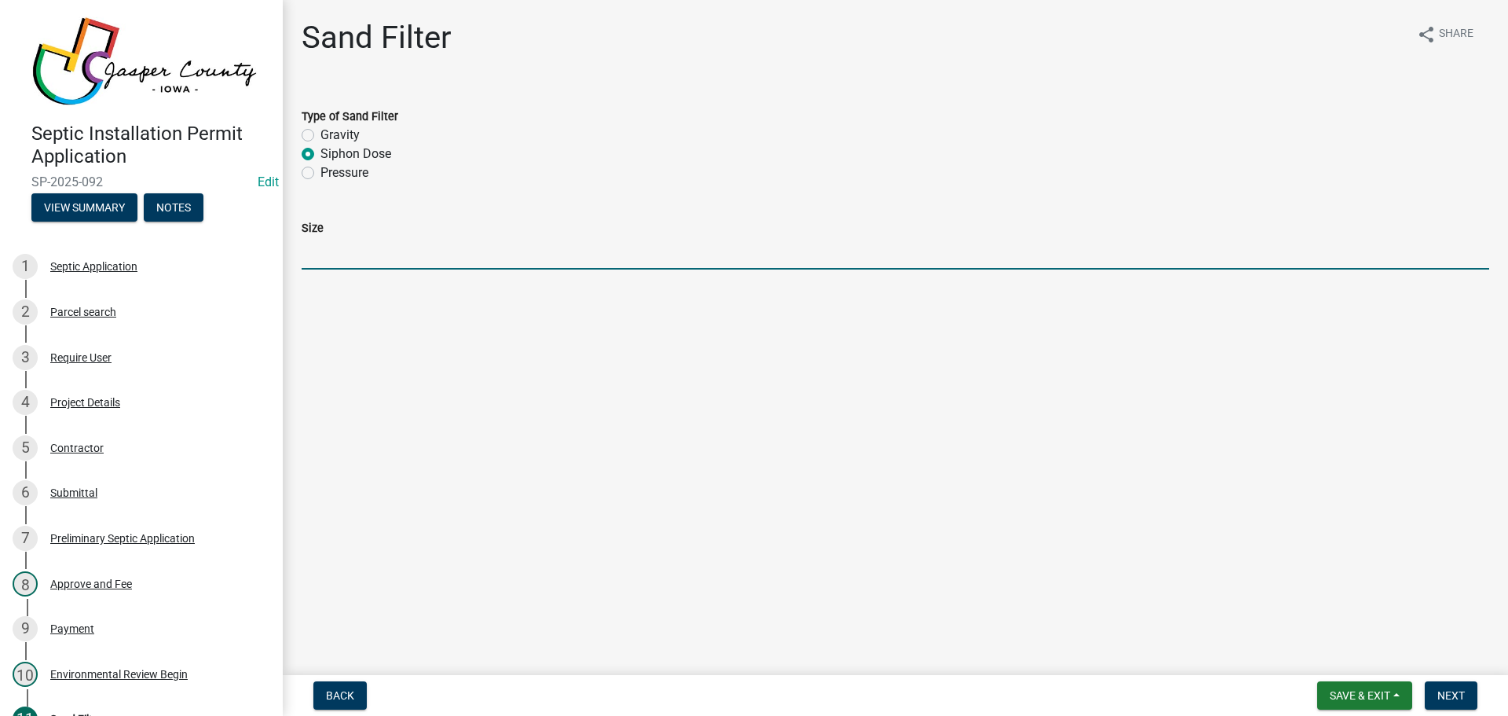
click at [339, 249] on input "Size" at bounding box center [896, 253] width 1188 height 32
type input "540 Sq Ft"
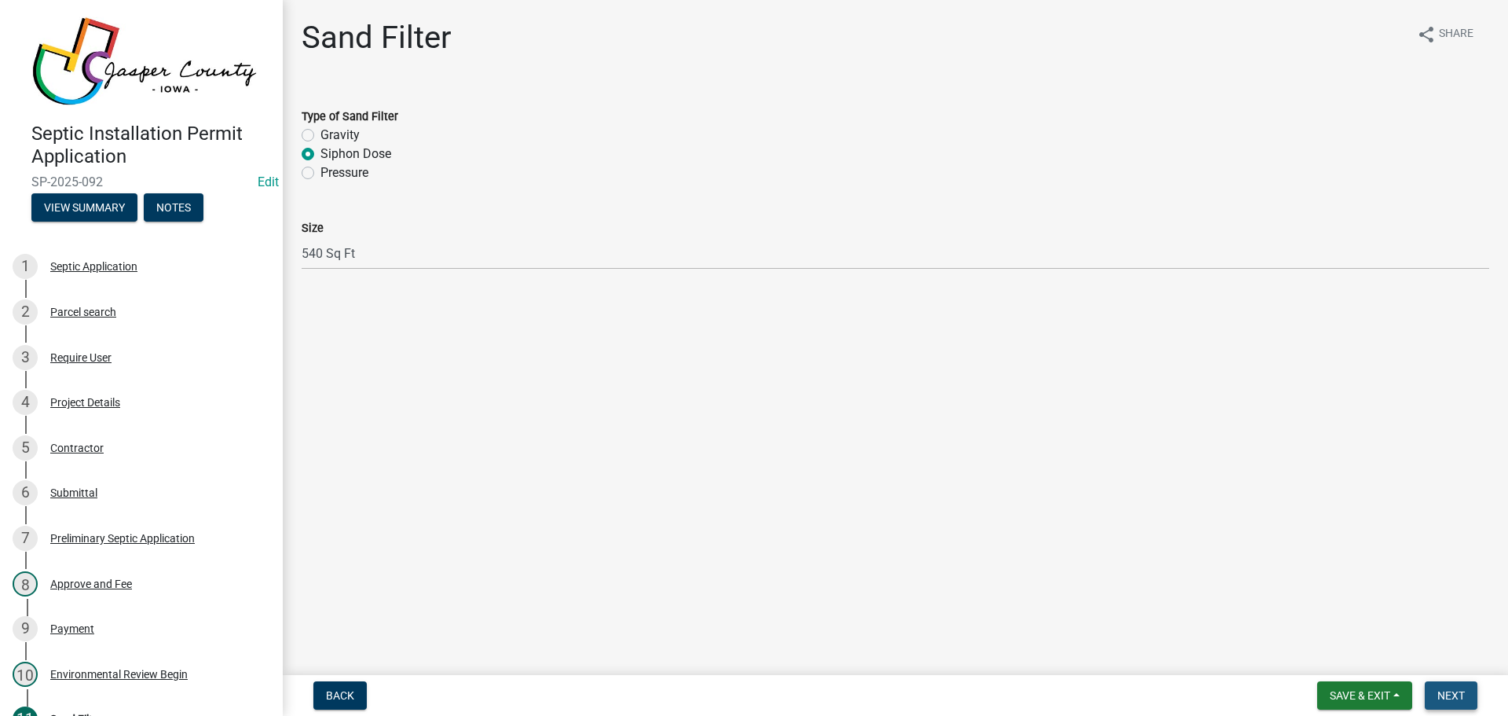
click at [1454, 698] on span "Next" at bounding box center [1451, 695] width 27 height 13
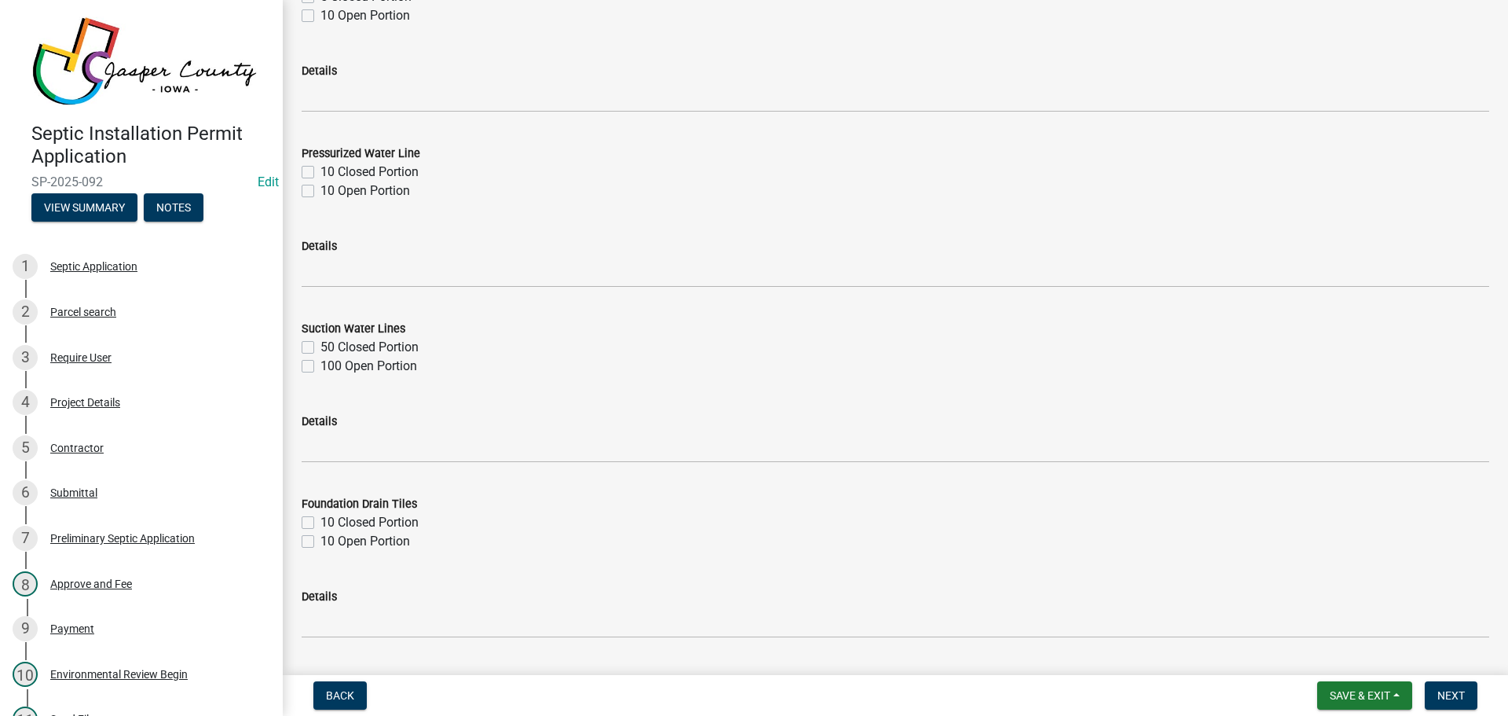
scroll to position [1819, 0]
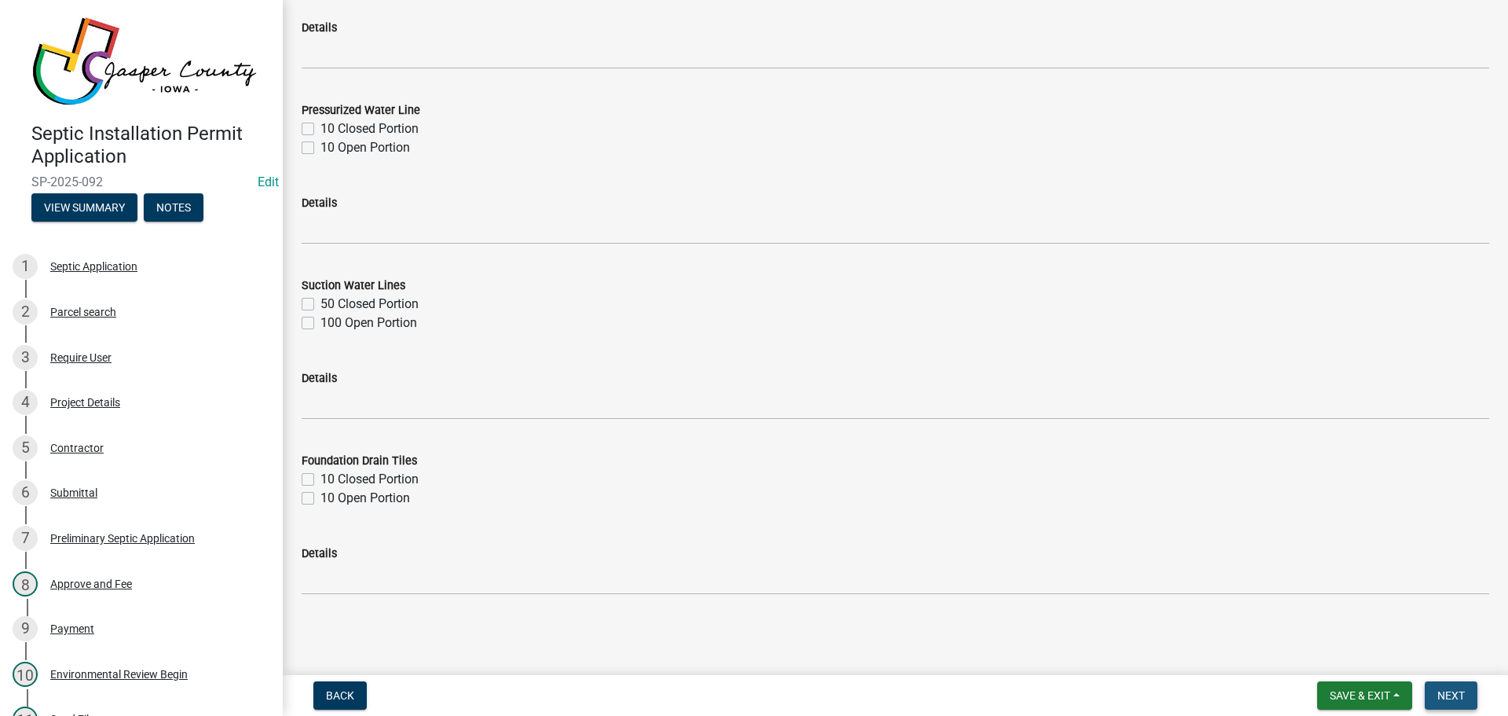
click at [1453, 692] on span "Next" at bounding box center [1451, 695] width 27 height 13
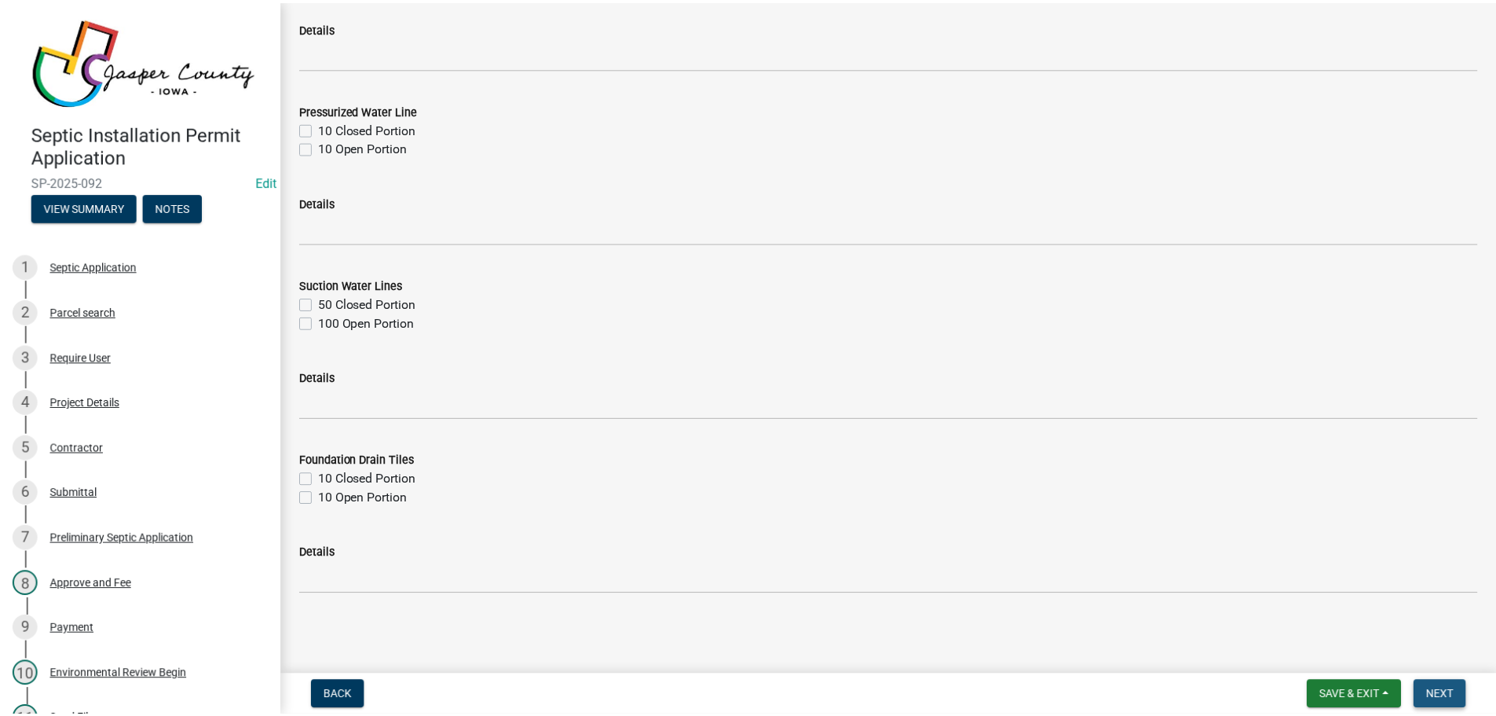
scroll to position [0, 0]
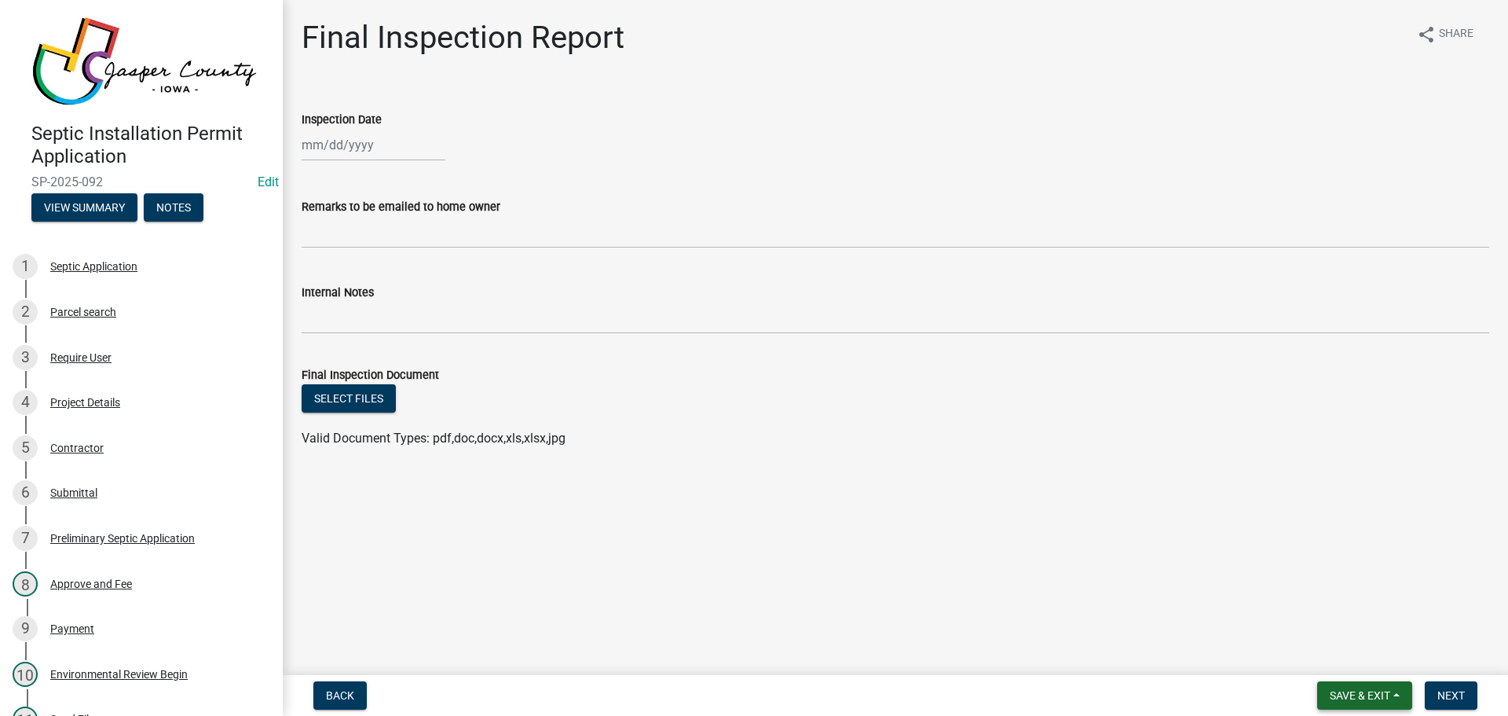
click at [1386, 690] on span "Save & Exit" at bounding box center [1360, 695] width 60 height 13
click at [1355, 661] on button "Save & Exit" at bounding box center [1350, 655] width 126 height 38
